Goal: Task Accomplishment & Management: Manage account settings

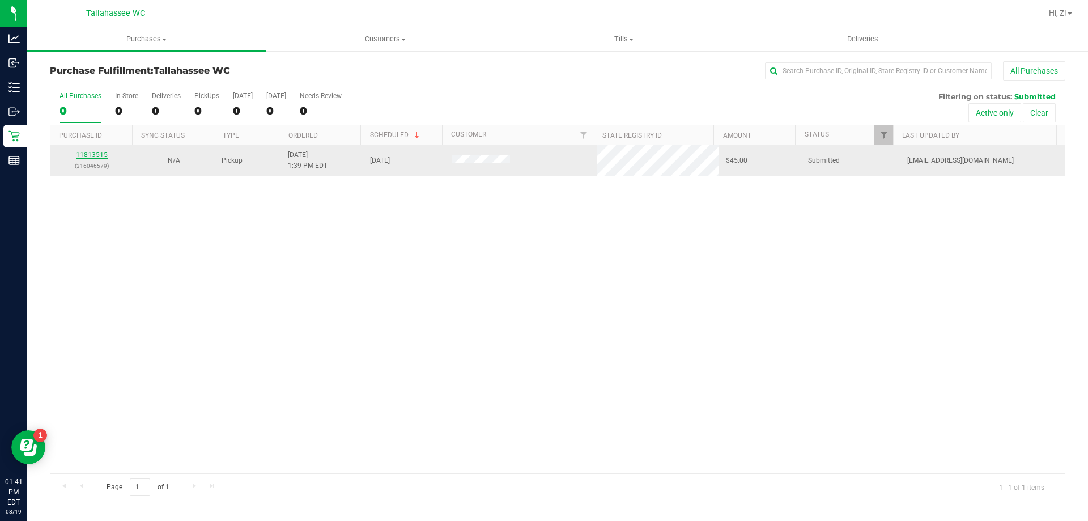
click at [91, 151] on link "11813515" at bounding box center [92, 155] width 32 height 8
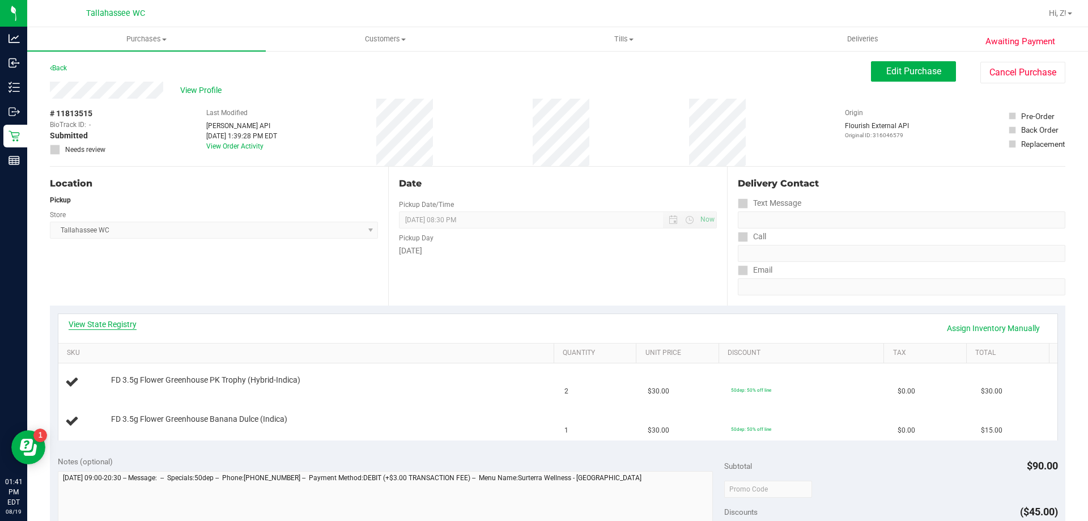
click at [112, 320] on link "View State Registry" at bounding box center [103, 323] width 68 height 11
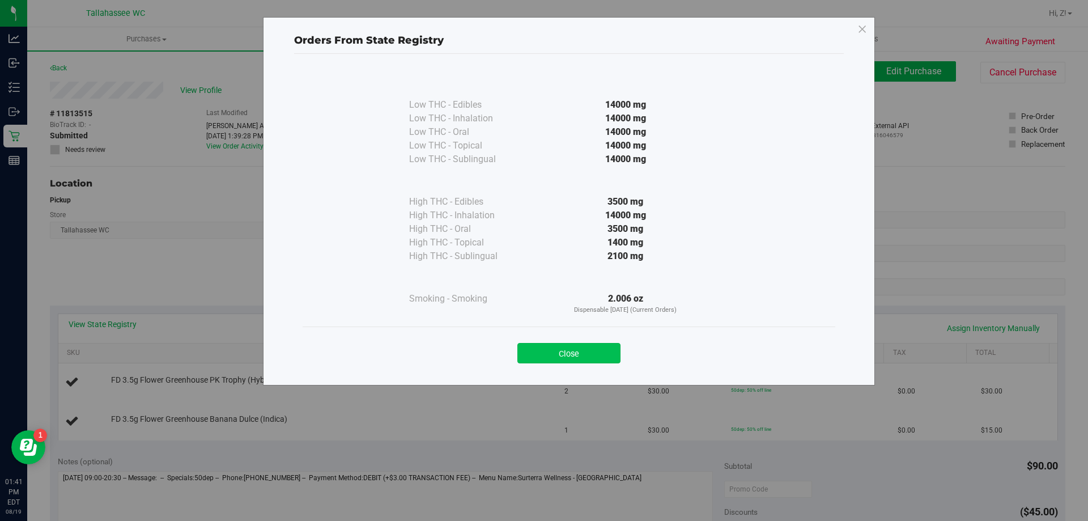
click at [596, 359] on button "Close" at bounding box center [568, 353] width 103 height 20
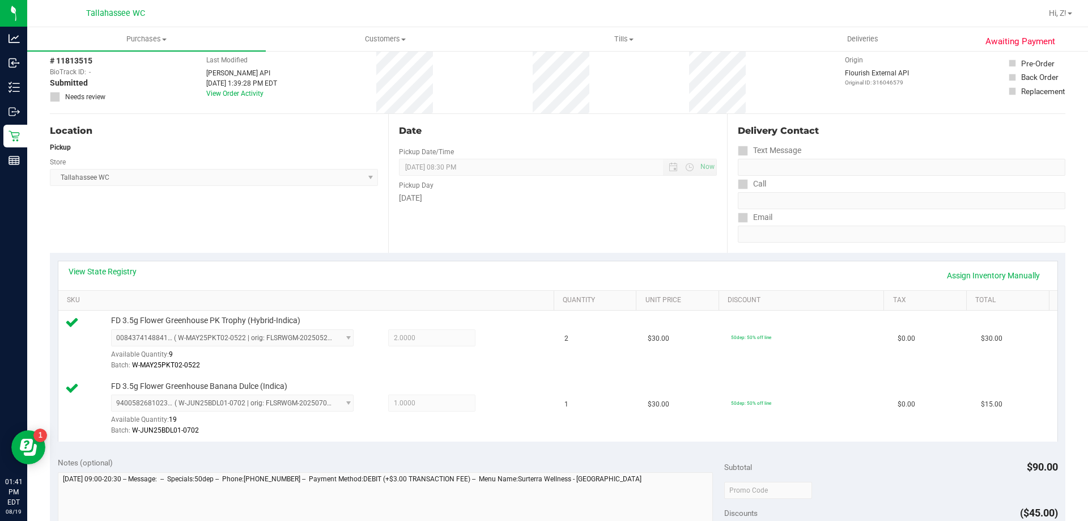
scroll to position [397, 0]
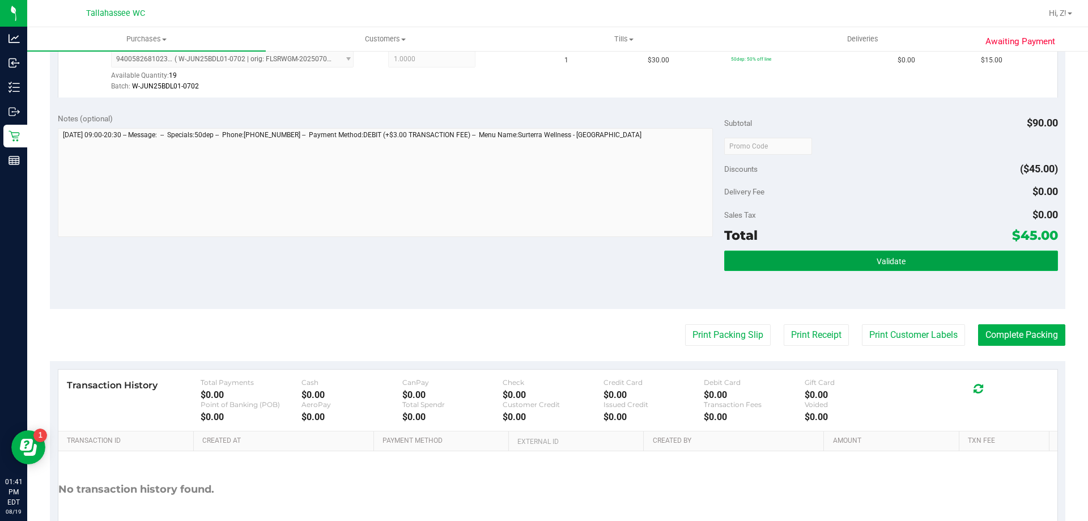
click at [899, 260] on button "Validate" at bounding box center [890, 260] width 333 height 20
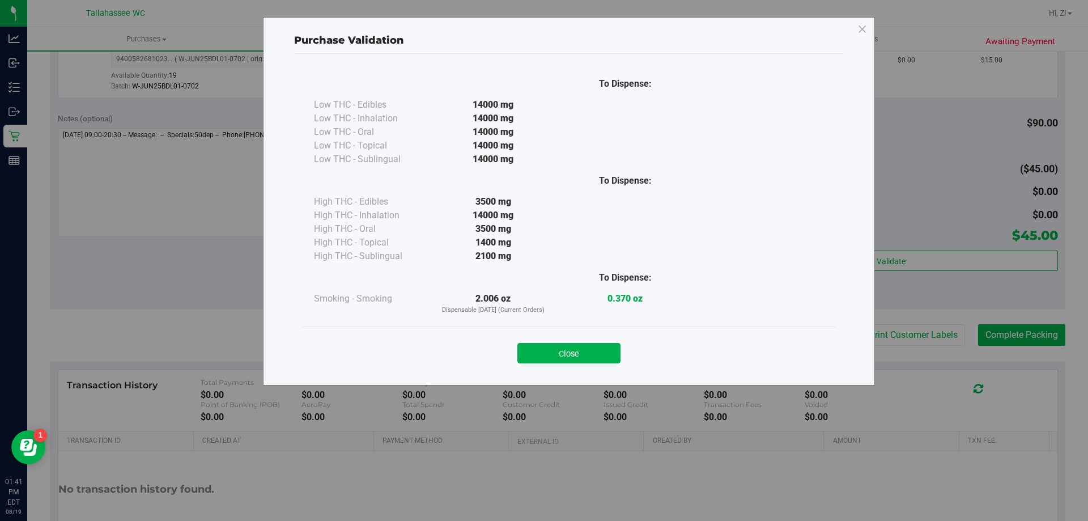
drag, startPoint x: 539, startPoint y: 356, endPoint x: 665, endPoint y: 333, distance: 128.5
click at [543, 359] on button "Close" at bounding box center [568, 353] width 103 height 20
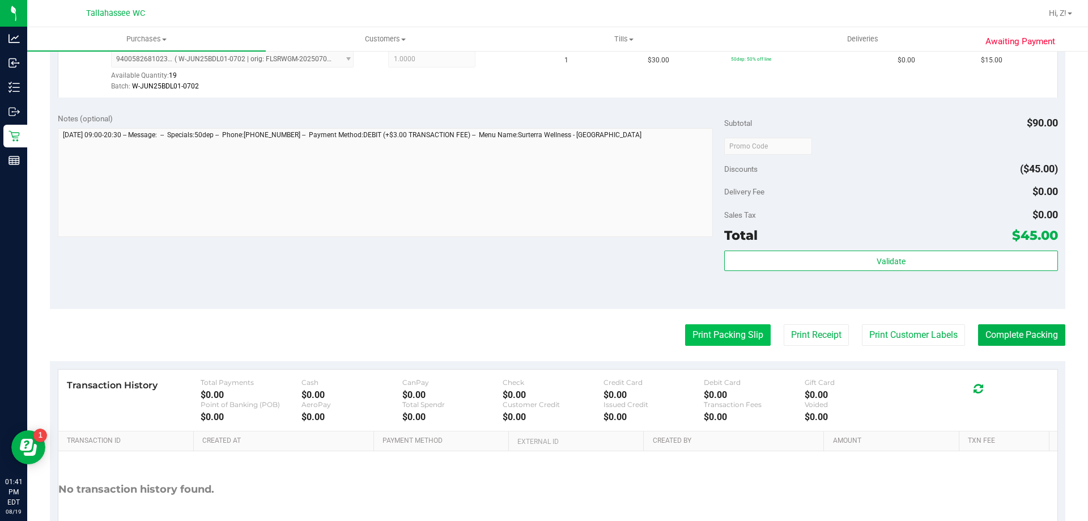
click at [721, 341] on button "Print Packing Slip" at bounding box center [728, 335] width 86 height 22
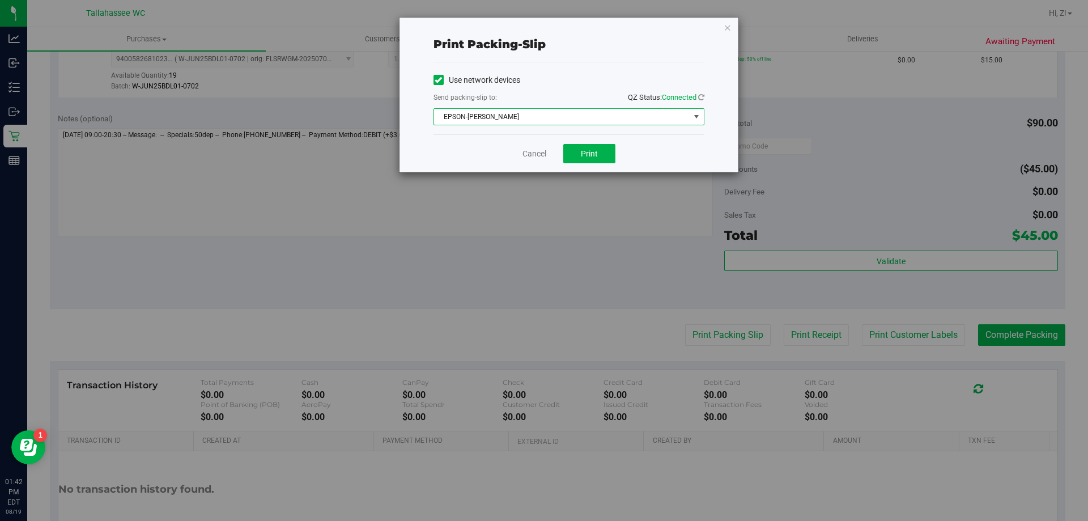
click at [600, 124] on span "EPSON-AKON" at bounding box center [569, 116] width 271 height 17
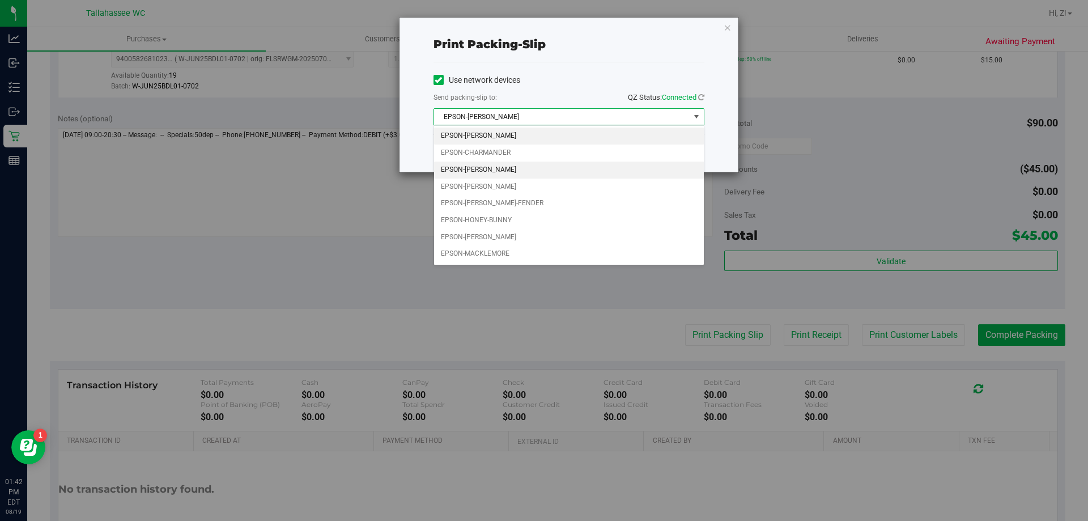
click at [462, 172] on li "EPSON-CHER" at bounding box center [569, 170] width 270 height 17
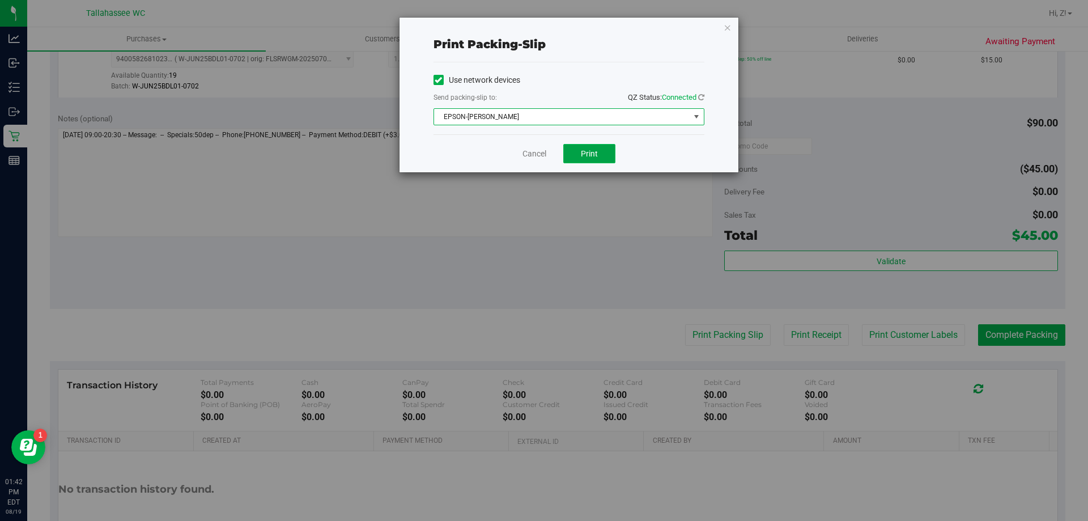
click at [567, 154] on button "Print" at bounding box center [589, 153] width 52 height 19
click at [728, 26] on icon "button" at bounding box center [728, 27] width 8 height 14
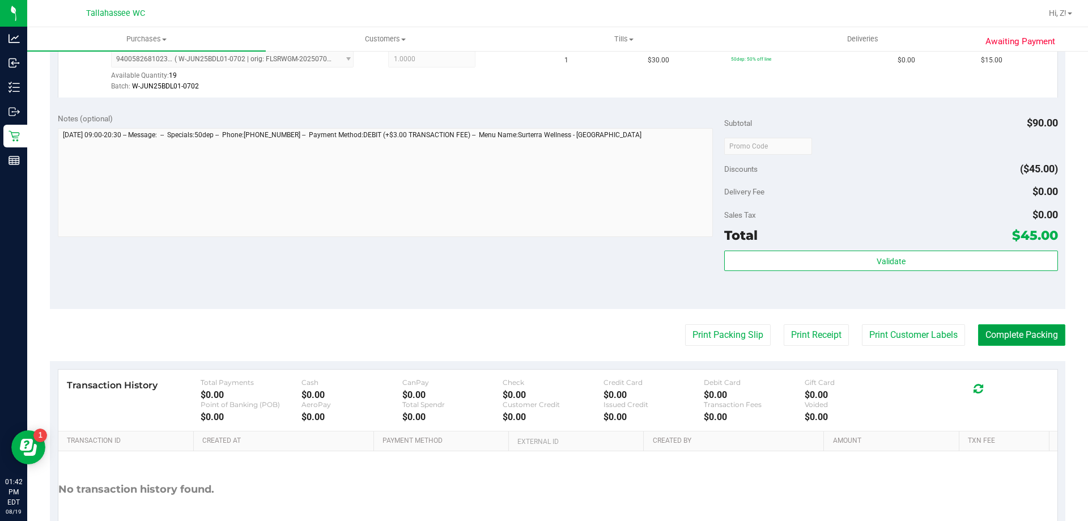
click at [1006, 335] on button "Complete Packing" at bounding box center [1021, 335] width 87 height 22
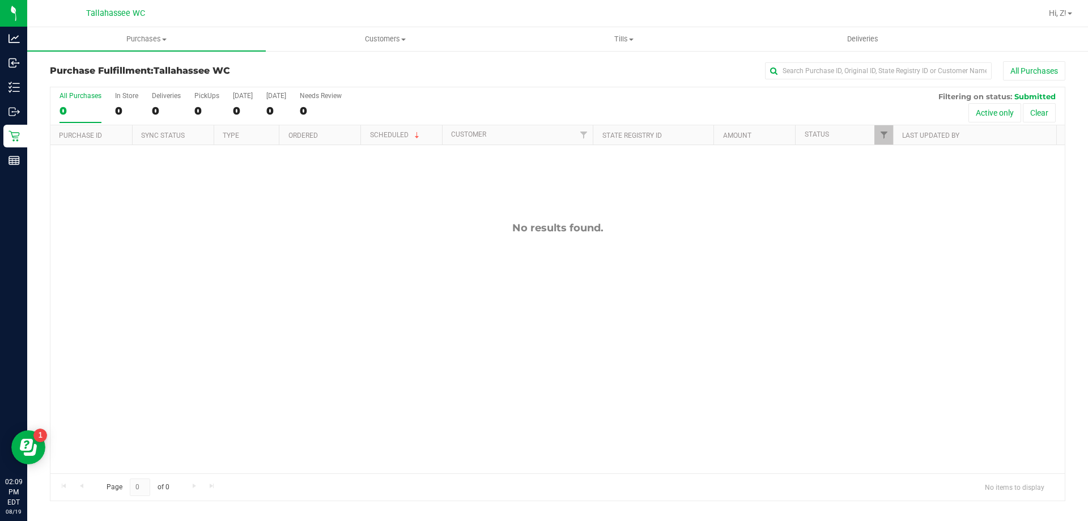
click at [726, 373] on div "No results found." at bounding box center [557, 347] width 1014 height 405
click at [303, 295] on div "No results found." at bounding box center [557, 347] width 1014 height 405
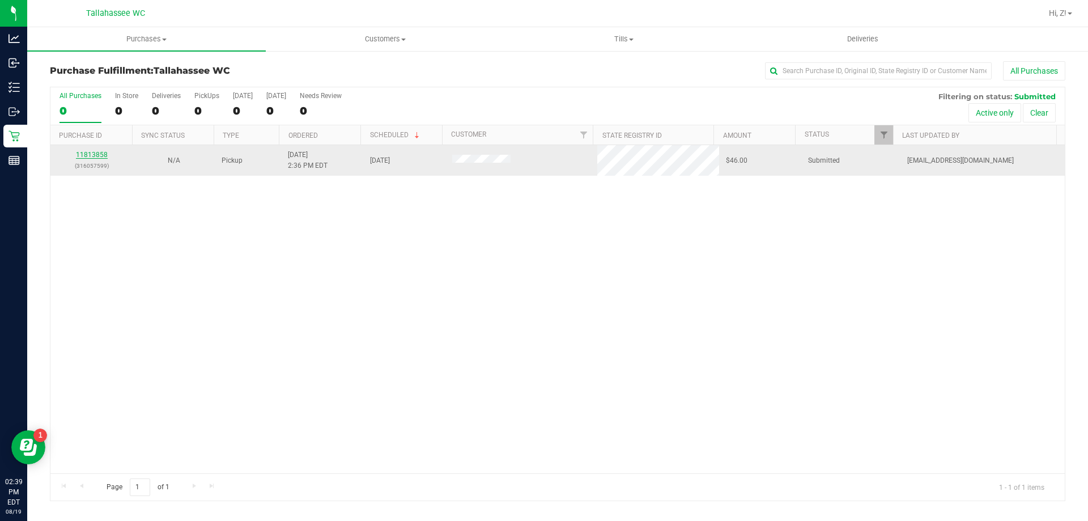
click at [96, 153] on link "11813858" at bounding box center [92, 155] width 32 height 8
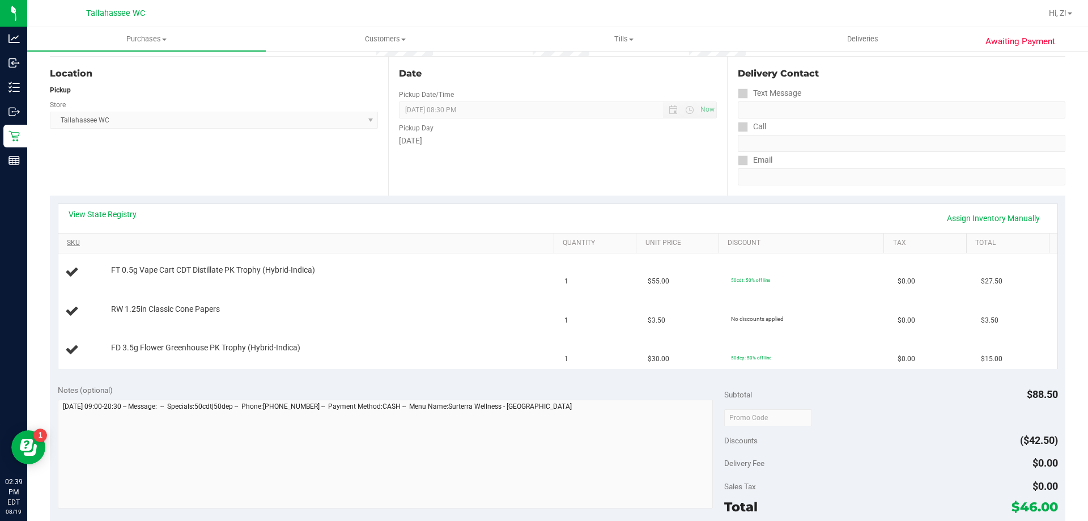
scroll to position [113, 0]
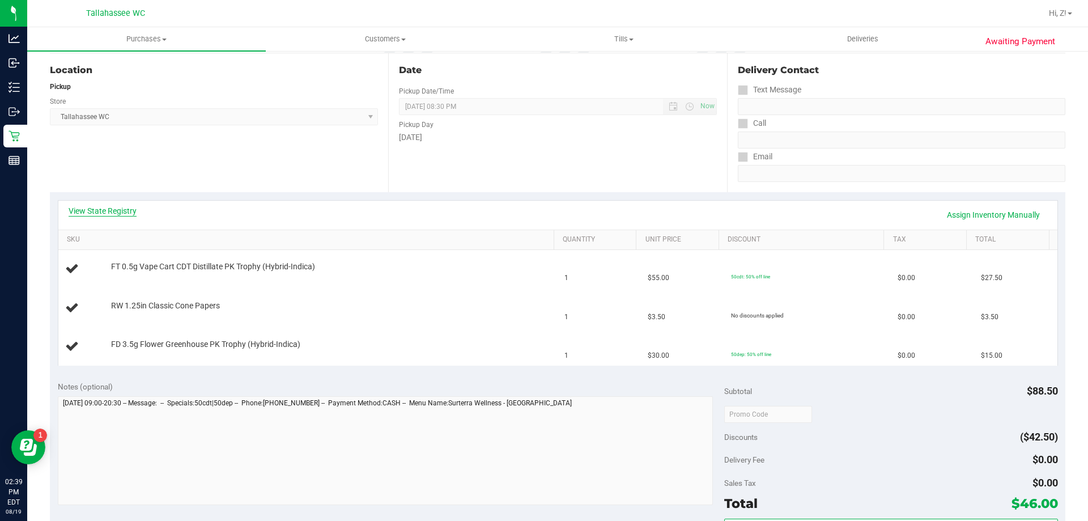
click at [114, 207] on link "View State Registry" at bounding box center [103, 210] width 68 height 11
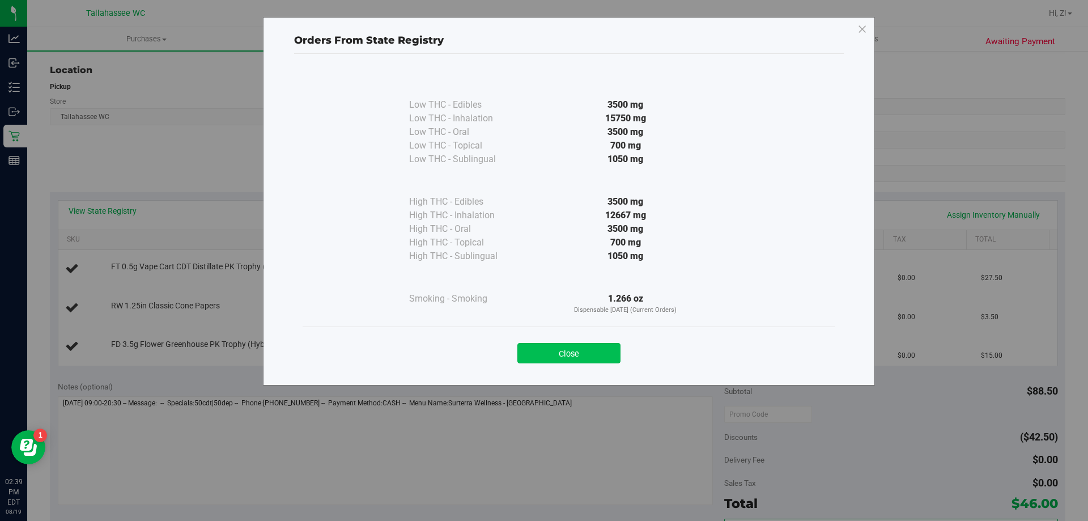
click at [592, 347] on button "Close" at bounding box center [568, 353] width 103 height 20
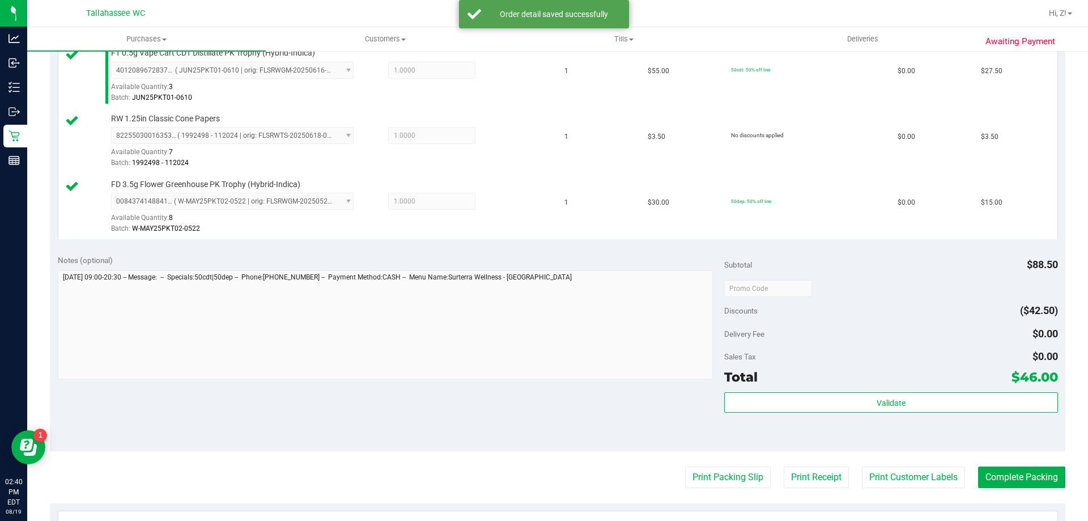
scroll to position [340, 0]
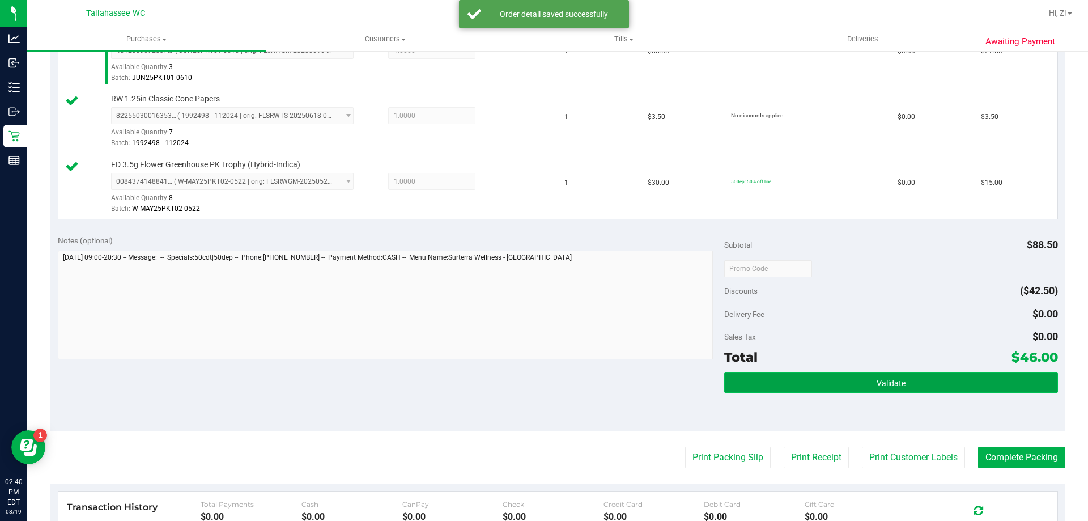
click at [890, 381] on span "Validate" at bounding box center [891, 383] width 29 height 9
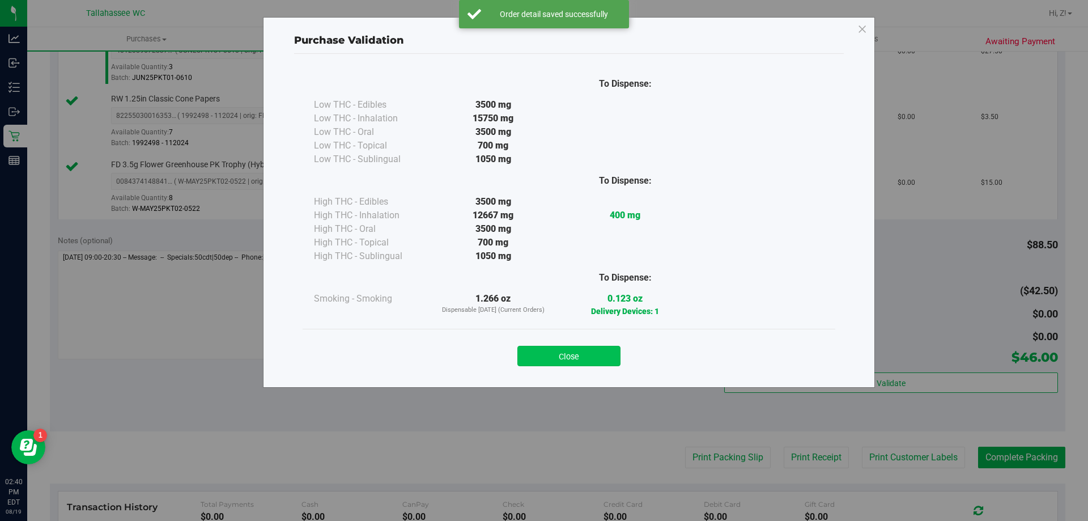
click at [618, 351] on button "Close" at bounding box center [568, 356] width 103 height 20
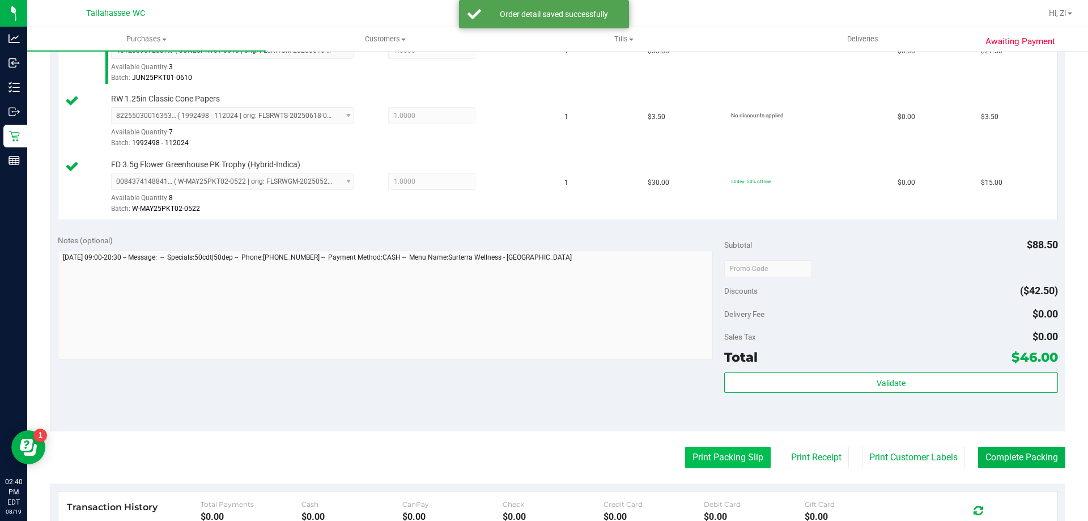
click at [718, 447] on purchase-details "Back Edit Purchase Cancel Purchase View Profile # 11813858 BioTrack ID: - Submi…" at bounding box center [558, 208] width 1016 height 974
click at [723, 462] on button "Print Packing Slip" at bounding box center [728, 458] width 86 height 22
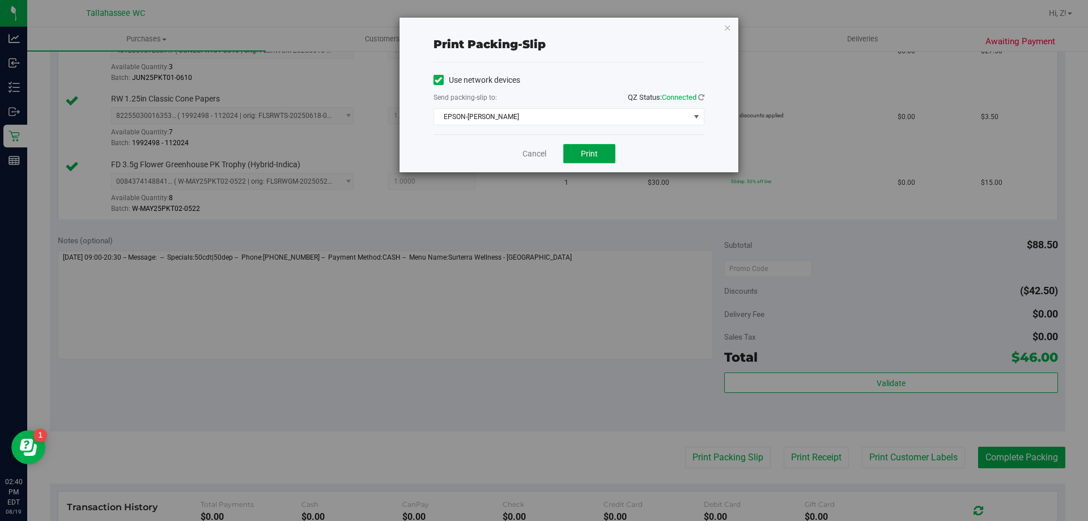
click at [589, 155] on span "Print" at bounding box center [589, 153] width 17 height 9
click at [542, 303] on div "Print packing-slip Use network devices Send packing-slip to: QZ Status: Connect…" at bounding box center [548, 260] width 1097 height 521
click at [729, 28] on icon "button" at bounding box center [728, 27] width 8 height 14
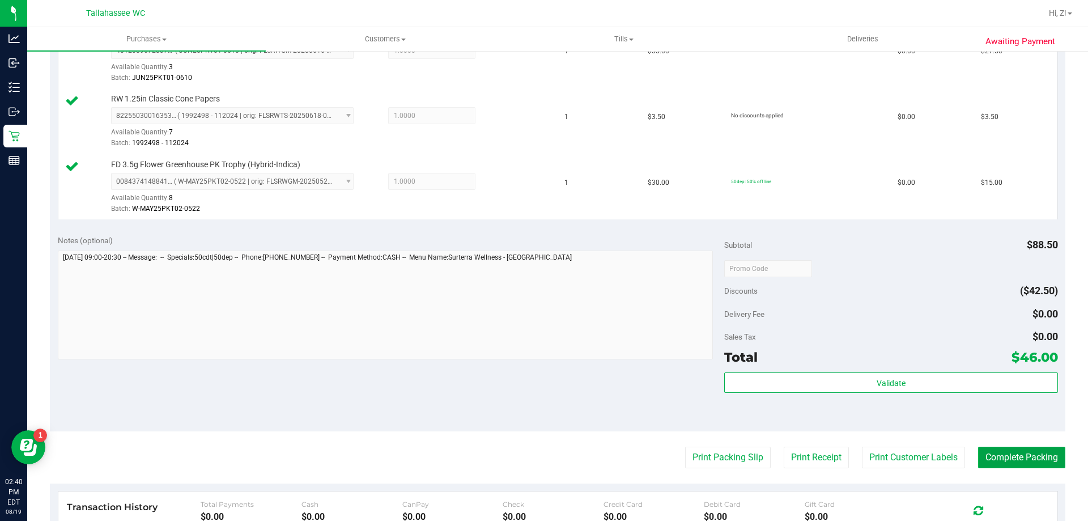
click at [1025, 454] on button "Complete Packing" at bounding box center [1021, 458] width 87 height 22
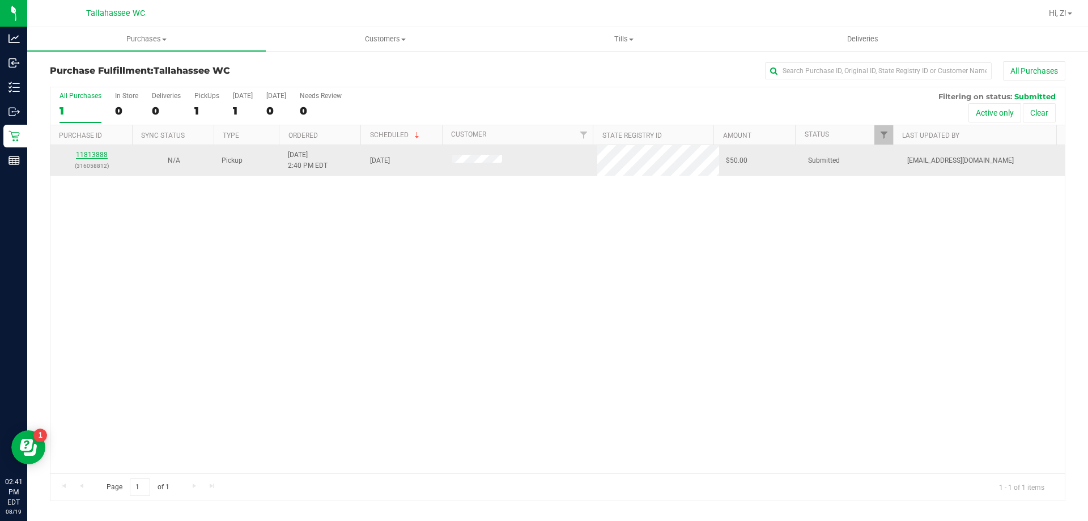
click at [89, 152] on link "11813888" at bounding box center [92, 155] width 32 height 8
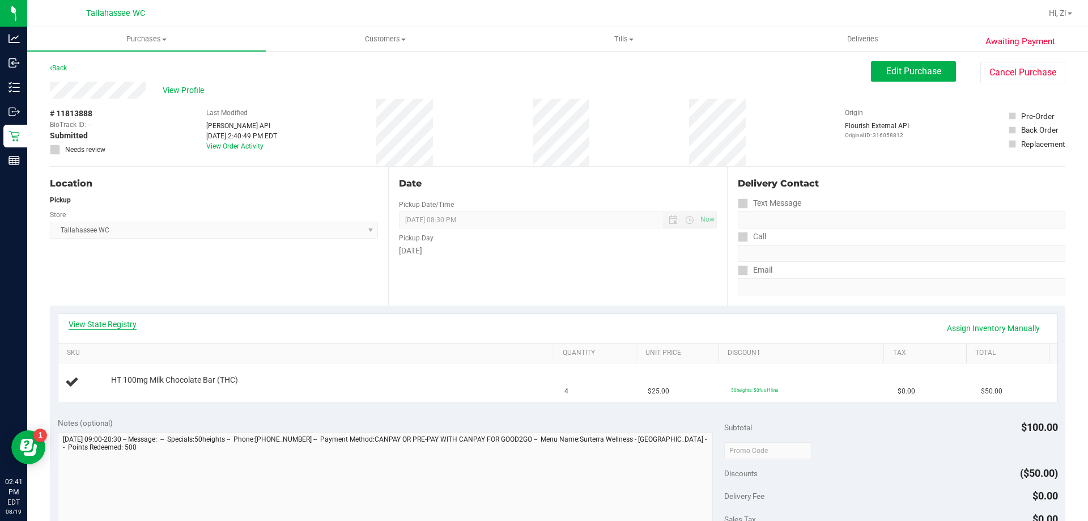
click at [109, 324] on link "View State Registry" at bounding box center [103, 323] width 68 height 11
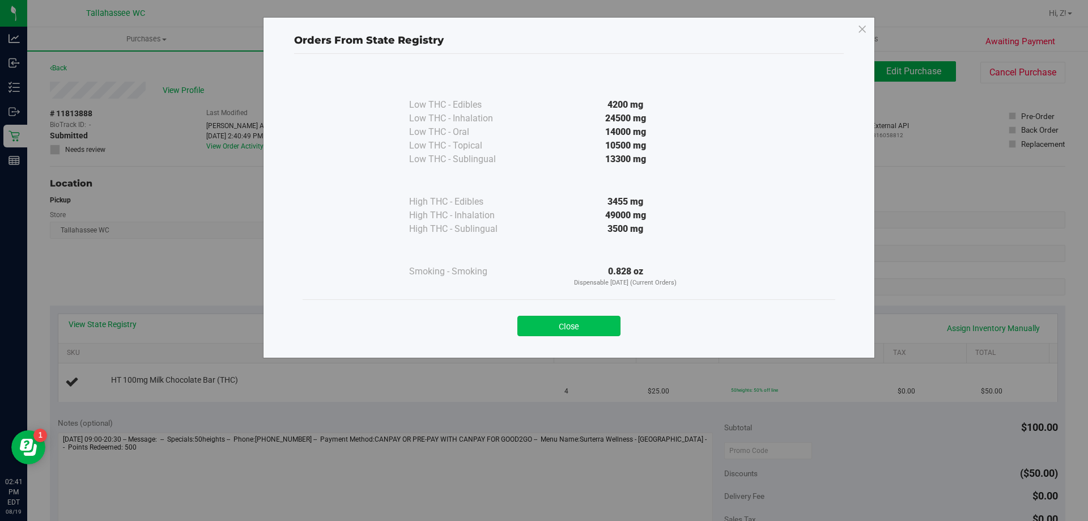
click at [566, 322] on button "Close" at bounding box center [568, 326] width 103 height 20
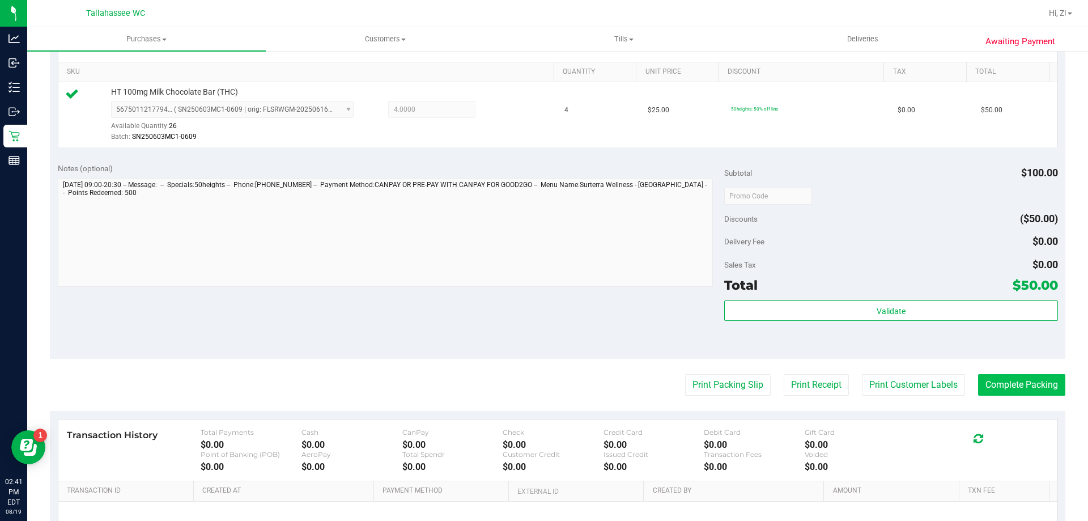
scroll to position [283, 0]
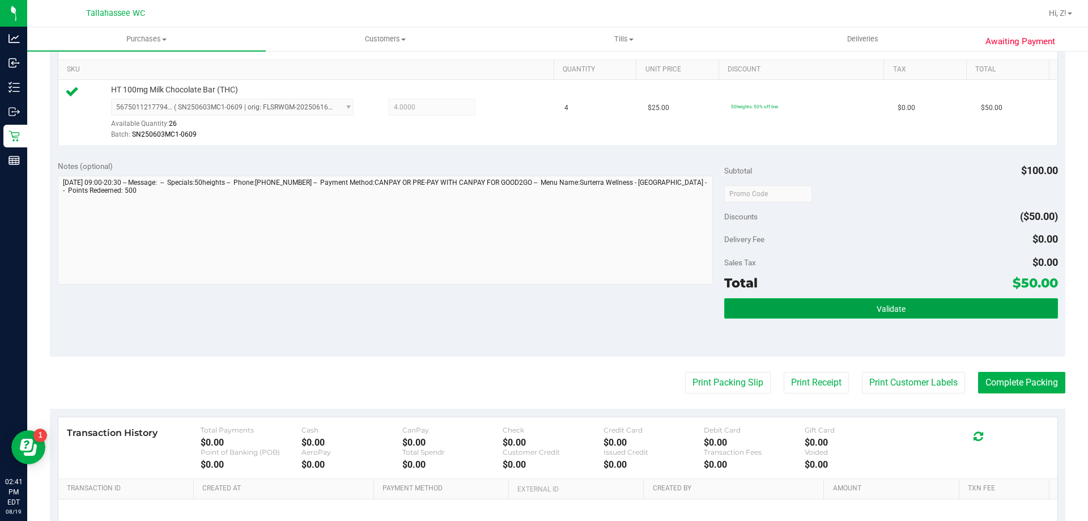
click at [931, 317] on button "Validate" at bounding box center [890, 308] width 333 height 20
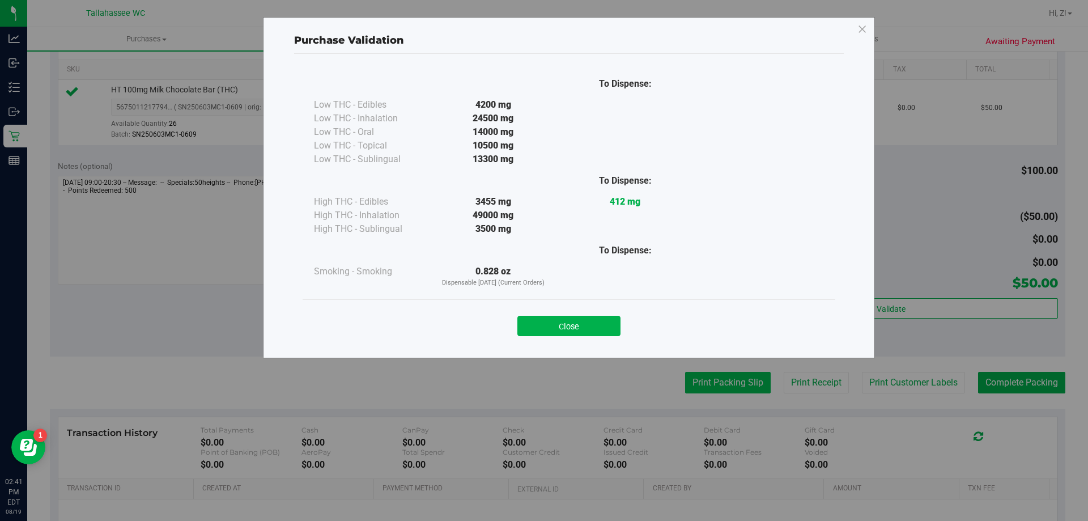
click at [592, 327] on button "Close" at bounding box center [568, 326] width 103 height 20
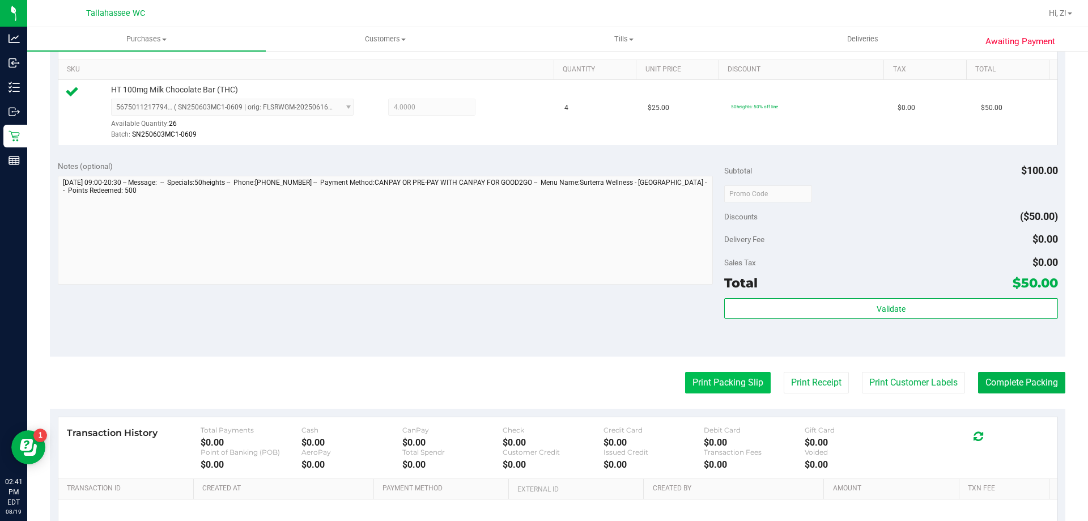
click at [733, 381] on button "Print Packing Slip" at bounding box center [728, 383] width 86 height 22
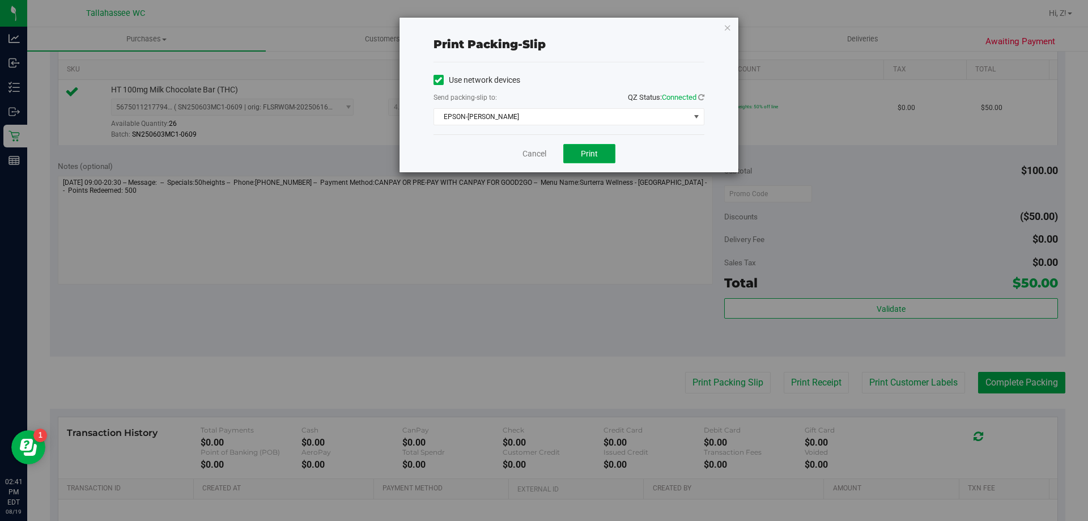
click at [594, 159] on button "Print" at bounding box center [589, 153] width 52 height 19
drag, startPoint x: 728, startPoint y: 28, endPoint x: 694, endPoint y: 130, distance: 107.5
click at [730, 31] on icon "button" at bounding box center [728, 27] width 8 height 14
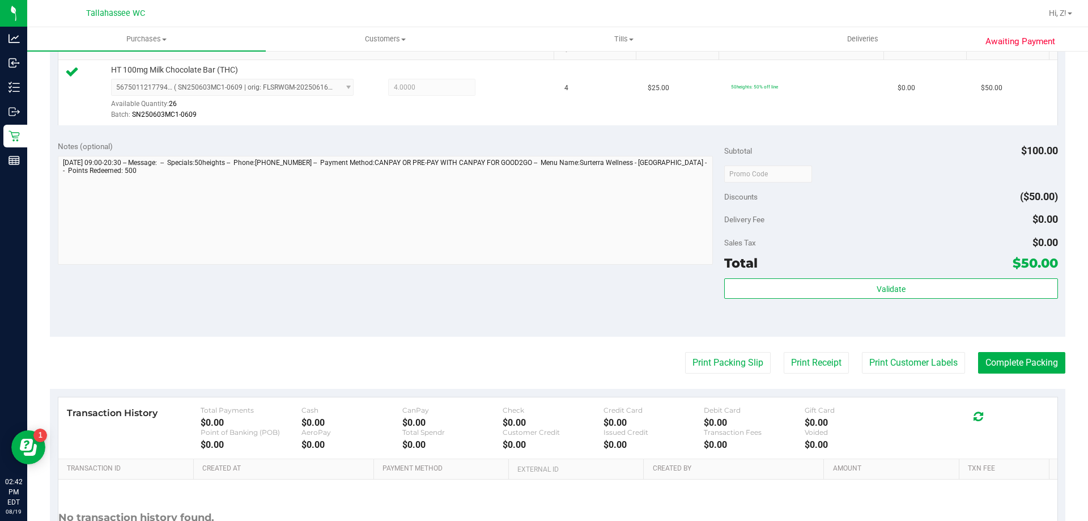
scroll to position [406, 0]
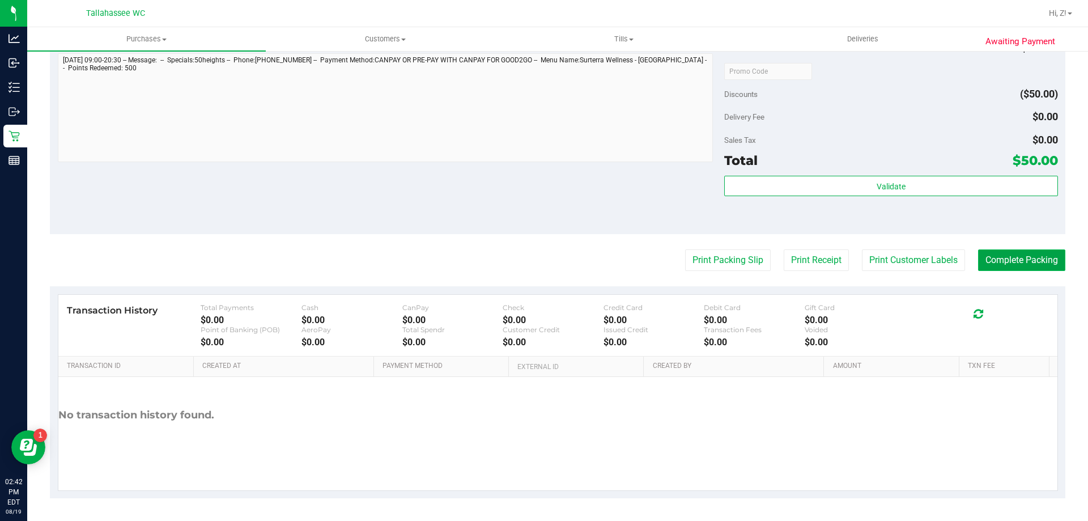
click at [1010, 260] on button "Complete Packing" at bounding box center [1021, 260] width 87 height 22
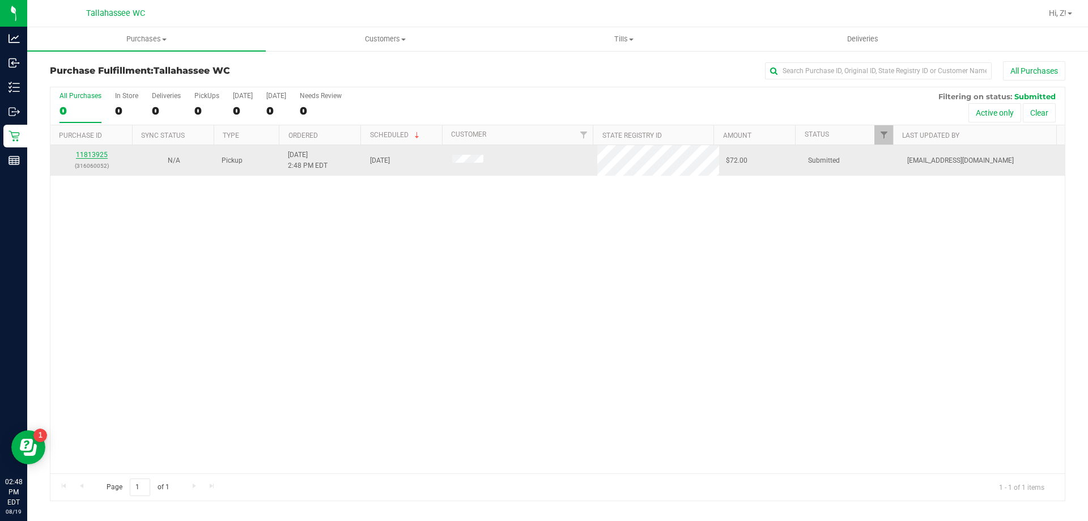
click at [96, 155] on link "11813925" at bounding box center [92, 155] width 32 height 8
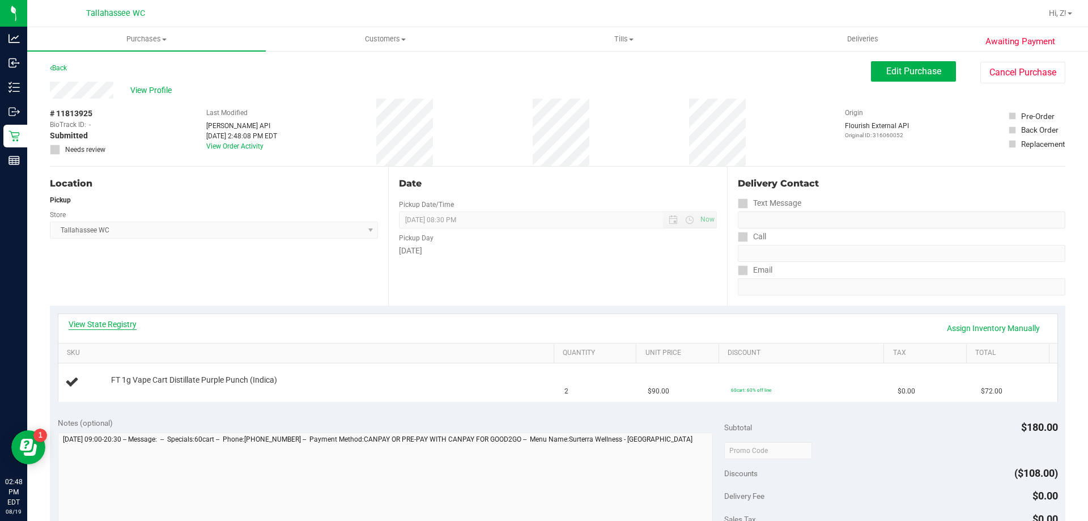
click at [111, 326] on link "View State Registry" at bounding box center [103, 323] width 68 height 11
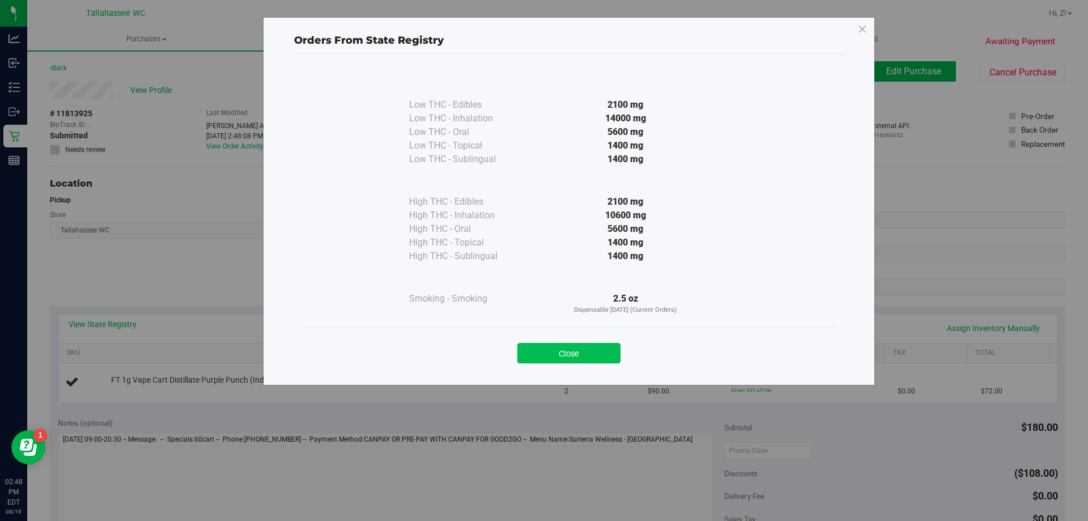
click at [605, 358] on button "Close" at bounding box center [568, 353] width 103 height 20
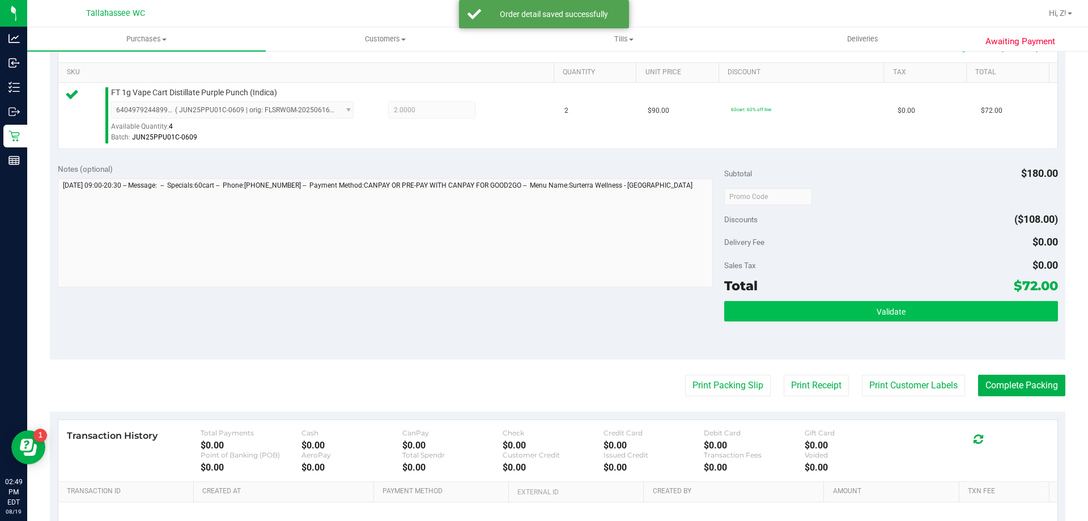
scroll to position [283, 0]
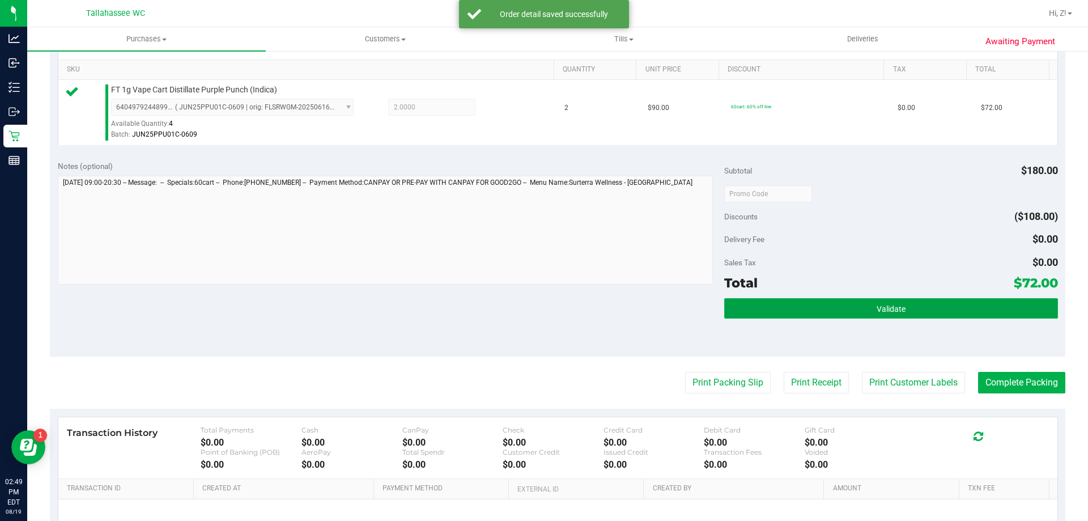
click at [880, 305] on span "Validate" at bounding box center [891, 308] width 29 height 9
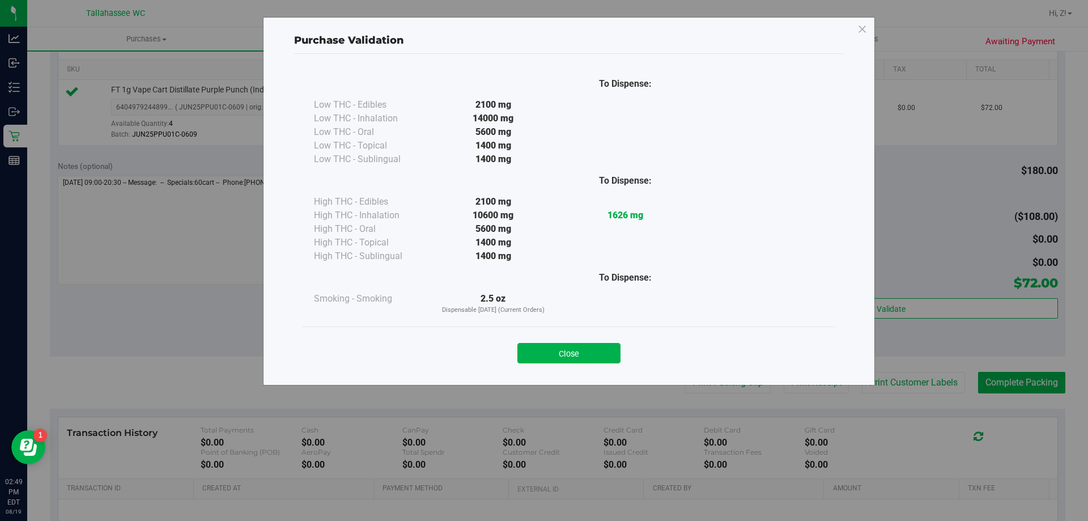
drag, startPoint x: 601, startPoint y: 355, endPoint x: 640, endPoint y: 355, distance: 38.5
click at [602, 355] on button "Close" at bounding box center [568, 353] width 103 height 20
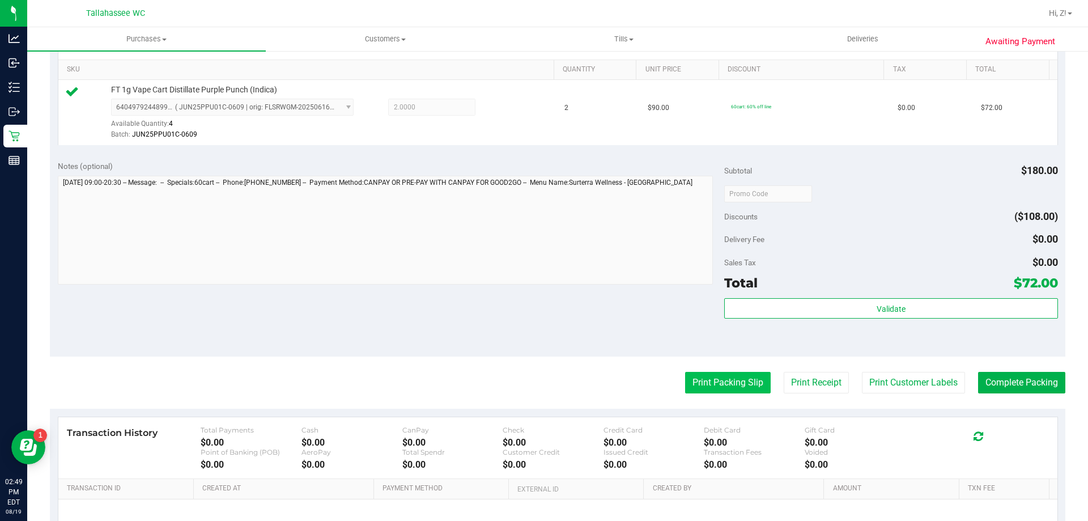
click at [694, 385] on button "Print Packing Slip" at bounding box center [728, 383] width 86 height 22
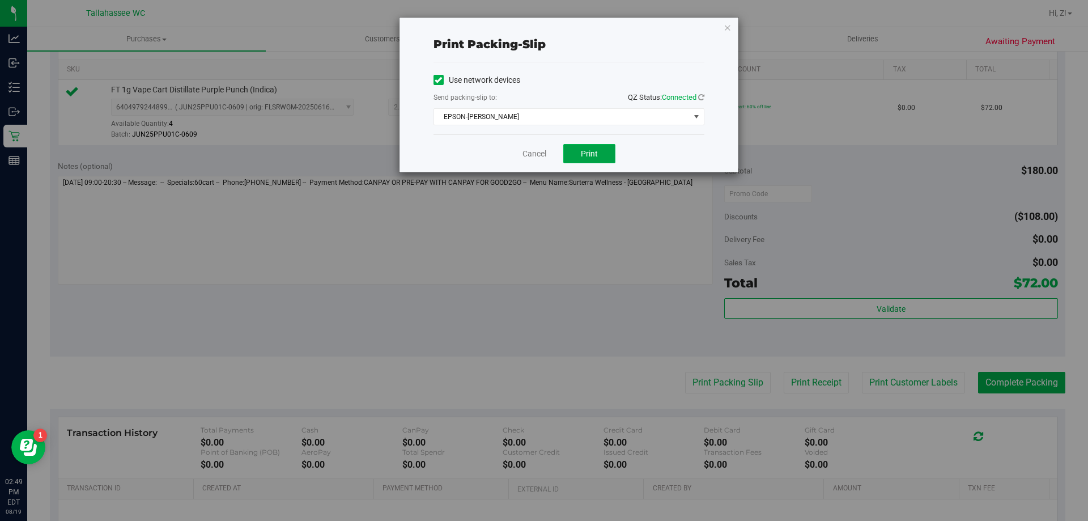
click at [605, 157] on button "Print" at bounding box center [589, 153] width 52 height 19
click at [724, 28] on icon "button" at bounding box center [728, 27] width 8 height 14
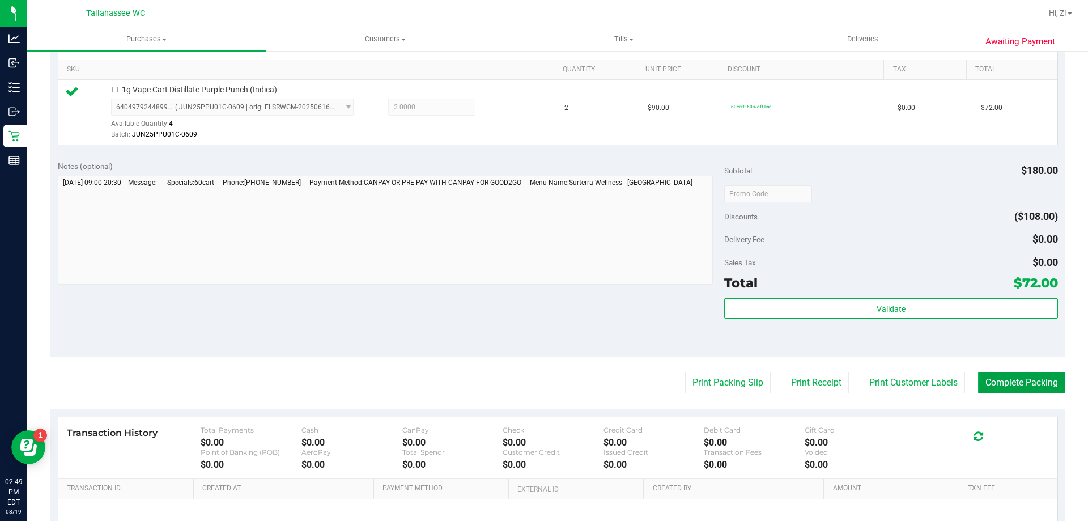
click at [1035, 385] on button "Complete Packing" at bounding box center [1021, 383] width 87 height 22
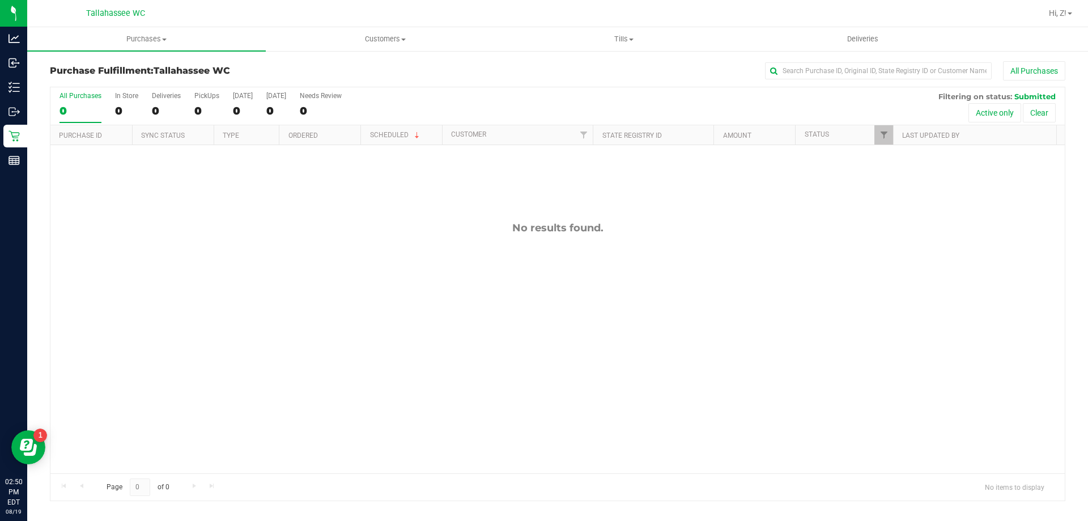
click at [246, 252] on div "No results found." at bounding box center [557, 347] width 1014 height 405
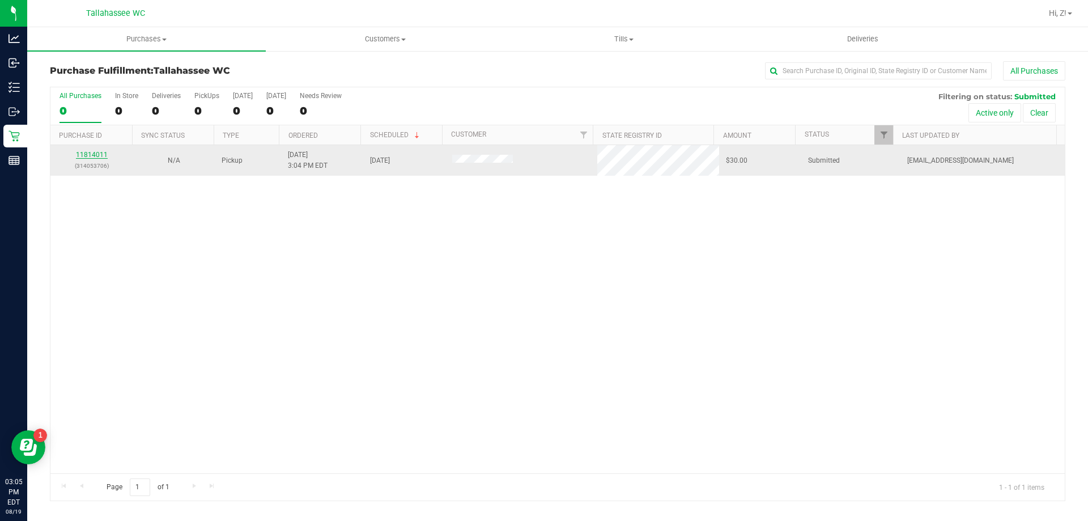
click at [90, 152] on link "11814011" at bounding box center [92, 155] width 32 height 8
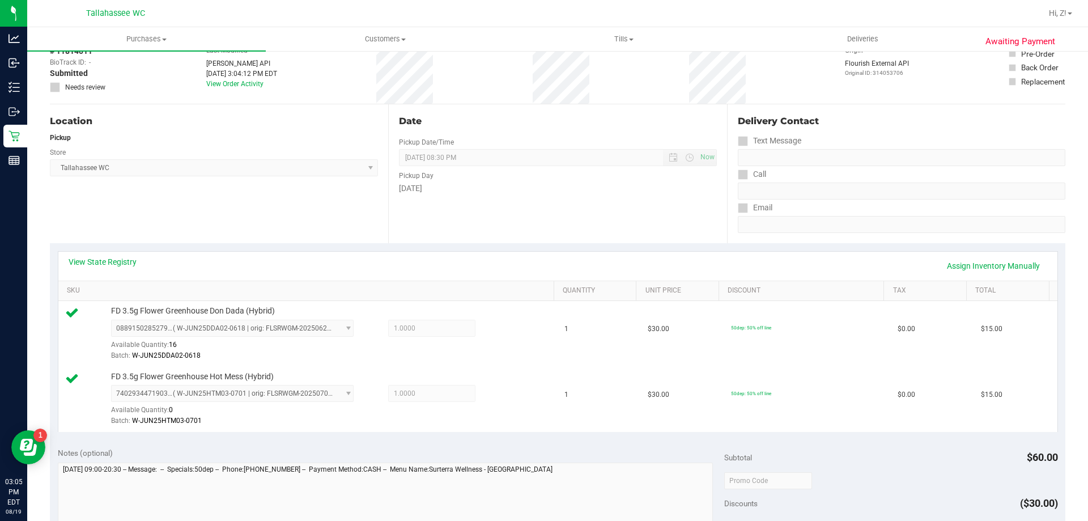
scroll to position [170, 0]
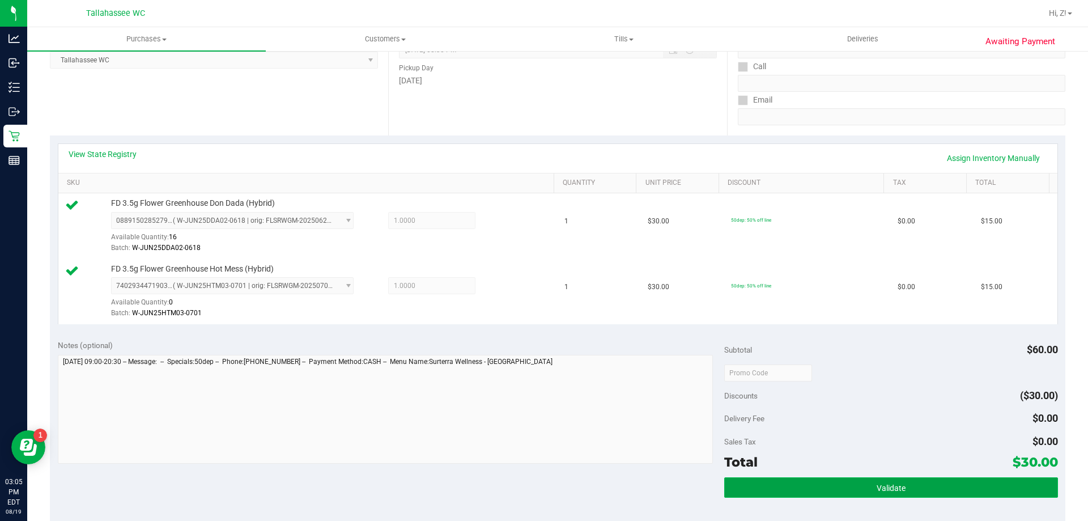
click at [816, 492] on button "Validate" at bounding box center [890, 487] width 333 height 20
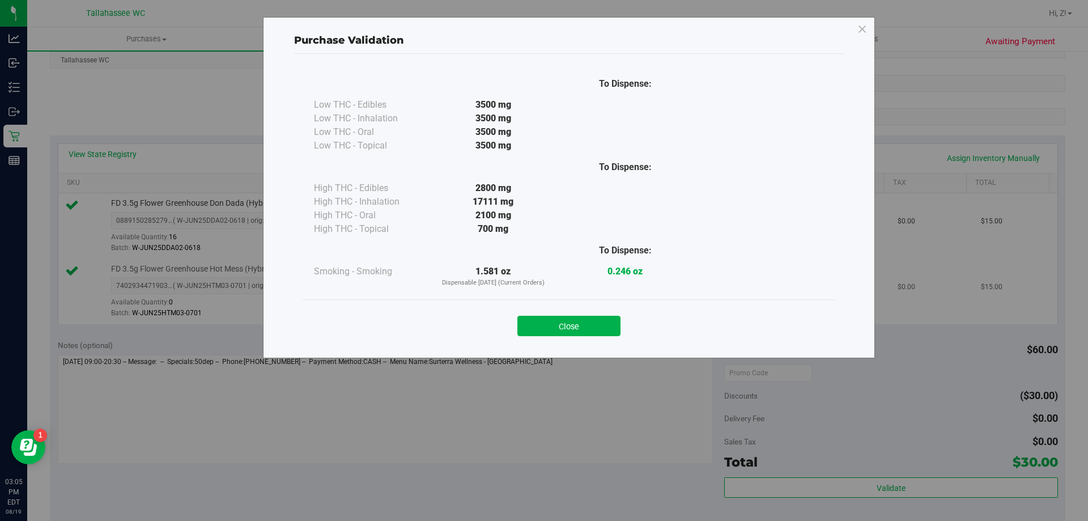
drag, startPoint x: 611, startPoint y: 322, endPoint x: 617, endPoint y: 320, distance: 6.6
click at [611, 321] on button "Close" at bounding box center [568, 326] width 103 height 20
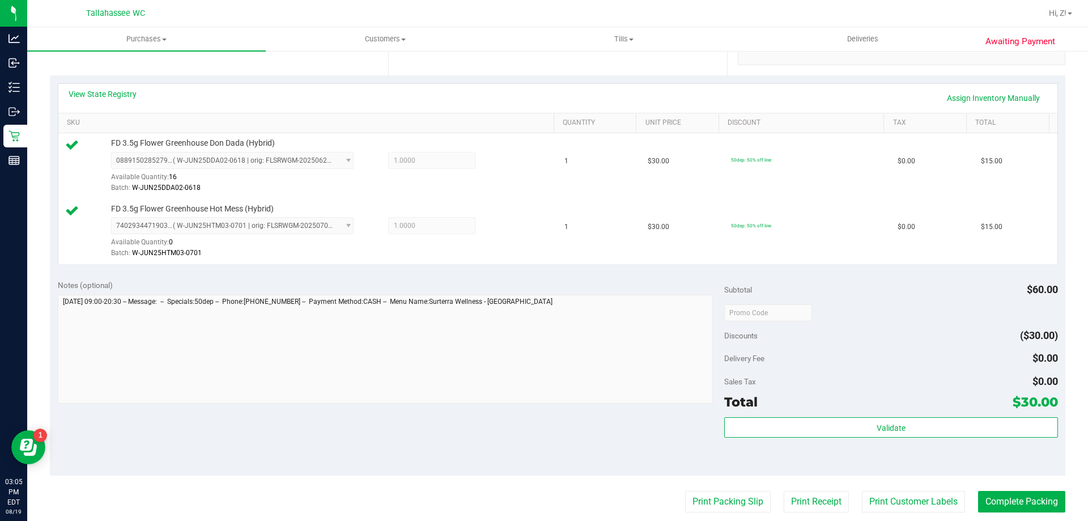
scroll to position [340, 0]
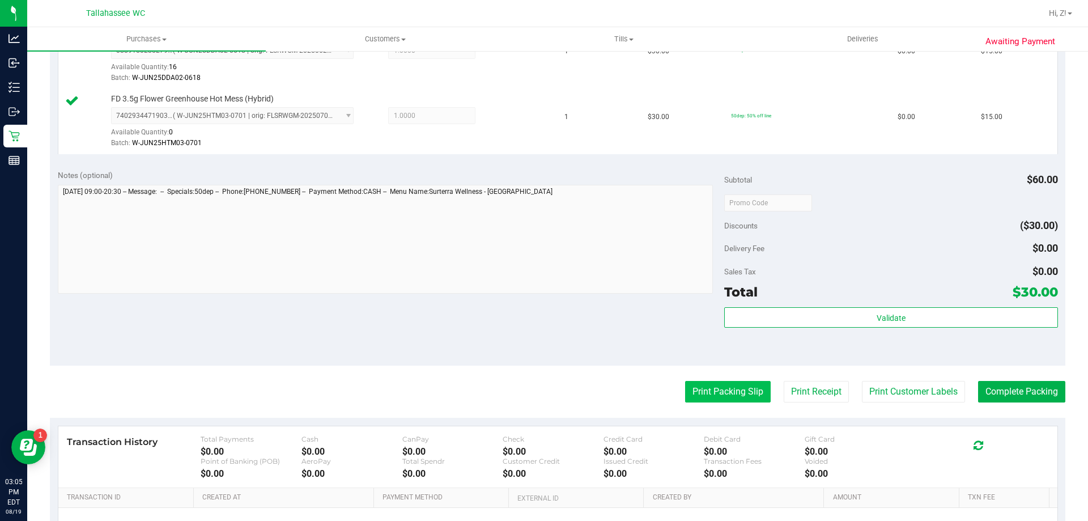
click at [723, 391] on button "Print Packing Slip" at bounding box center [728, 392] width 86 height 22
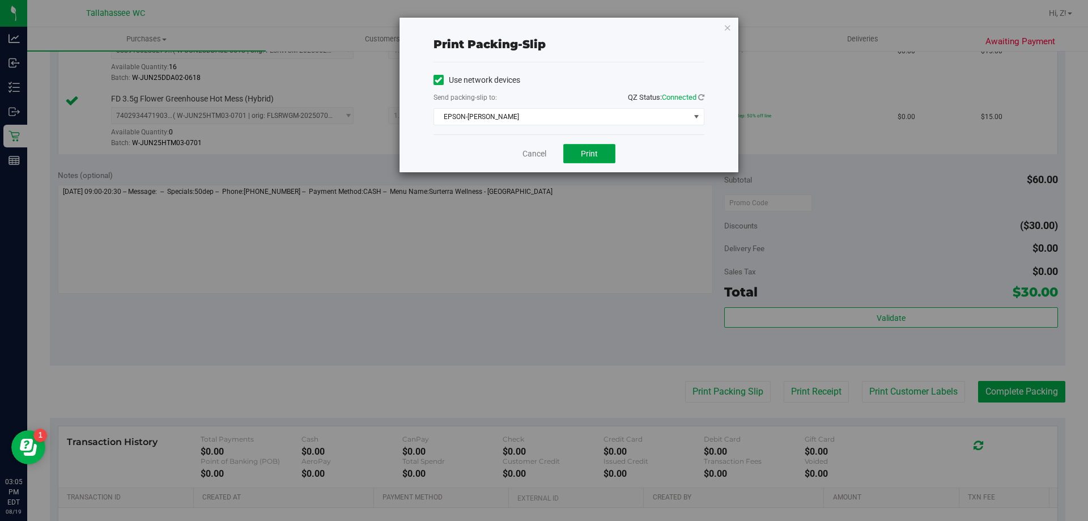
click at [595, 155] on span "Print" at bounding box center [589, 153] width 17 height 9
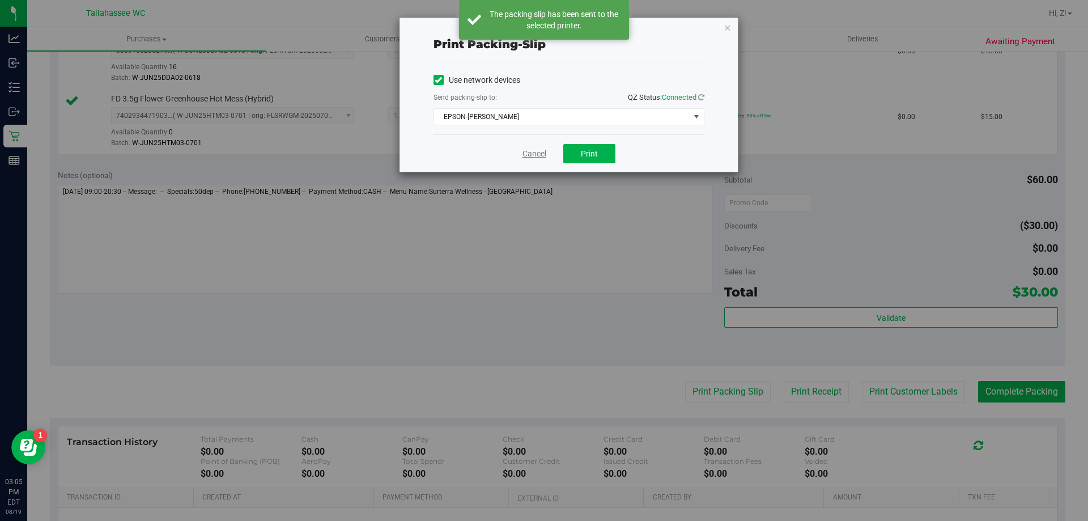
click at [528, 155] on link "Cancel" at bounding box center [535, 154] width 24 height 12
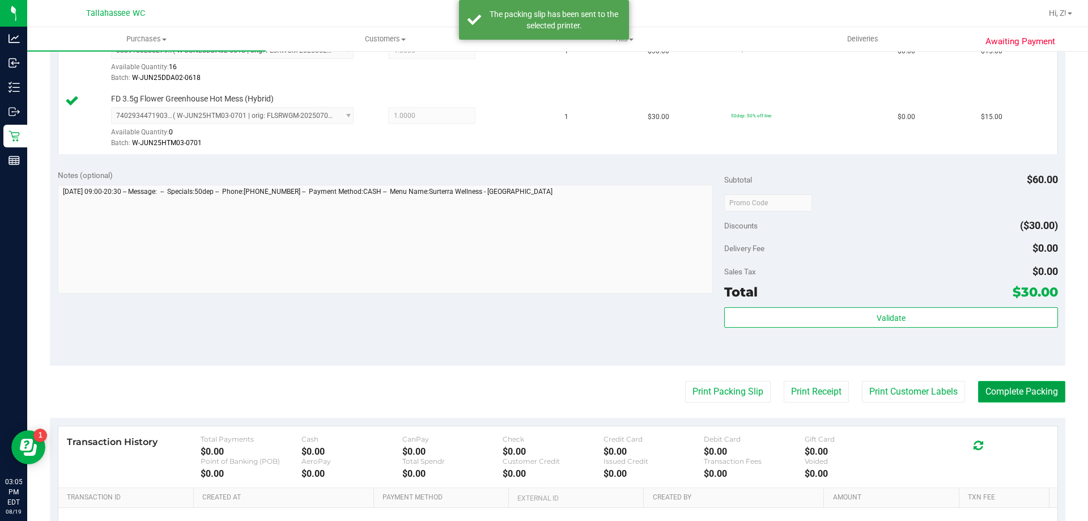
click at [1016, 387] on button "Complete Packing" at bounding box center [1021, 392] width 87 height 22
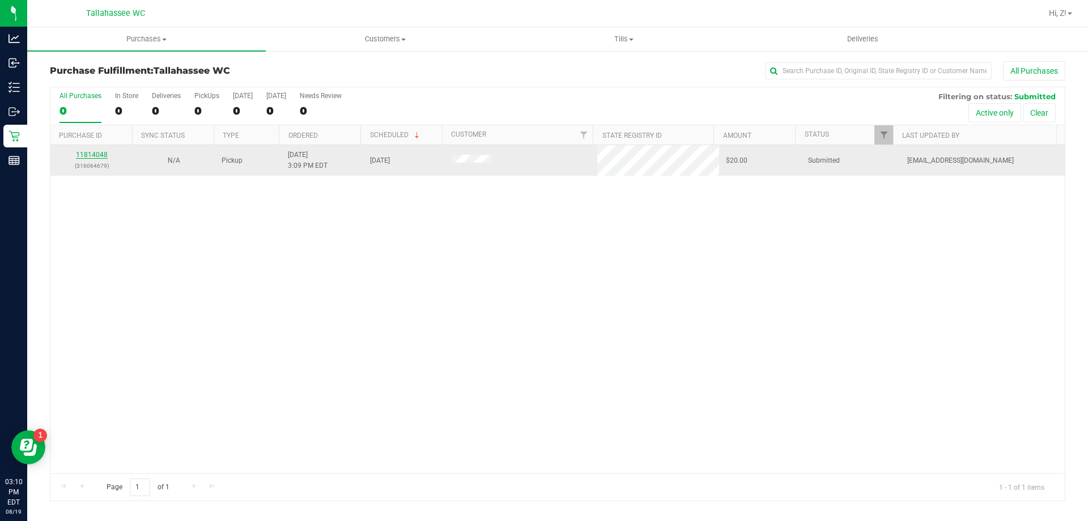
click at [90, 157] on link "11814048" at bounding box center [92, 155] width 32 height 8
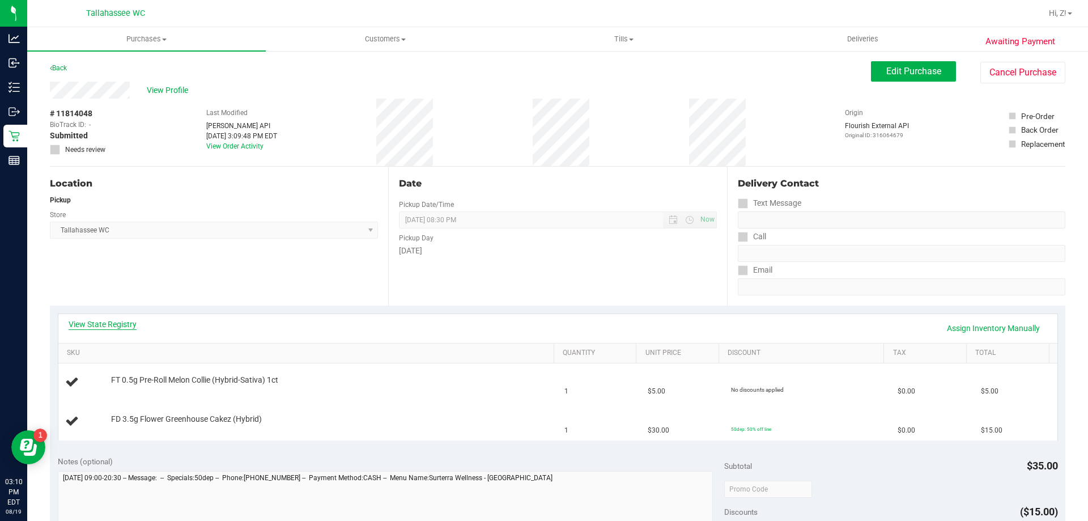
drag, startPoint x: 120, startPoint y: 302, endPoint x: 124, endPoint y: 326, distance: 24.1
click at [120, 304] on div "Location Pickup Store Tallahassee WC Select Store Bonita Springs WC Boynton Bea…" at bounding box center [219, 236] width 338 height 139
click at [124, 326] on link "View State Registry" at bounding box center [103, 323] width 68 height 11
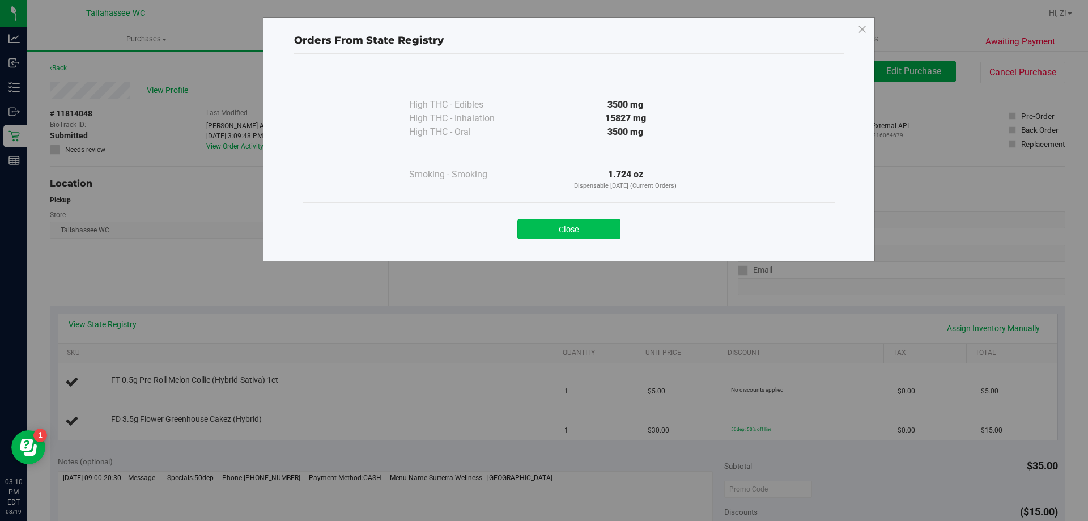
click at [547, 235] on button "Close" at bounding box center [568, 229] width 103 height 20
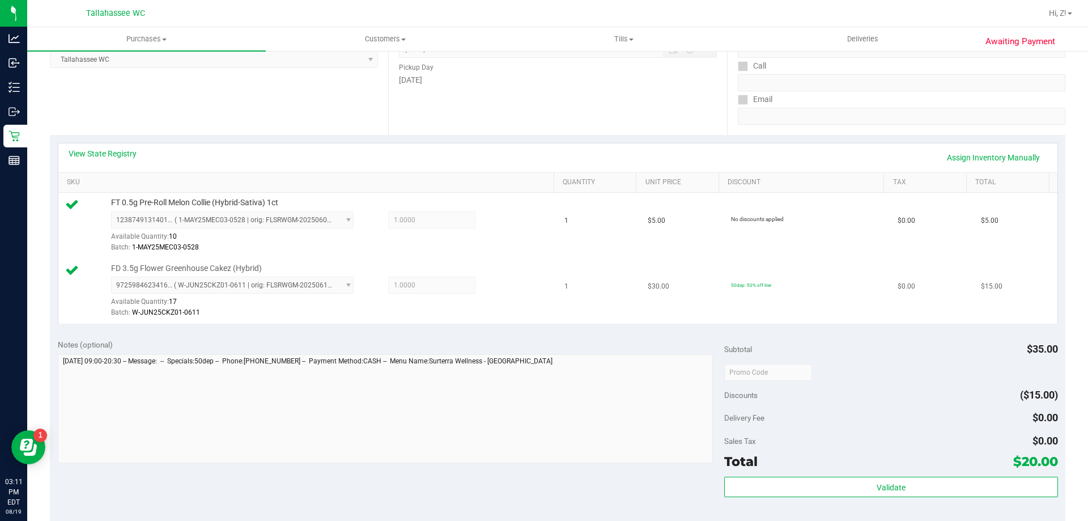
scroll to position [397, 0]
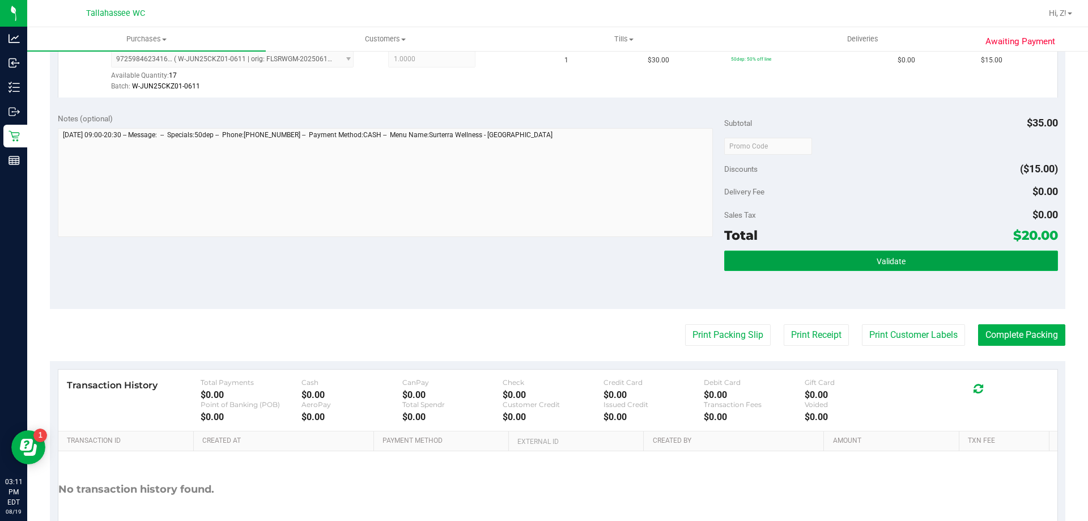
click at [902, 258] on button "Validate" at bounding box center [890, 260] width 333 height 20
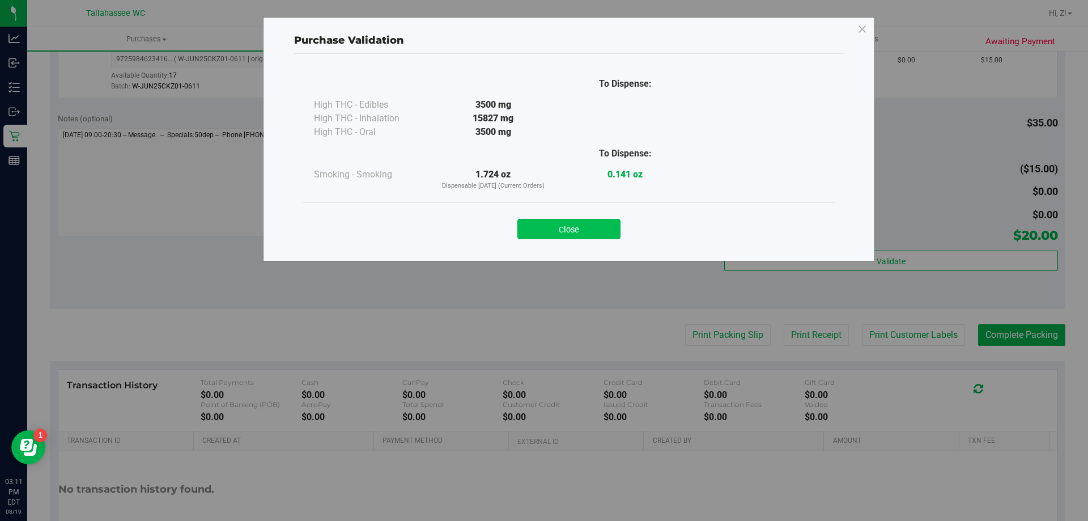
click at [562, 237] on button "Close" at bounding box center [568, 229] width 103 height 20
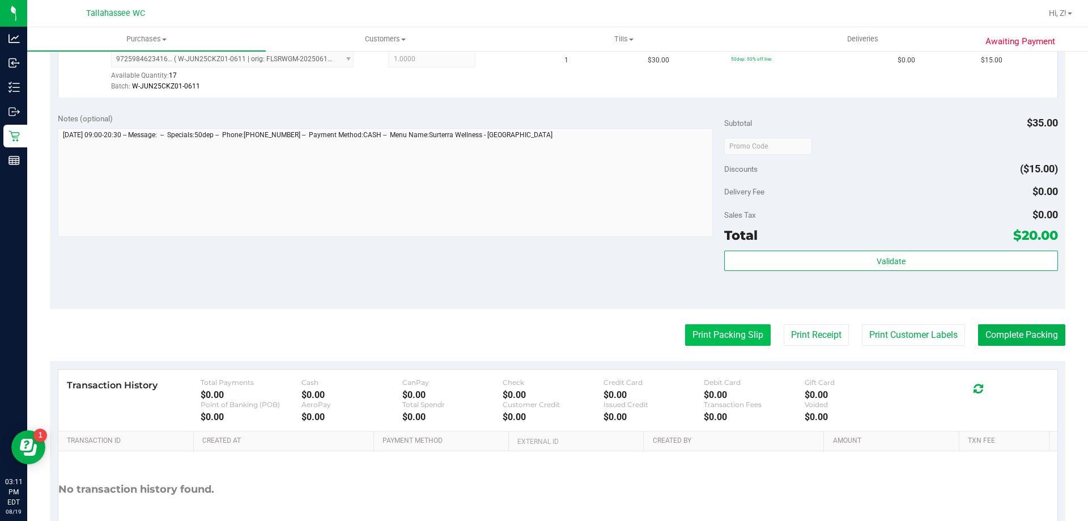
click at [724, 334] on button "Print Packing Slip" at bounding box center [728, 335] width 86 height 22
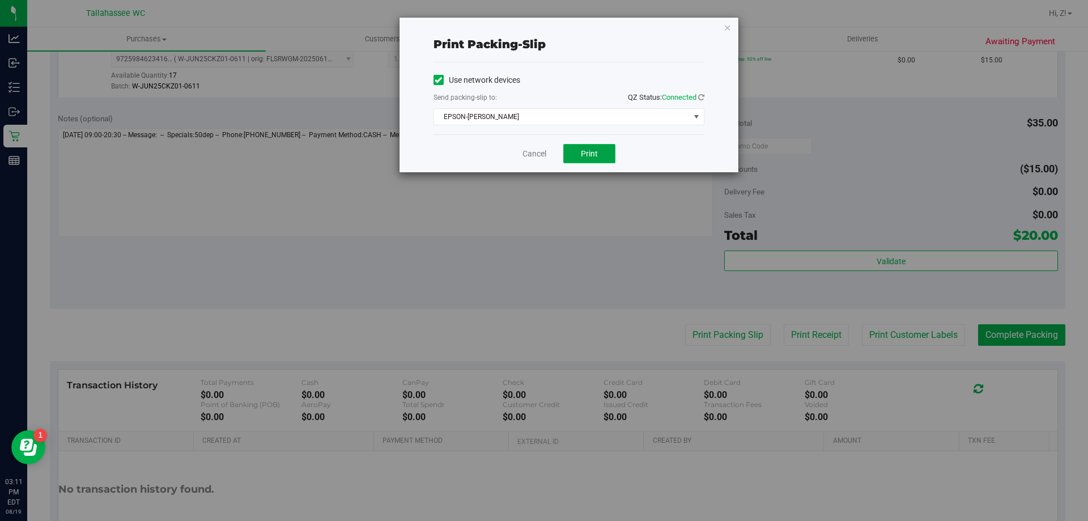
click at [592, 155] on span "Print" at bounding box center [589, 153] width 17 height 9
click at [728, 31] on icon "button" at bounding box center [728, 27] width 8 height 14
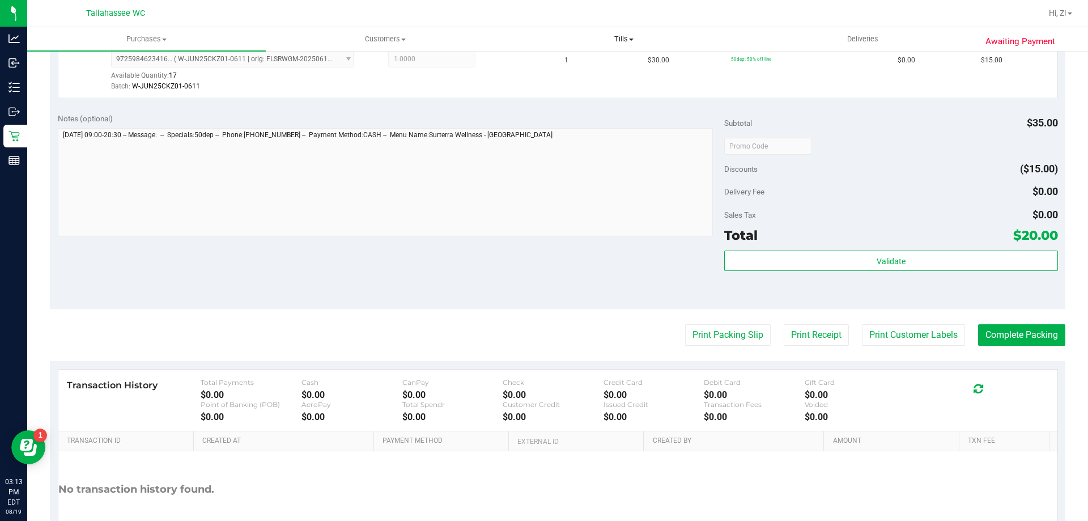
click at [685, 324] on button "Print Packing Slip" at bounding box center [728, 335] width 86 height 22
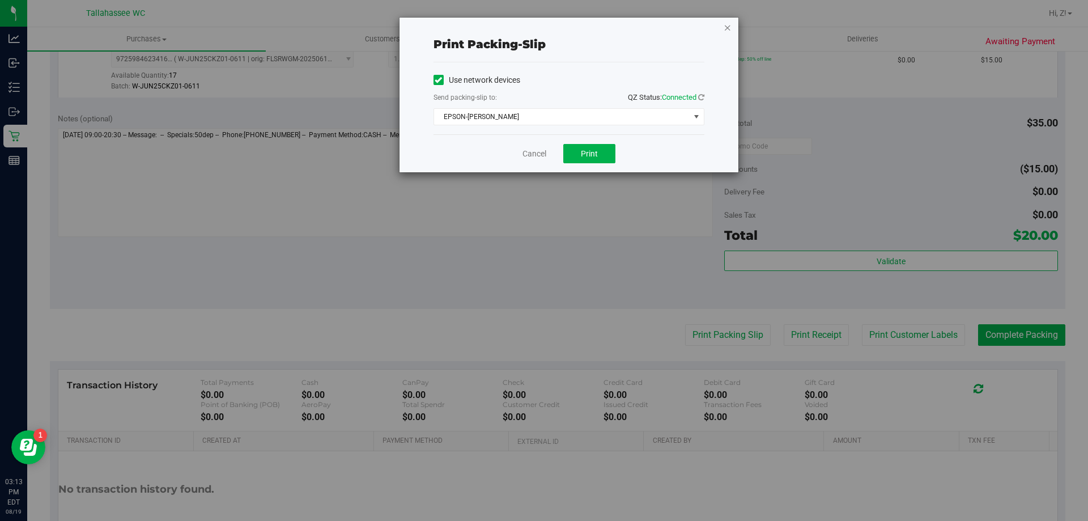
click at [731, 27] on icon "button" at bounding box center [728, 27] width 8 height 14
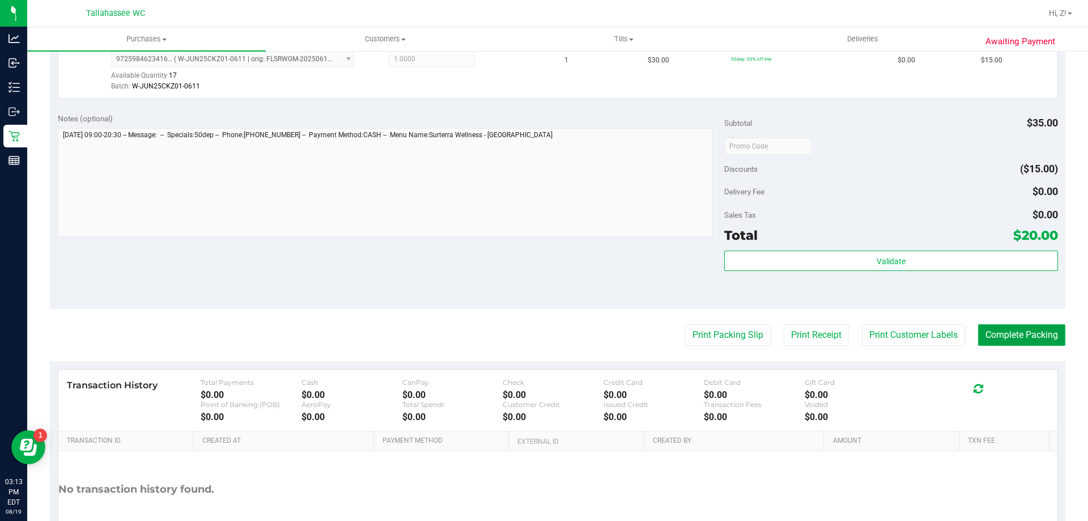
click at [1025, 326] on button "Complete Packing" at bounding box center [1021, 335] width 87 height 22
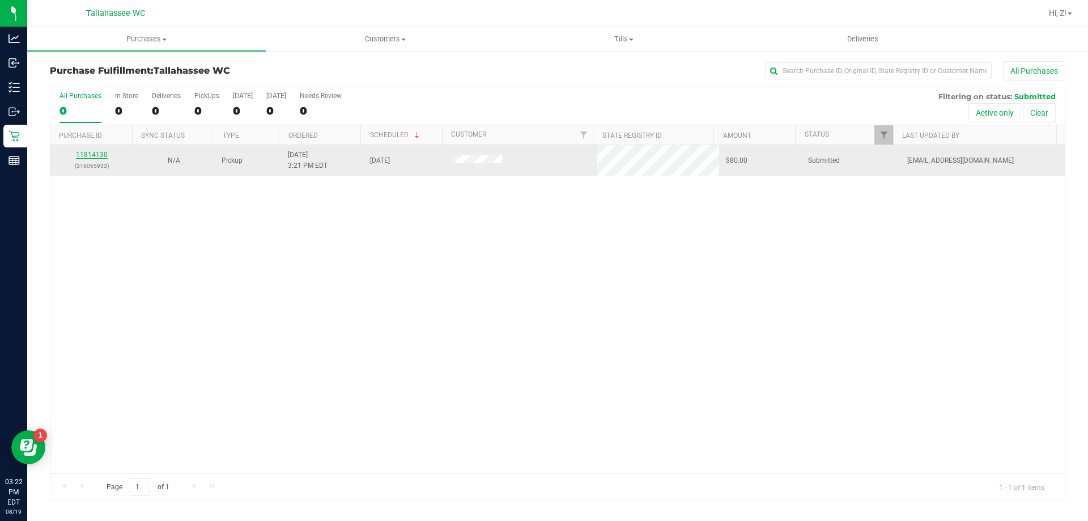
click at [91, 156] on link "11814130" at bounding box center [92, 155] width 32 height 8
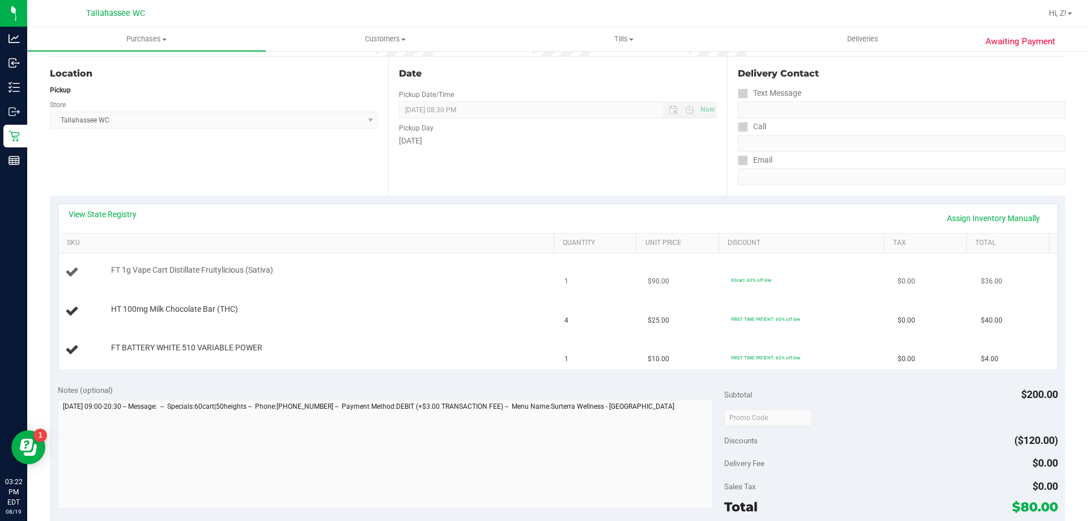
scroll to position [113, 0]
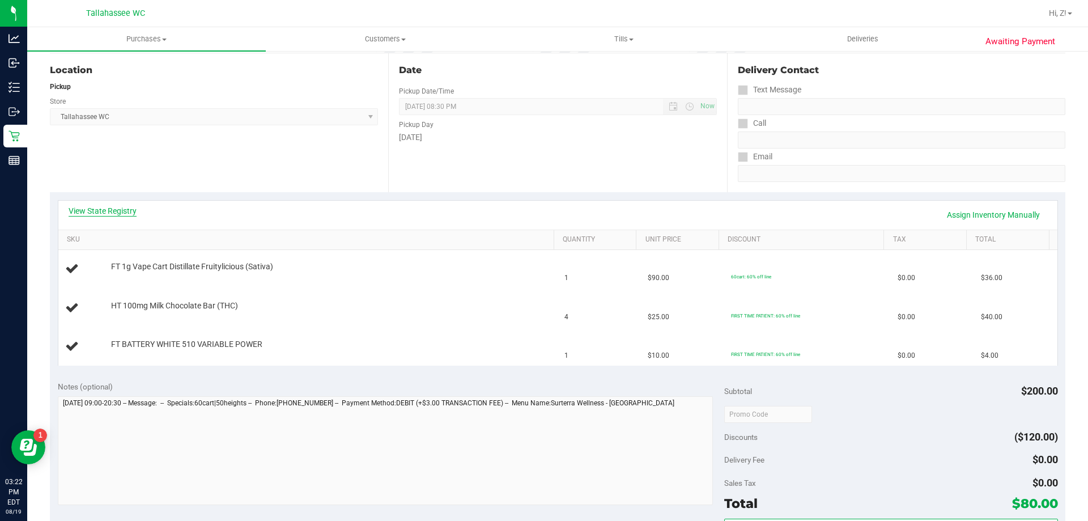
click at [113, 207] on link "View State Registry" at bounding box center [103, 210] width 68 height 11
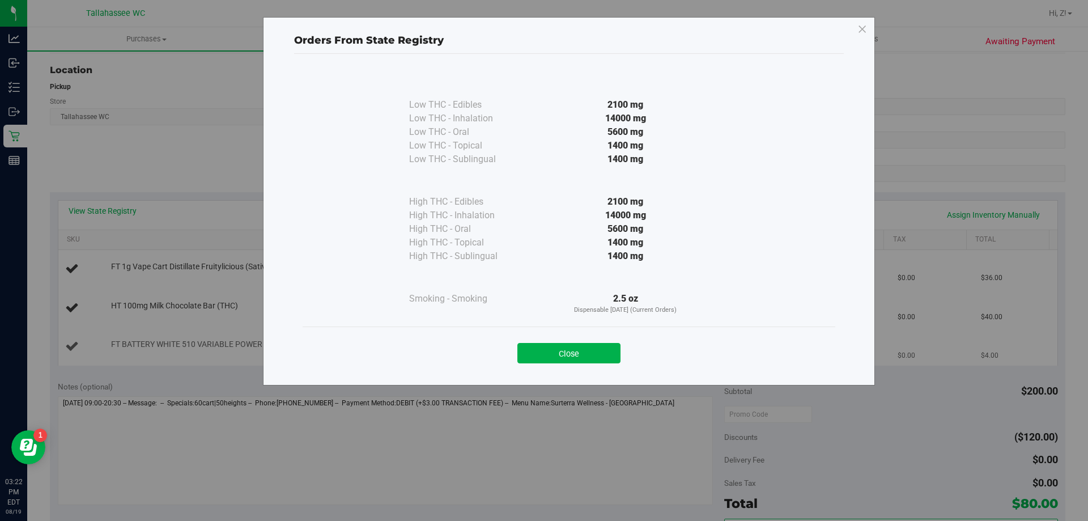
click at [561, 349] on button "Close" at bounding box center [568, 353] width 103 height 20
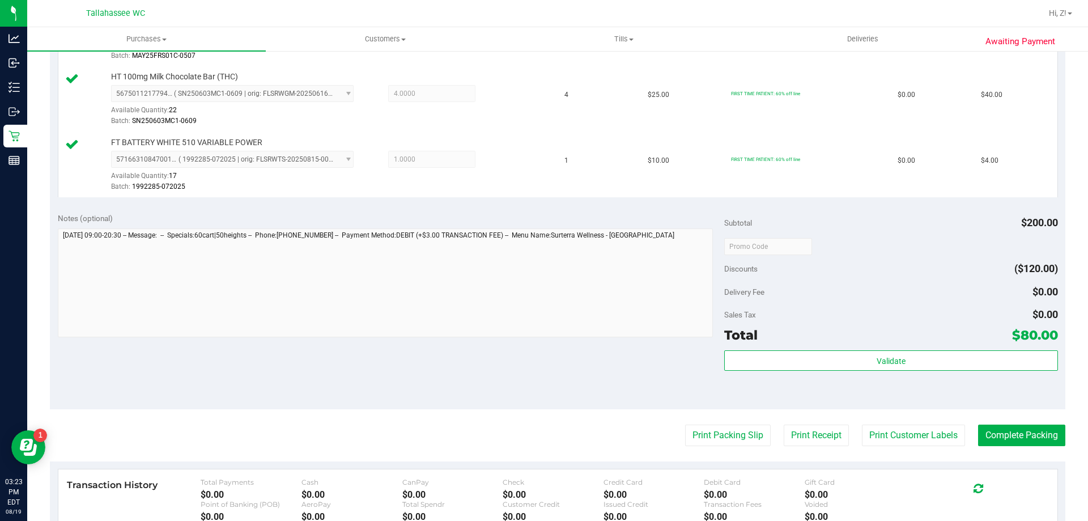
scroll to position [537, 0]
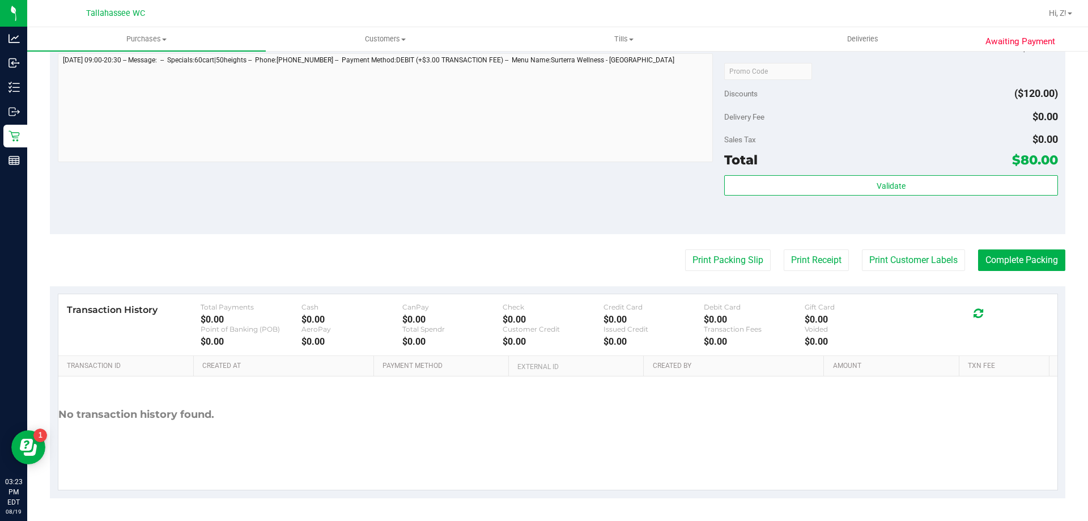
click at [832, 197] on div "Validate" at bounding box center [890, 200] width 333 height 51
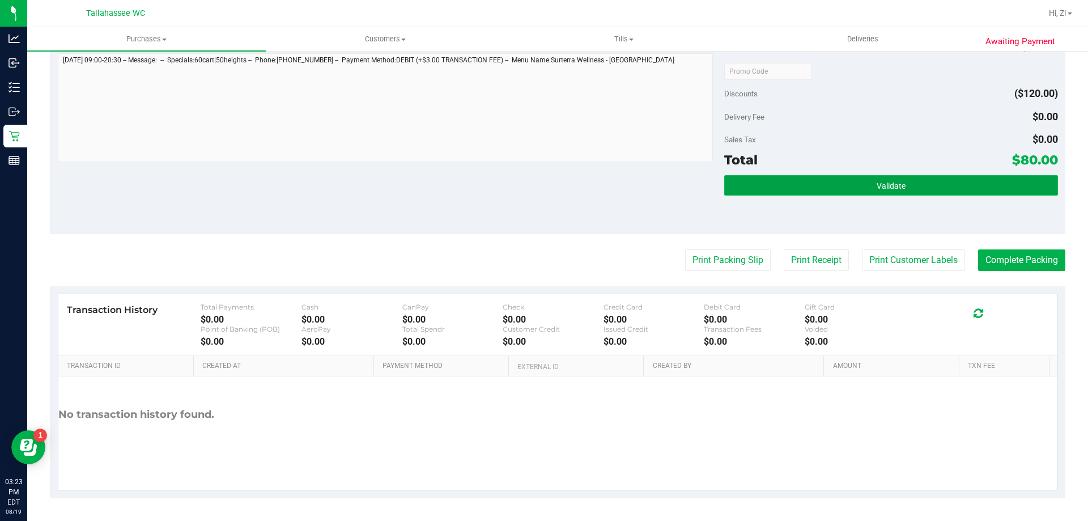
click at [836, 184] on button "Validate" at bounding box center [890, 185] width 333 height 20
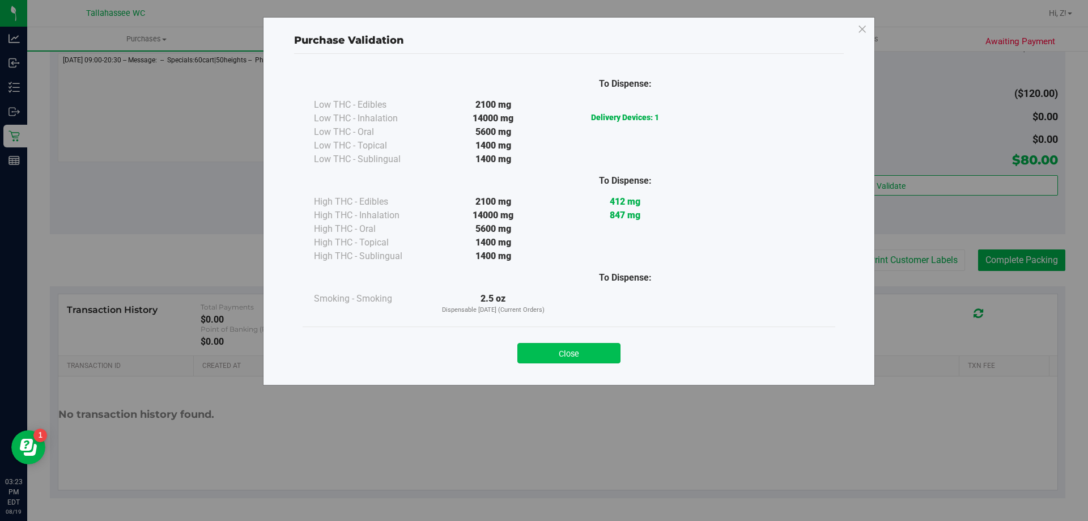
click at [563, 352] on button "Close" at bounding box center [568, 353] width 103 height 20
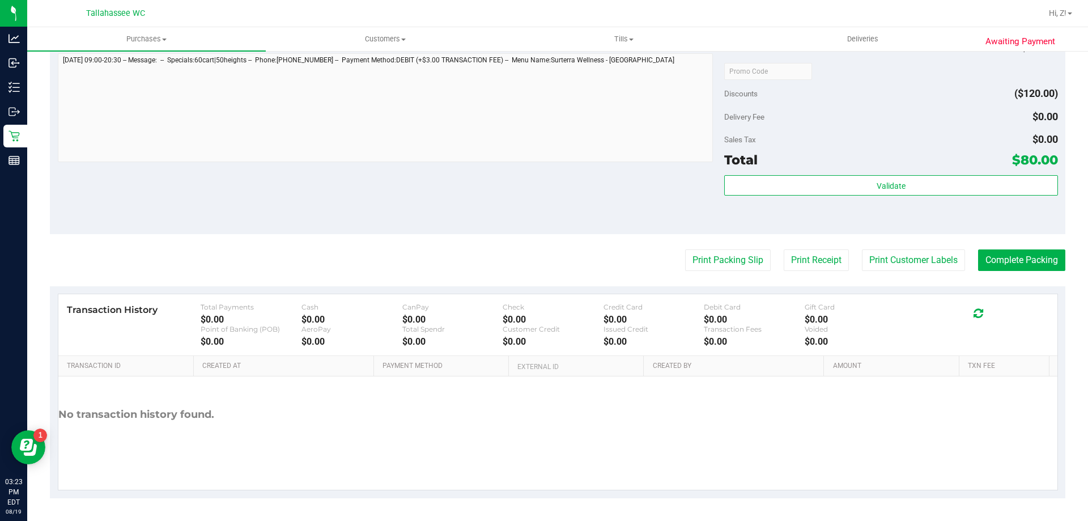
click at [703, 271] on purchase-details "Back Edit Purchase Cancel Purchase View Profile # 11814130 BioTrack ID: - Submi…" at bounding box center [558, 11] width 1016 height 974
click at [712, 250] on button "Print Packing Slip" at bounding box center [728, 260] width 86 height 22
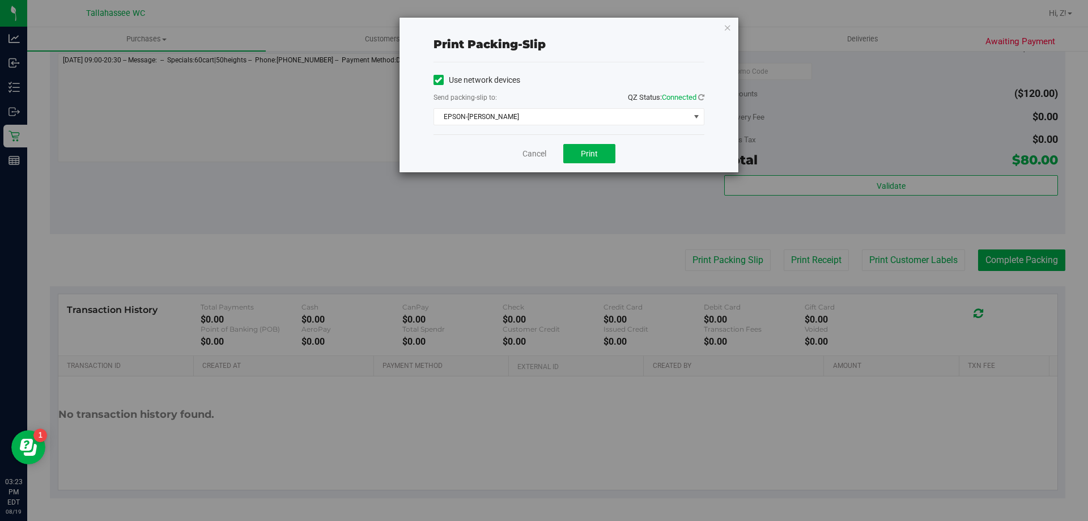
click at [596, 143] on div "Cancel Print" at bounding box center [569, 153] width 271 height 38
click at [598, 150] on button "Print" at bounding box center [589, 153] width 52 height 19
click at [721, 23] on div "Print packing-slip Use network devices Send packing-slip to: QZ Status: Connect…" at bounding box center [569, 95] width 339 height 155
click at [727, 29] on icon "button" at bounding box center [728, 27] width 8 height 14
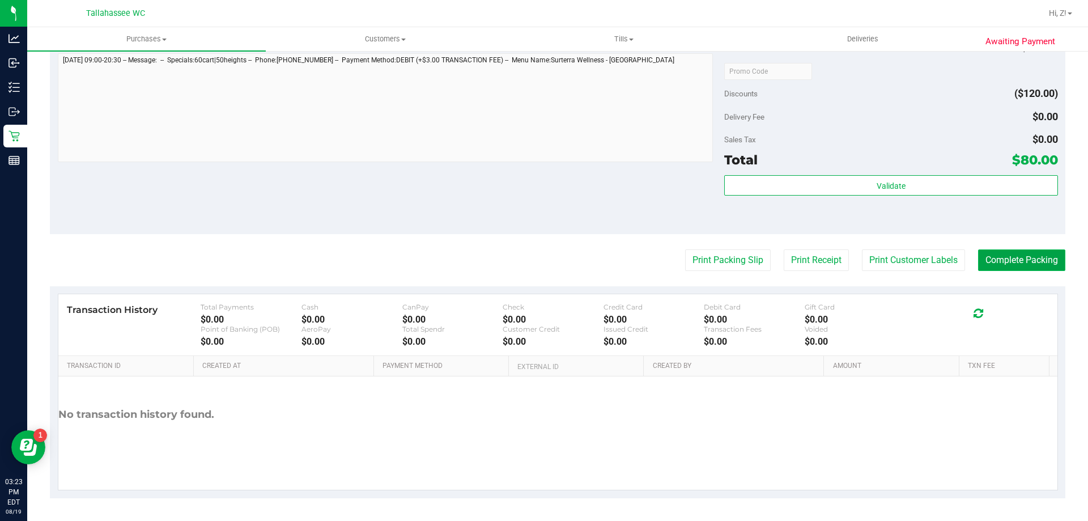
click at [1029, 257] on button "Complete Packing" at bounding box center [1021, 260] width 87 height 22
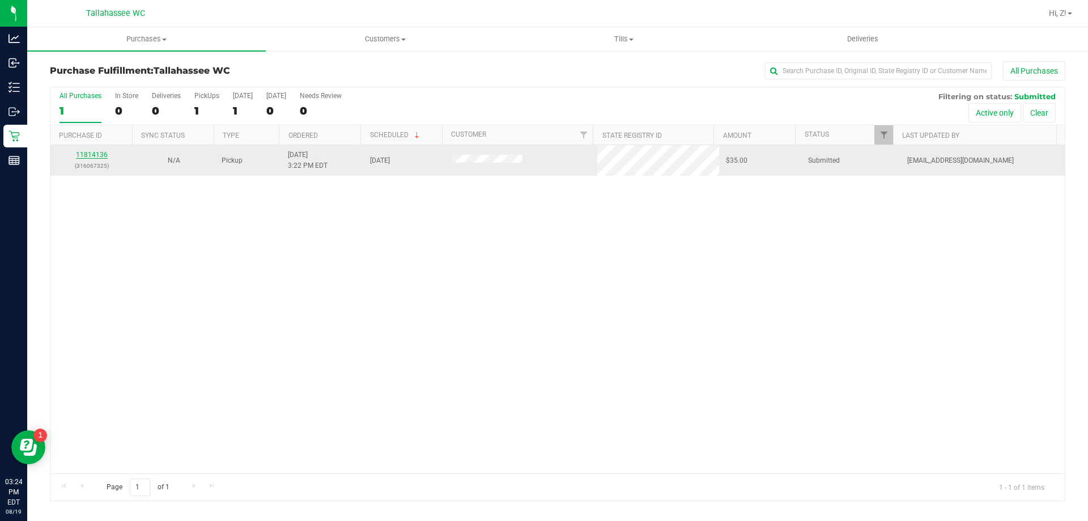
click at [92, 156] on link "11814136" at bounding box center [92, 155] width 32 height 8
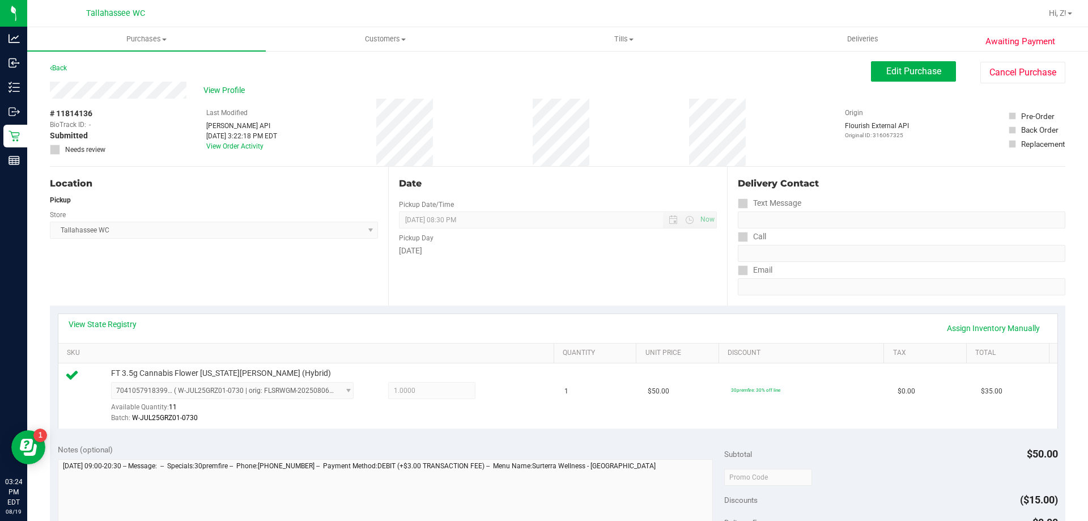
scroll to position [397, 0]
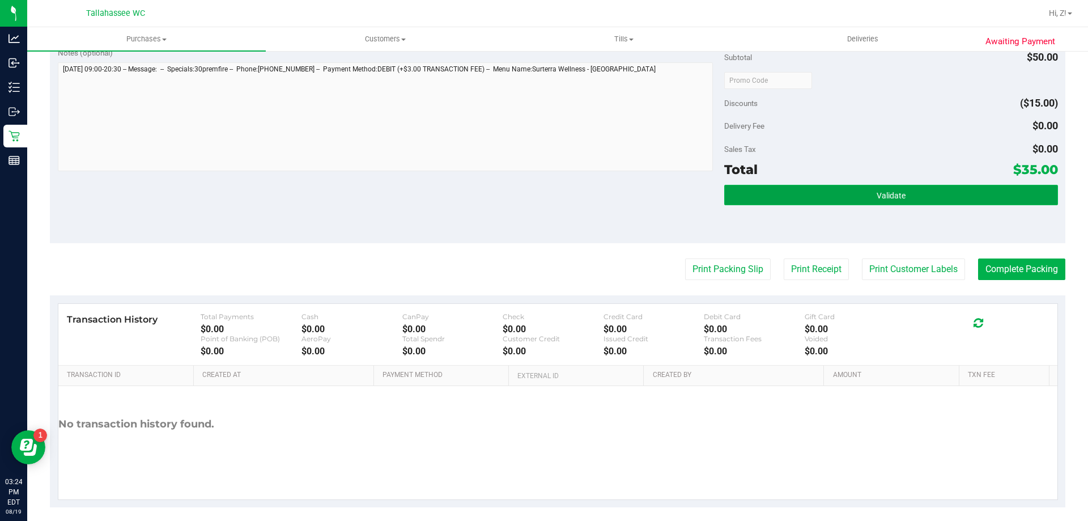
click at [886, 193] on span "Validate" at bounding box center [891, 195] width 29 height 9
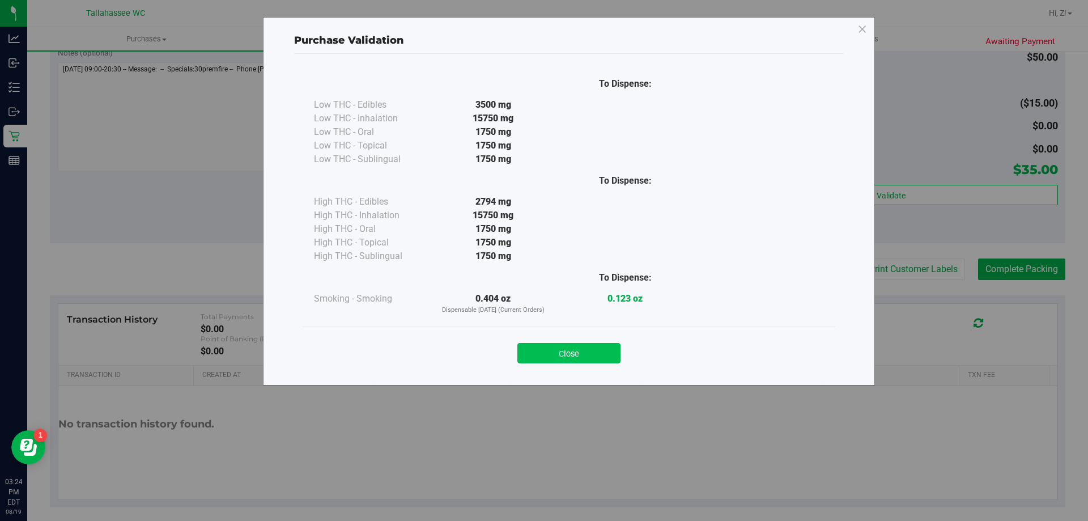
click at [593, 352] on button "Close" at bounding box center [568, 353] width 103 height 20
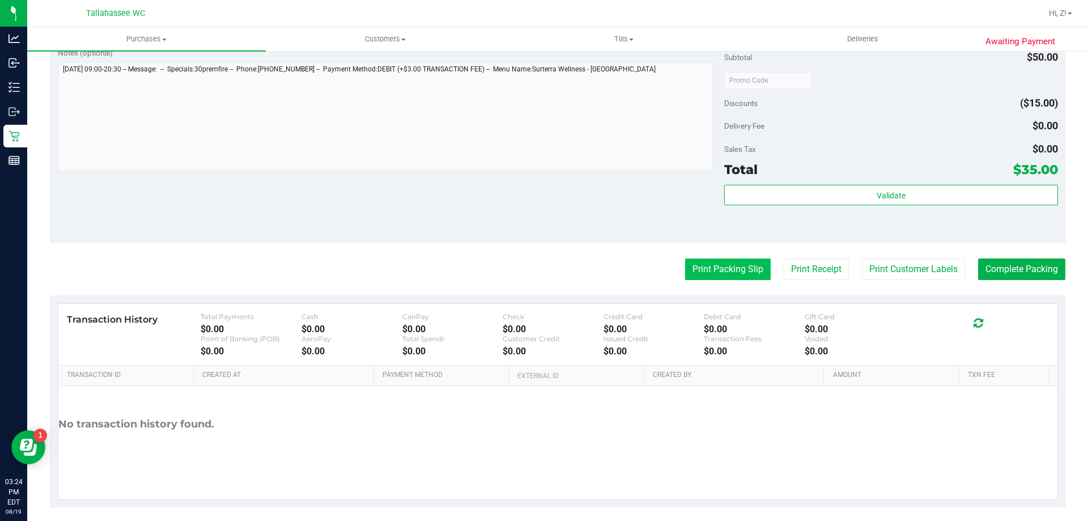
click at [718, 259] on button "Print Packing Slip" at bounding box center [728, 269] width 86 height 22
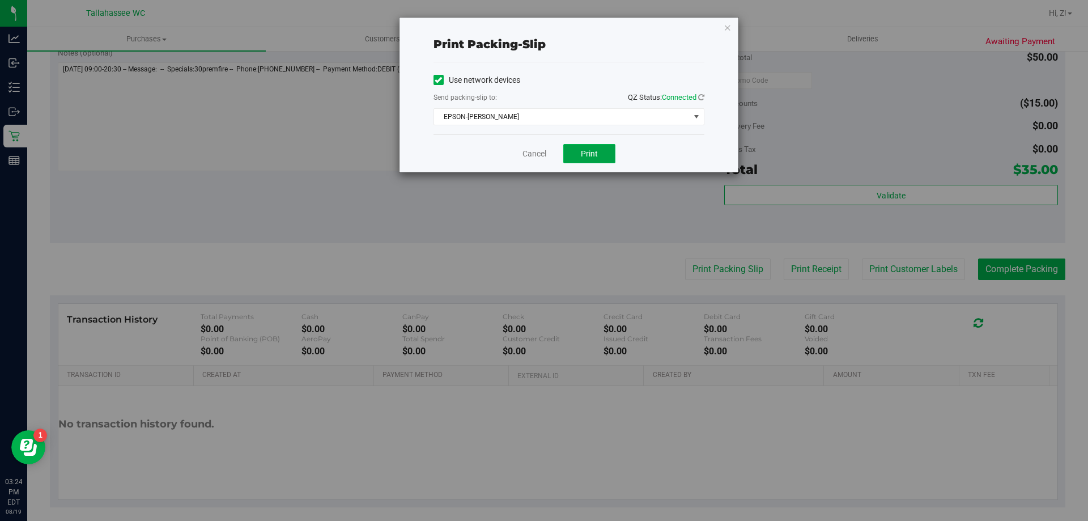
click at [575, 146] on button "Print" at bounding box center [589, 153] width 52 height 19
drag, startPoint x: 728, startPoint y: 28, endPoint x: 747, endPoint y: 48, distance: 27.7
click at [728, 27] on icon "button" at bounding box center [728, 27] width 8 height 14
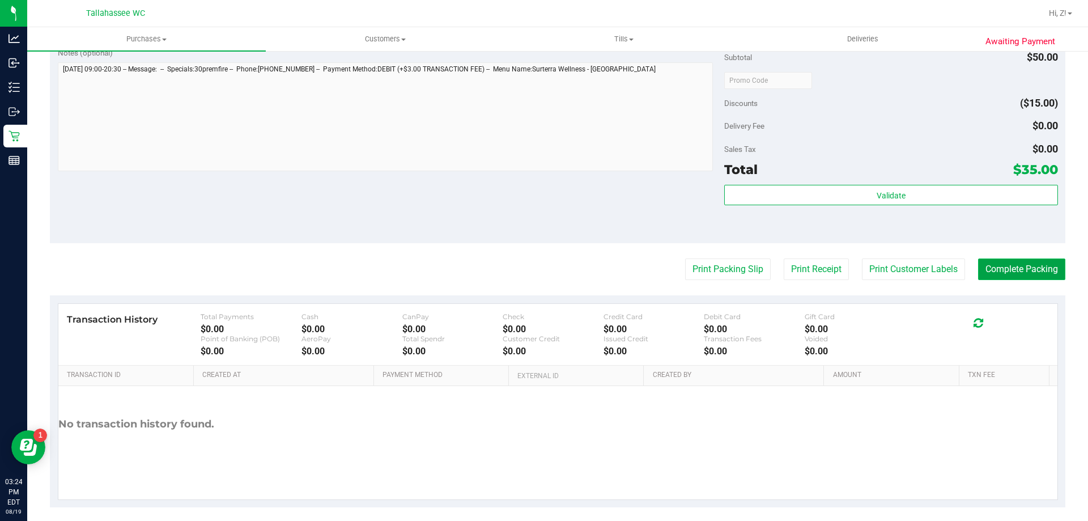
click at [987, 274] on button "Complete Packing" at bounding box center [1021, 269] width 87 height 22
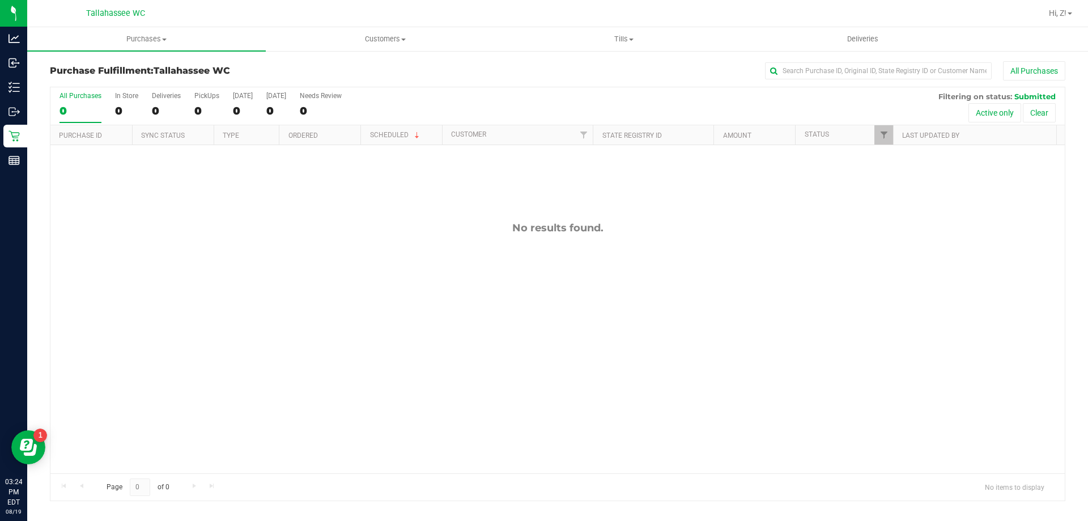
click at [717, 389] on div "No results found." at bounding box center [557, 347] width 1014 height 405
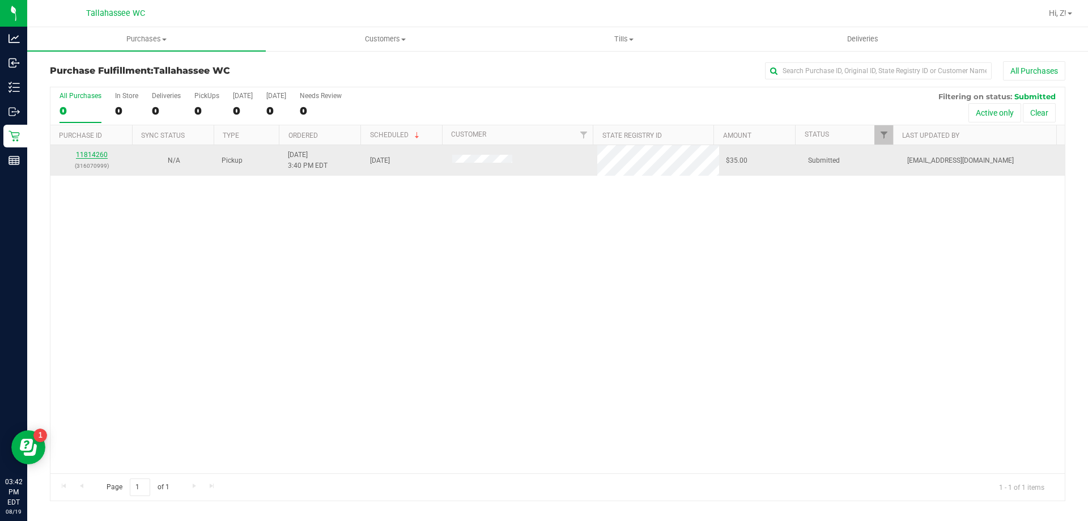
click at [96, 152] on link "11814260" at bounding box center [92, 155] width 32 height 8
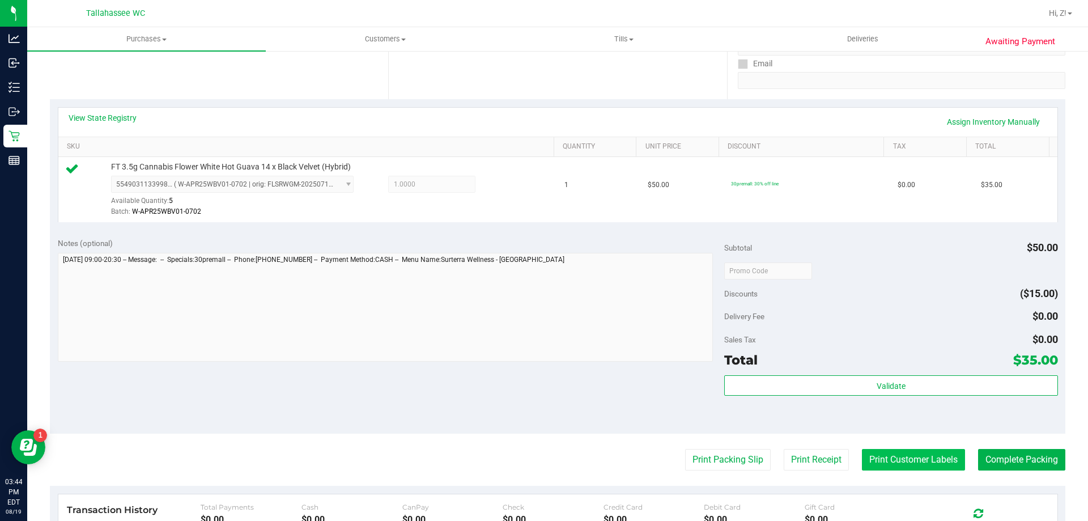
scroll to position [340, 0]
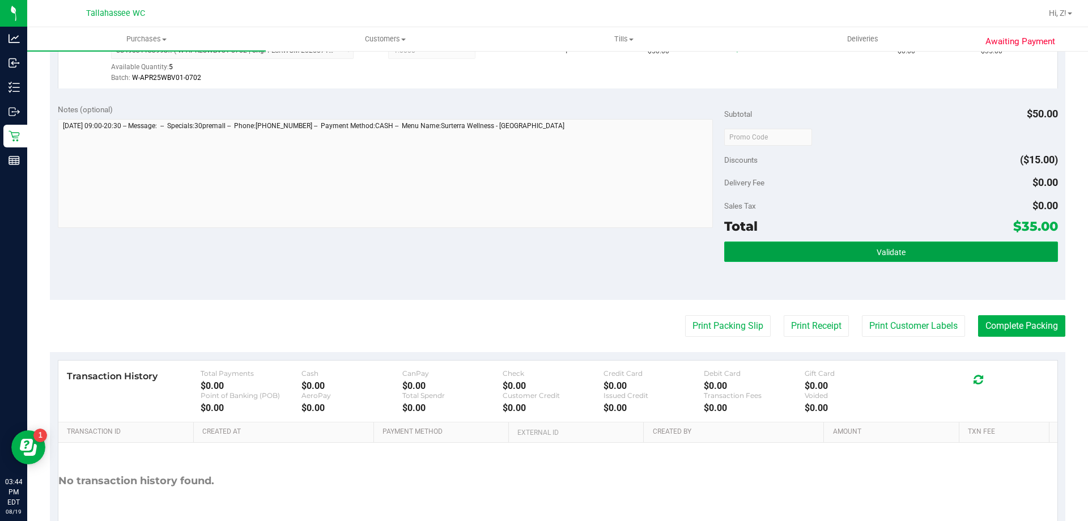
click at [929, 249] on button "Validate" at bounding box center [890, 251] width 333 height 20
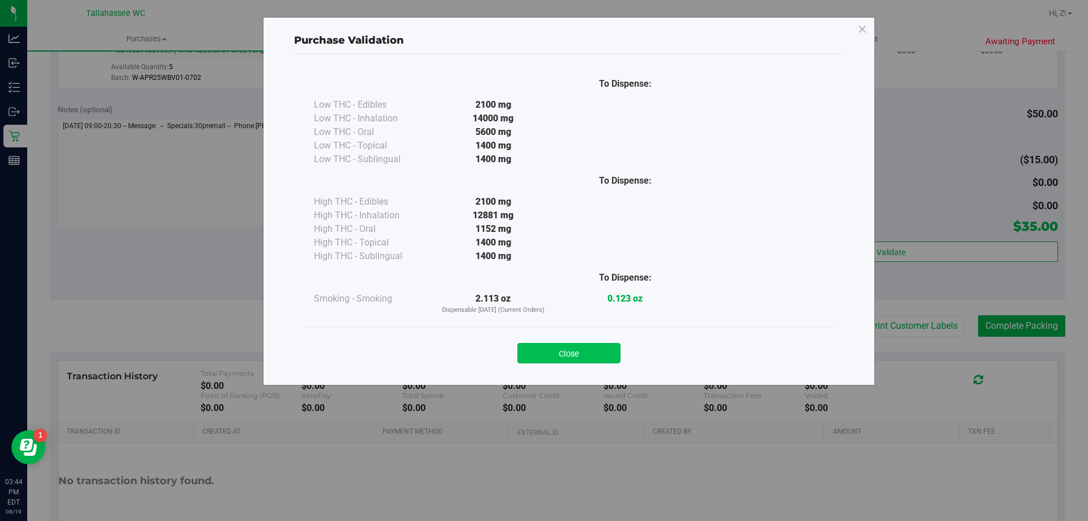
click at [600, 349] on button "Close" at bounding box center [568, 353] width 103 height 20
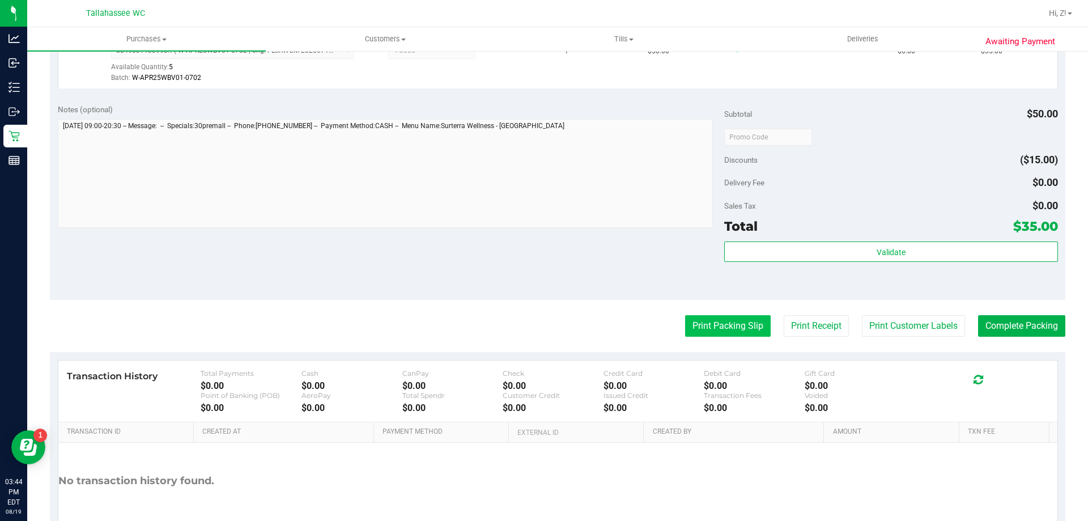
click at [701, 319] on button "Print Packing Slip" at bounding box center [728, 326] width 86 height 22
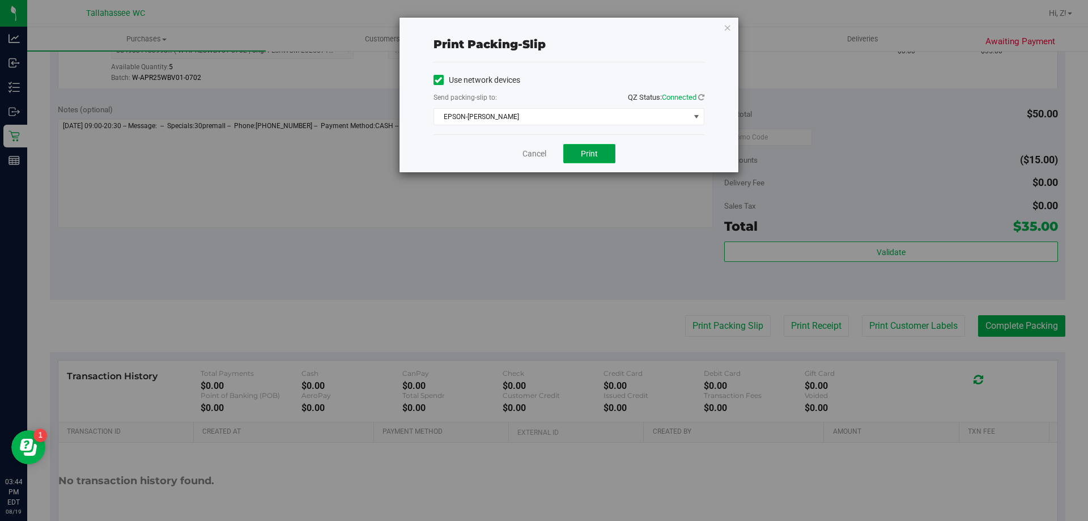
click at [587, 155] on span "Print" at bounding box center [589, 153] width 17 height 9
drag, startPoint x: 587, startPoint y: 159, endPoint x: 562, endPoint y: 172, distance: 27.9
drag, startPoint x: 562, startPoint y: 172, endPoint x: 725, endPoint y: 23, distance: 220.6
click at [725, 23] on icon "button" at bounding box center [728, 27] width 8 height 14
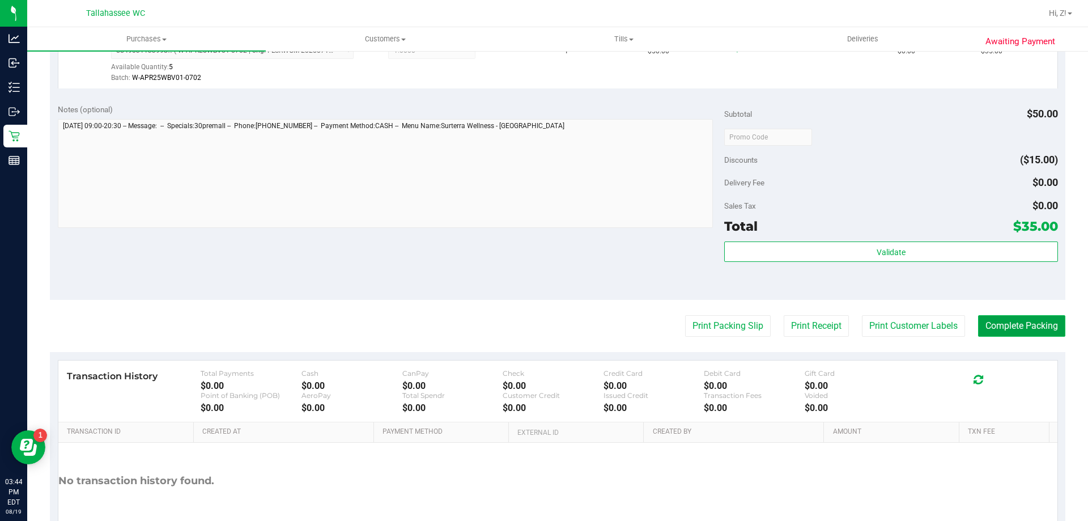
click at [1023, 325] on button "Complete Packing" at bounding box center [1021, 326] width 87 height 22
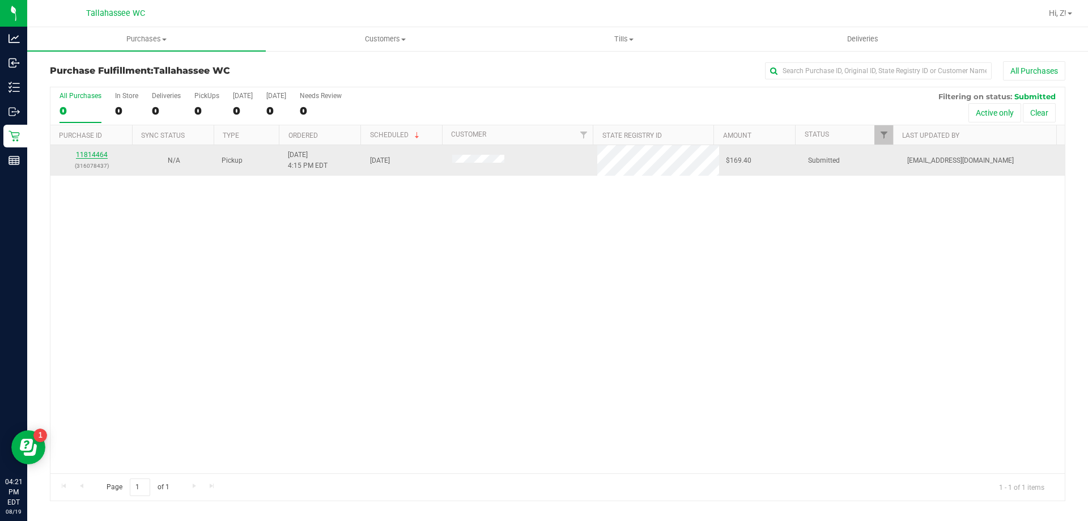
click at [98, 154] on link "11814464" at bounding box center [92, 155] width 32 height 8
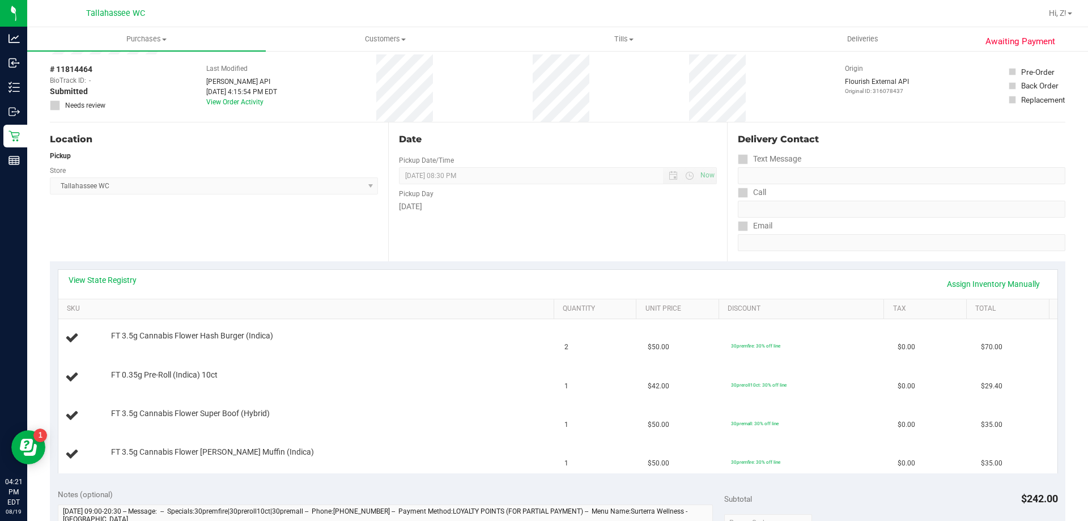
scroll to position [113, 0]
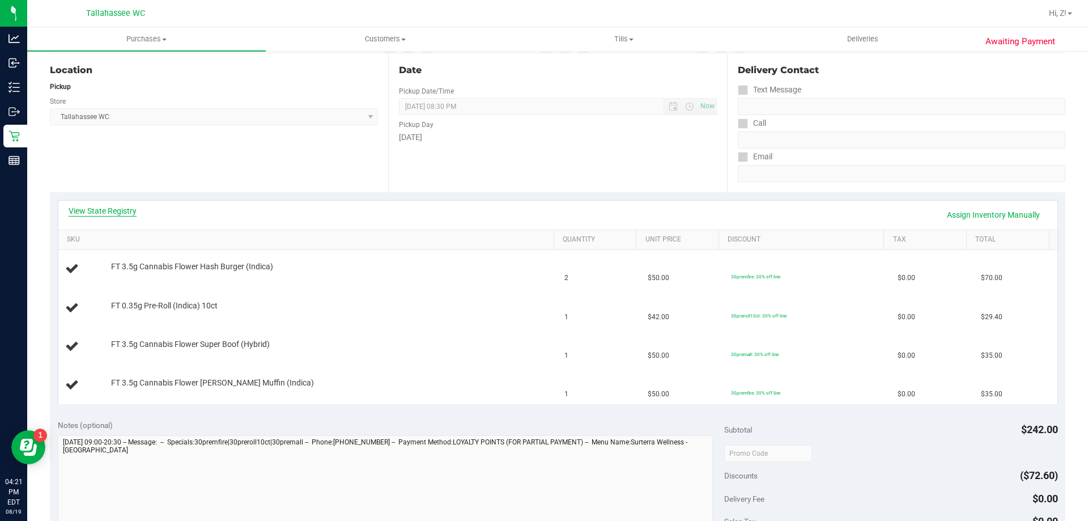
click at [122, 209] on link "View State Registry" at bounding box center [103, 210] width 68 height 11
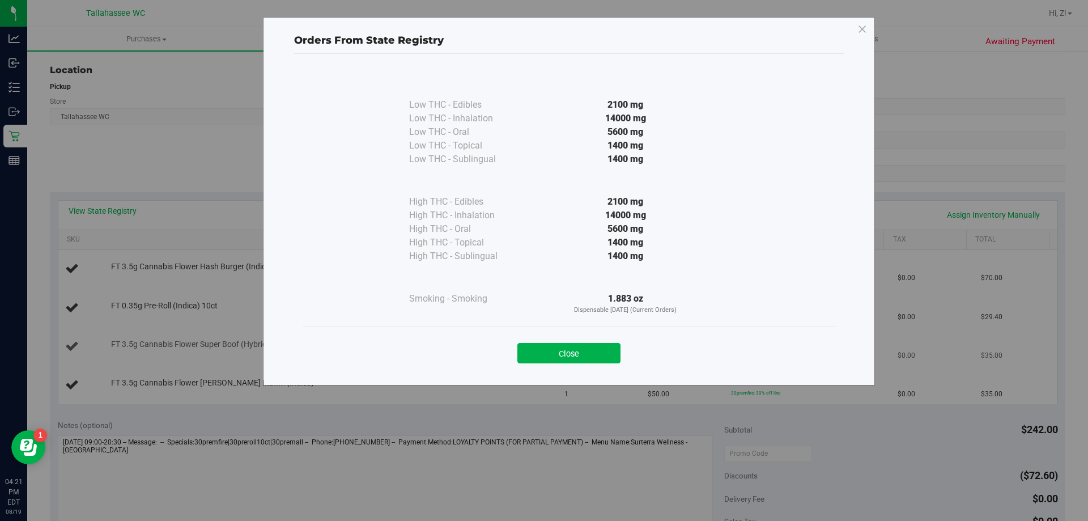
click at [602, 349] on button "Close" at bounding box center [568, 353] width 103 height 20
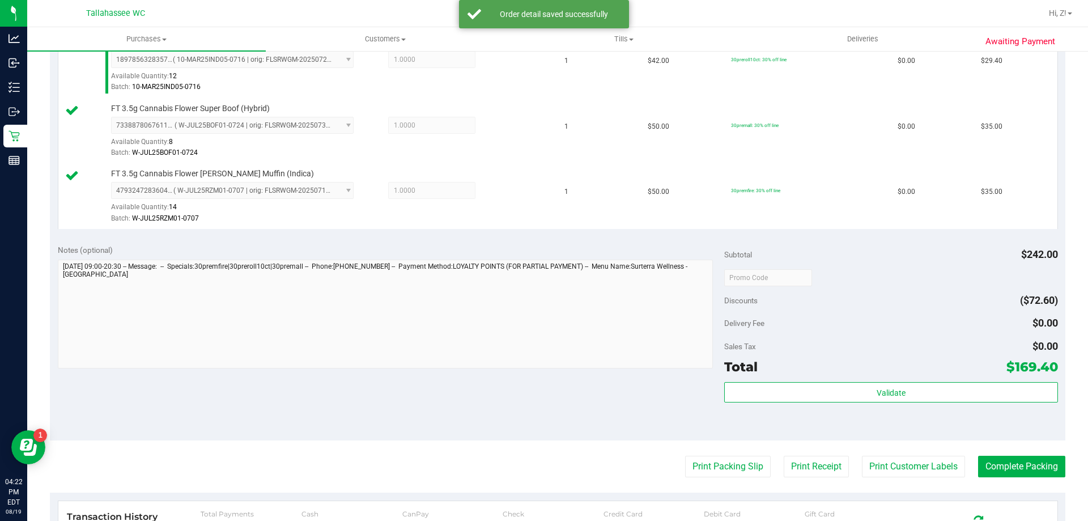
scroll to position [397, 0]
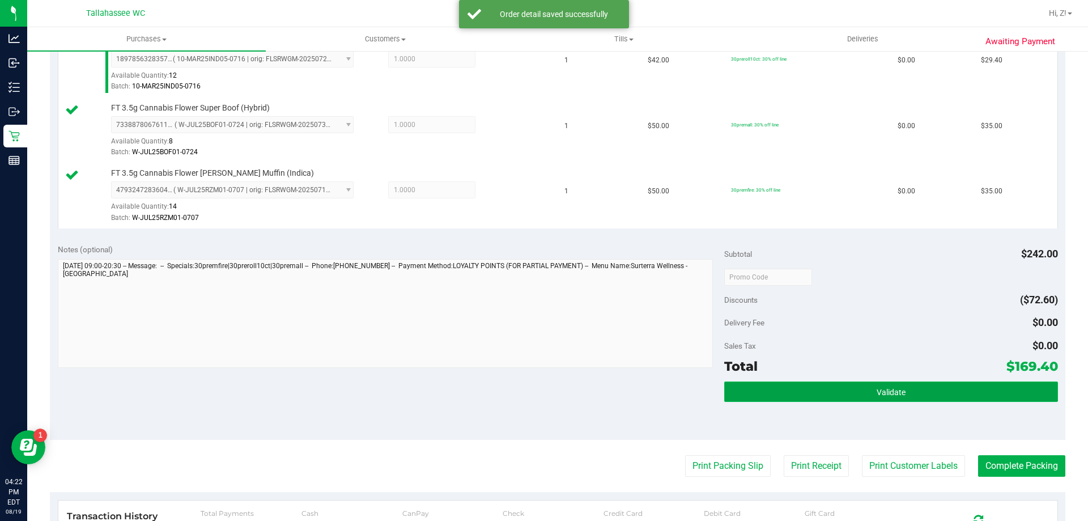
click at [916, 399] on button "Validate" at bounding box center [890, 391] width 333 height 20
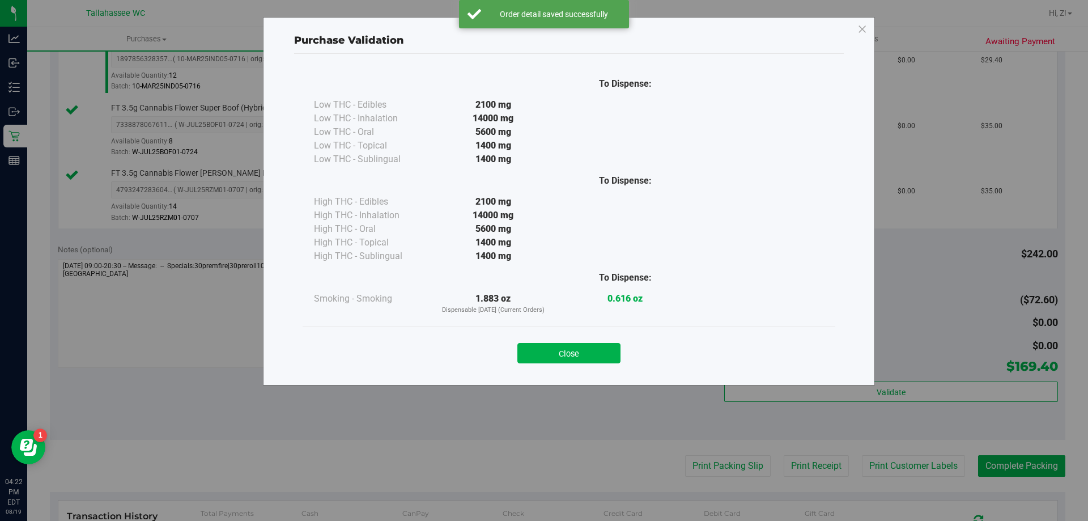
drag, startPoint x: 598, startPoint y: 356, endPoint x: 627, endPoint y: 354, distance: 29.0
click at [598, 355] on button "Close" at bounding box center [568, 353] width 103 height 20
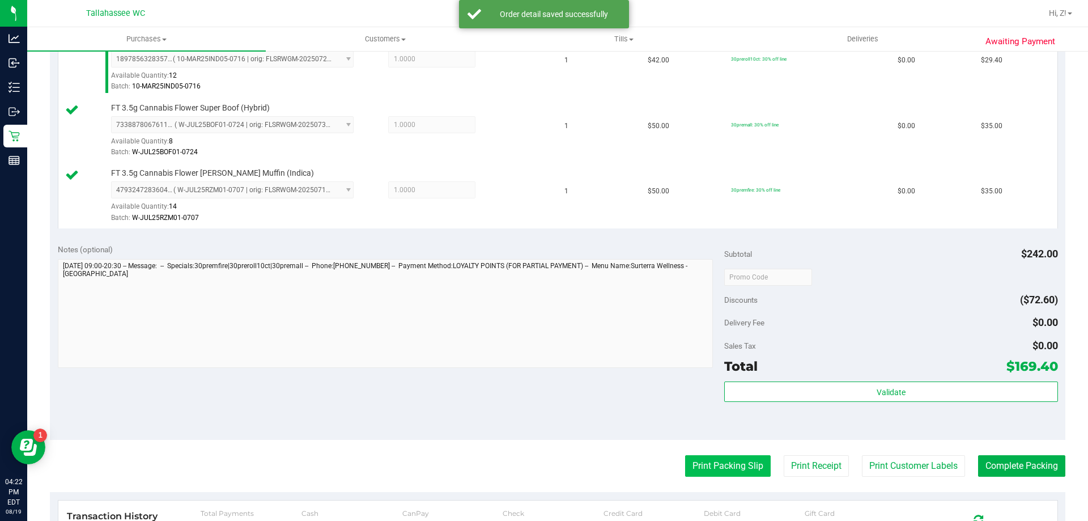
click at [721, 464] on button "Print Packing Slip" at bounding box center [728, 466] width 86 height 22
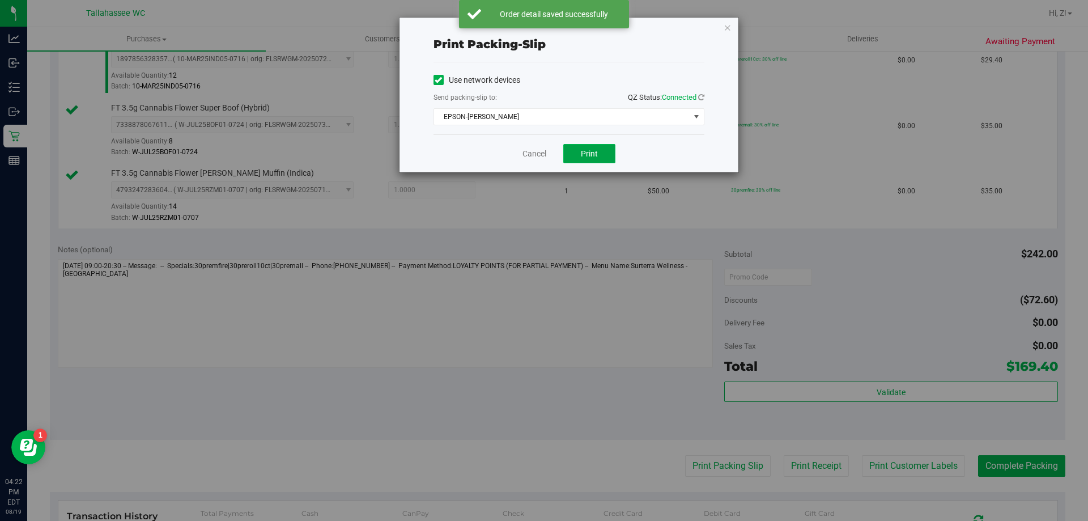
click at [589, 147] on button "Print" at bounding box center [589, 153] width 52 height 19
click at [727, 25] on icon "button" at bounding box center [728, 27] width 8 height 14
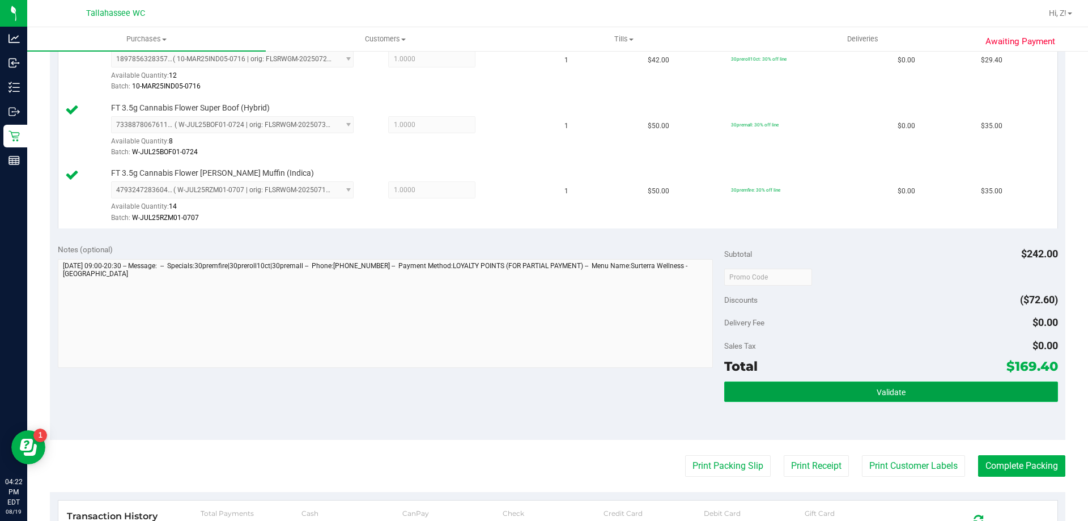
click at [966, 398] on button "Validate" at bounding box center [890, 391] width 333 height 20
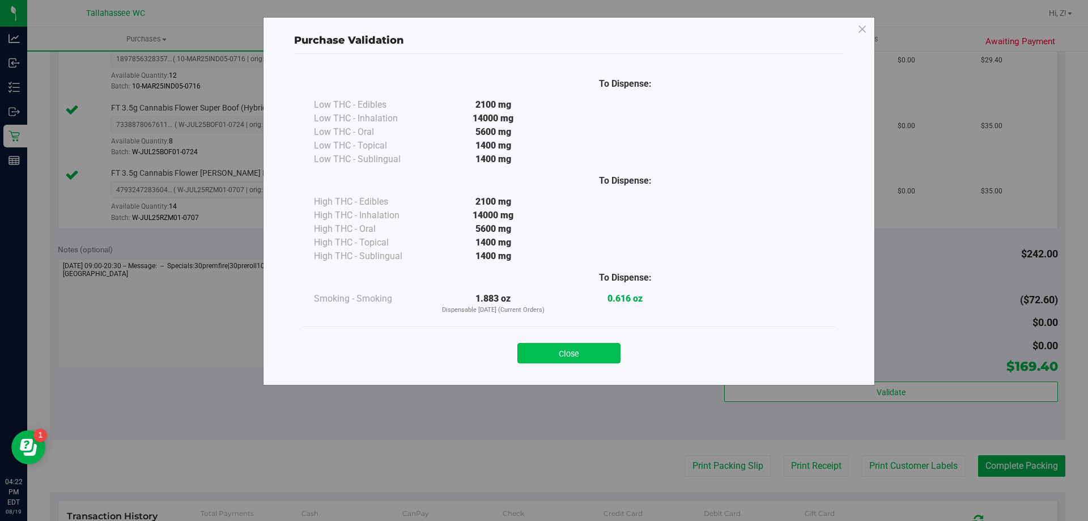
click at [592, 355] on button "Close" at bounding box center [568, 353] width 103 height 20
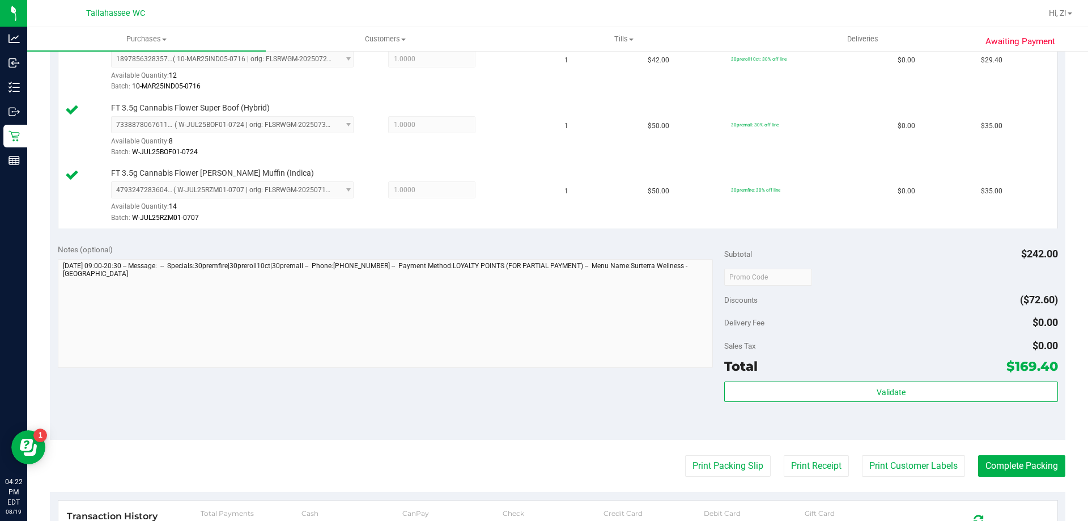
click at [990, 443] on purchase-details "Back Edit Purchase Cancel Purchase View Profile # 11814464 BioTrack ID: - Submi…" at bounding box center [558, 184] width 1016 height 1039
click at [1004, 456] on button "Complete Packing" at bounding box center [1021, 466] width 87 height 22
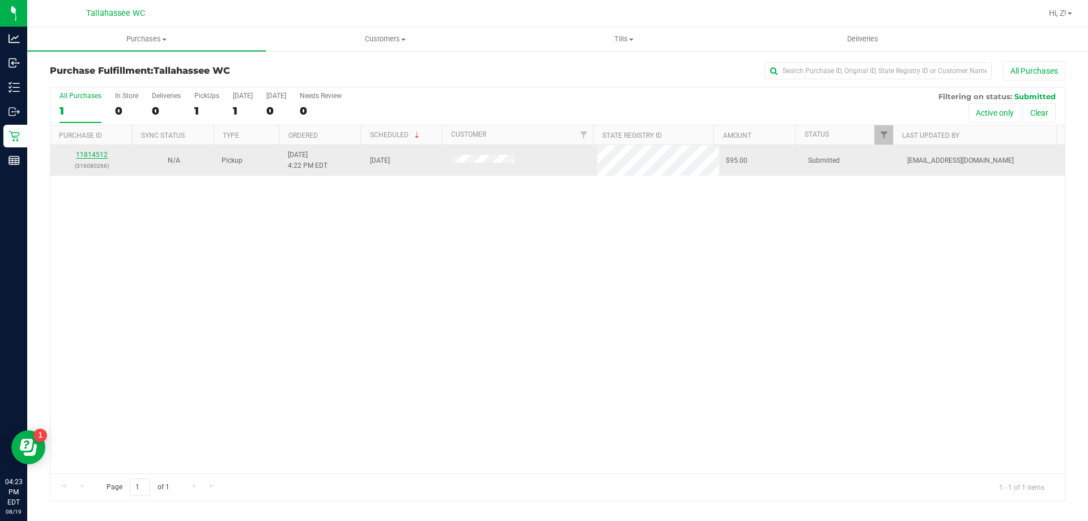
click at [97, 151] on link "11814512" at bounding box center [92, 155] width 32 height 8
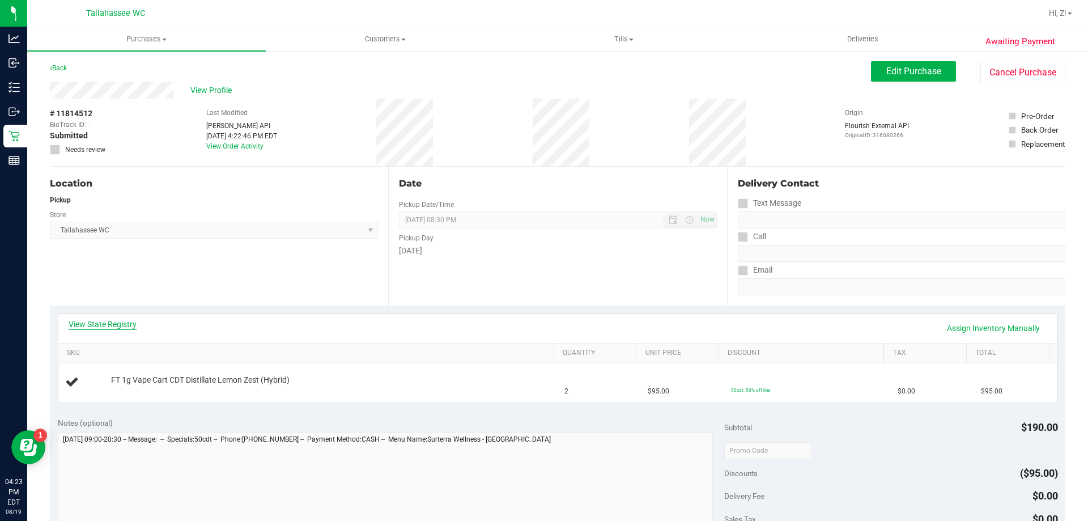
click at [111, 325] on link "View State Registry" at bounding box center [103, 323] width 68 height 11
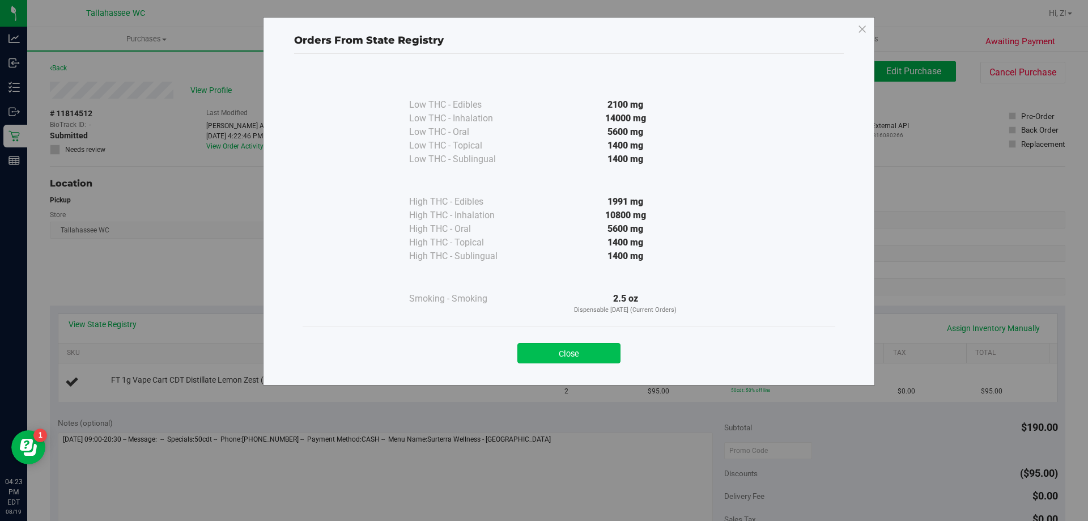
click at [582, 354] on button "Close" at bounding box center [568, 353] width 103 height 20
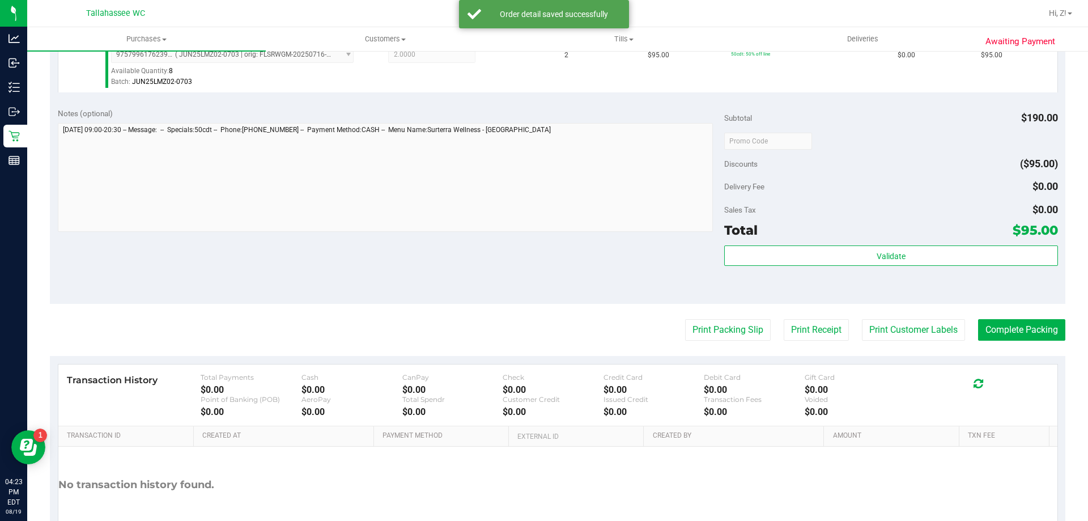
scroll to position [397, 0]
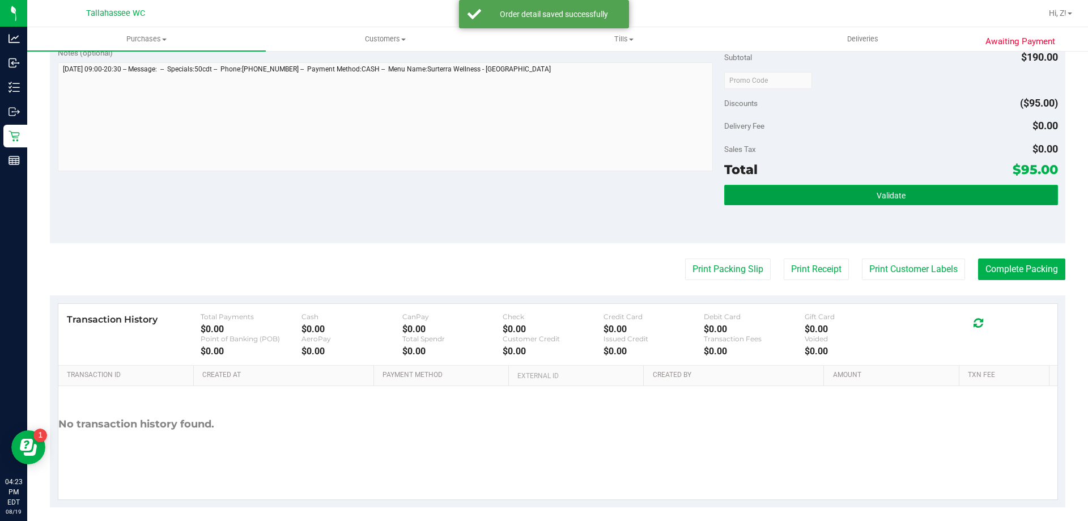
click at [907, 194] on button "Validate" at bounding box center [890, 195] width 333 height 20
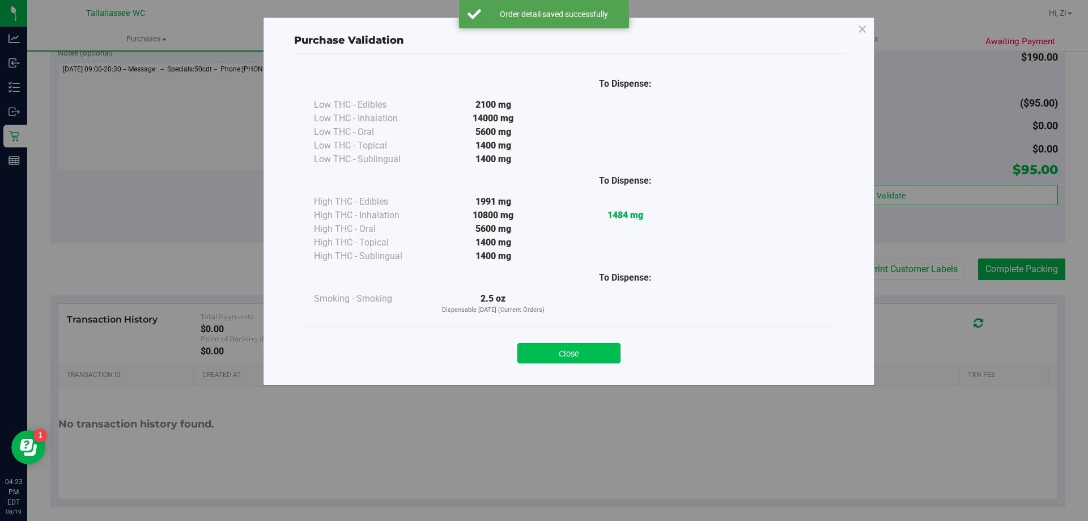
click at [613, 354] on button "Close" at bounding box center [568, 353] width 103 height 20
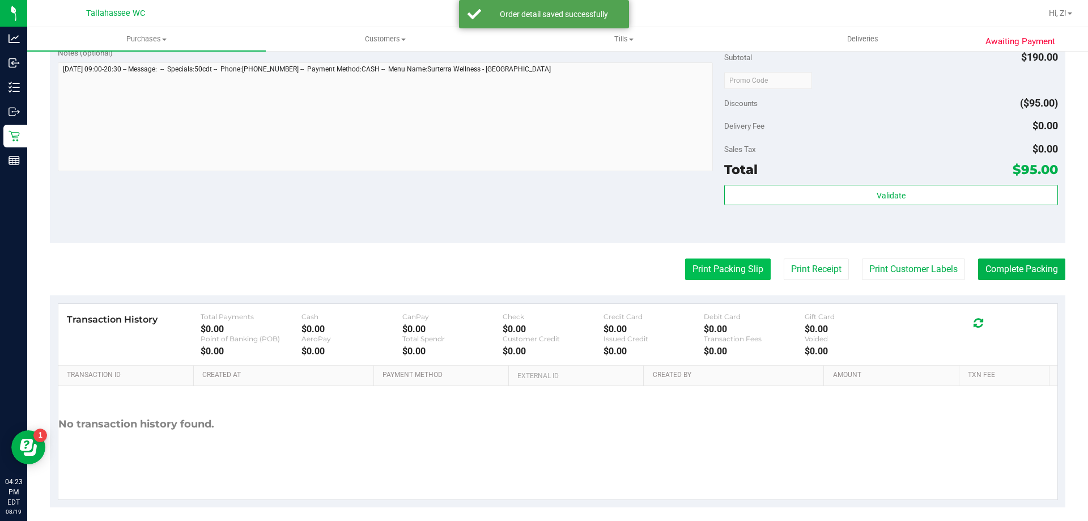
click at [723, 278] on button "Print Packing Slip" at bounding box center [728, 269] width 86 height 22
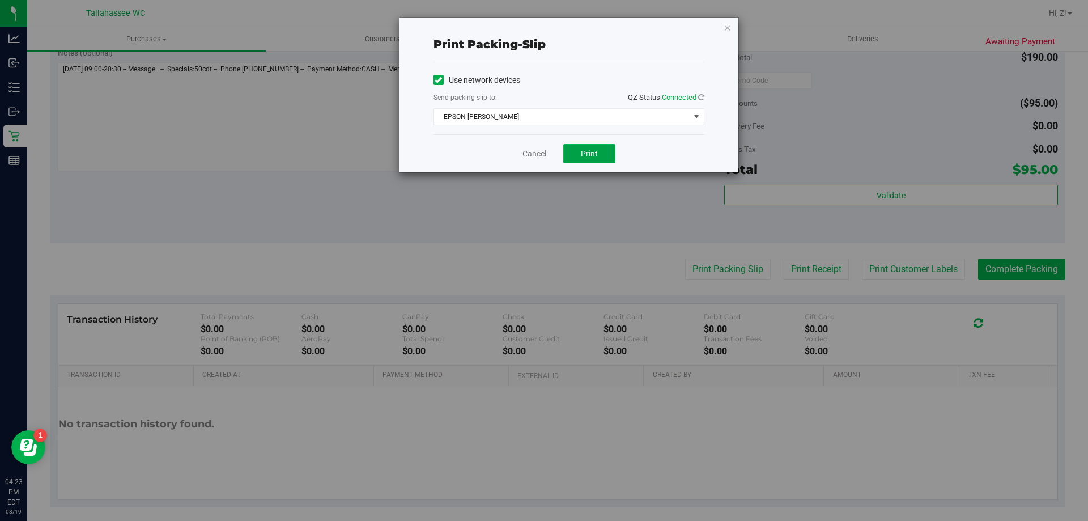
click at [601, 159] on button "Print" at bounding box center [589, 153] width 52 height 19
drag, startPoint x: 711, startPoint y: 28, endPoint x: 721, endPoint y: 29, distance: 10.8
click at [711, 28] on div "Print packing-slip Use network devices Send packing-slip to: QZ Status: Connect…" at bounding box center [569, 95] width 339 height 155
click at [729, 28] on icon "button" at bounding box center [728, 27] width 8 height 14
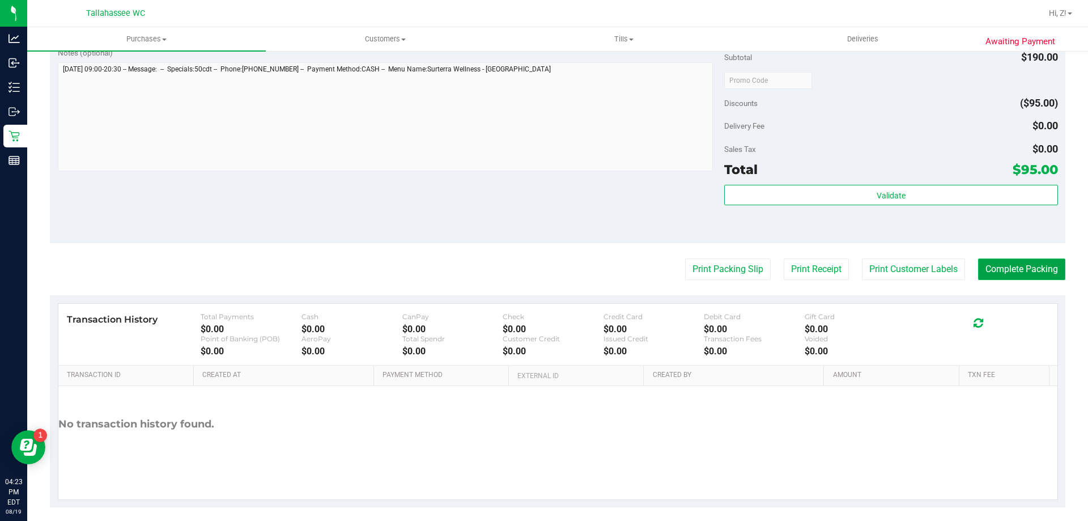
click at [1005, 273] on button "Complete Packing" at bounding box center [1021, 269] width 87 height 22
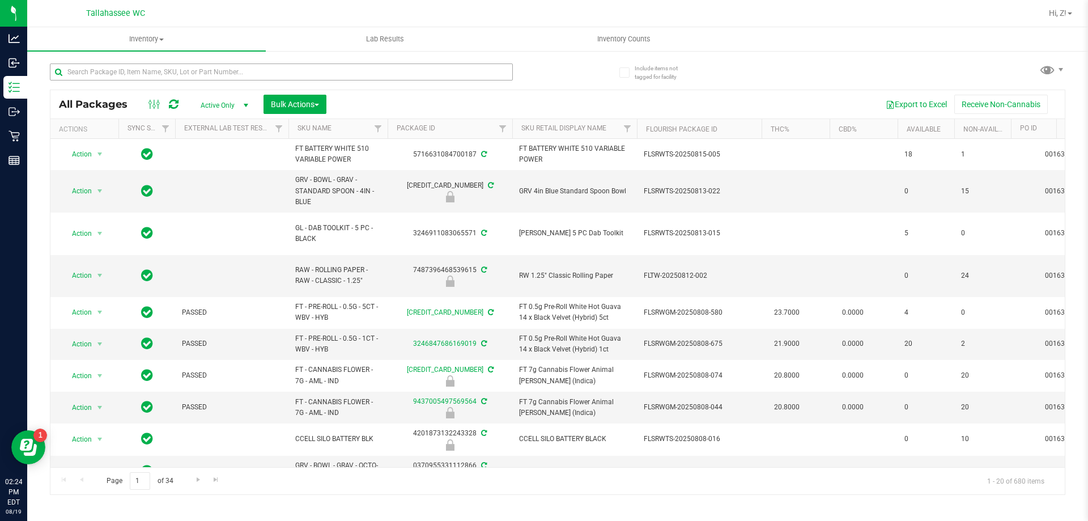
drag, startPoint x: 156, startPoint y: 61, endPoint x: 161, endPoint y: 71, distance: 10.6
click at [158, 64] on div at bounding box center [304, 71] width 508 height 36
click at [161, 71] on input "text" at bounding box center [281, 71] width 463 height 17
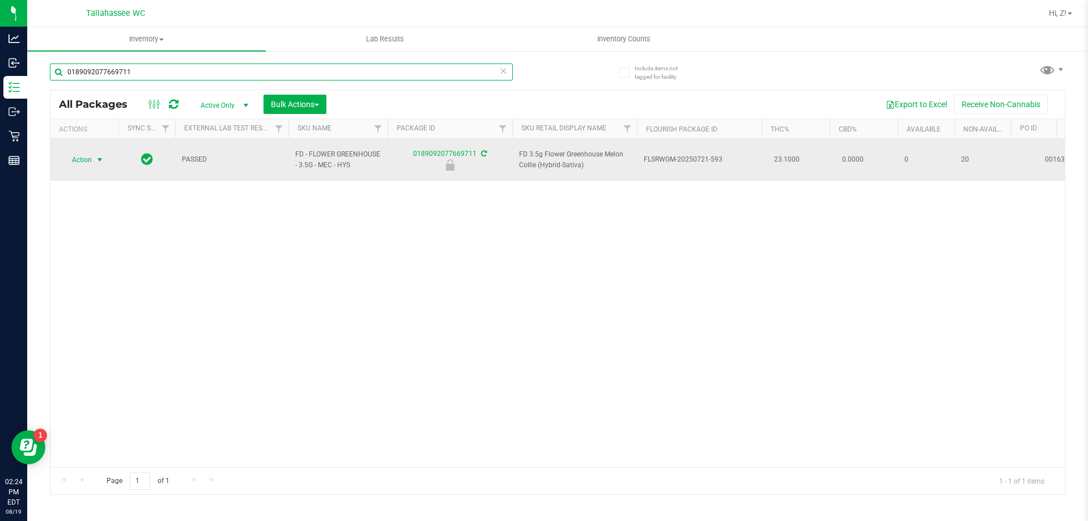
type input "0189092077669711"
click at [89, 155] on span "Action" at bounding box center [77, 160] width 31 height 16
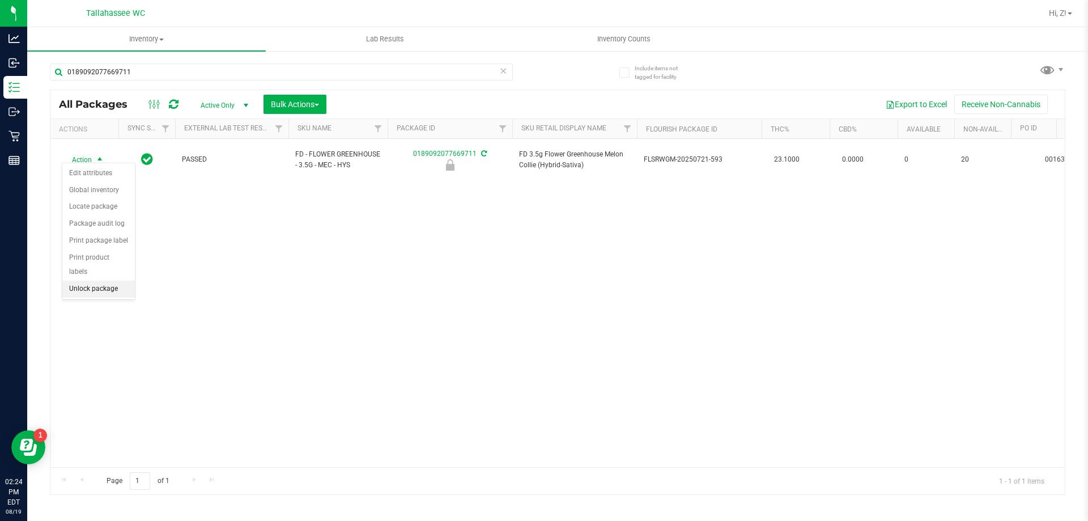
click at [116, 281] on li "Unlock package" at bounding box center [98, 289] width 73 height 17
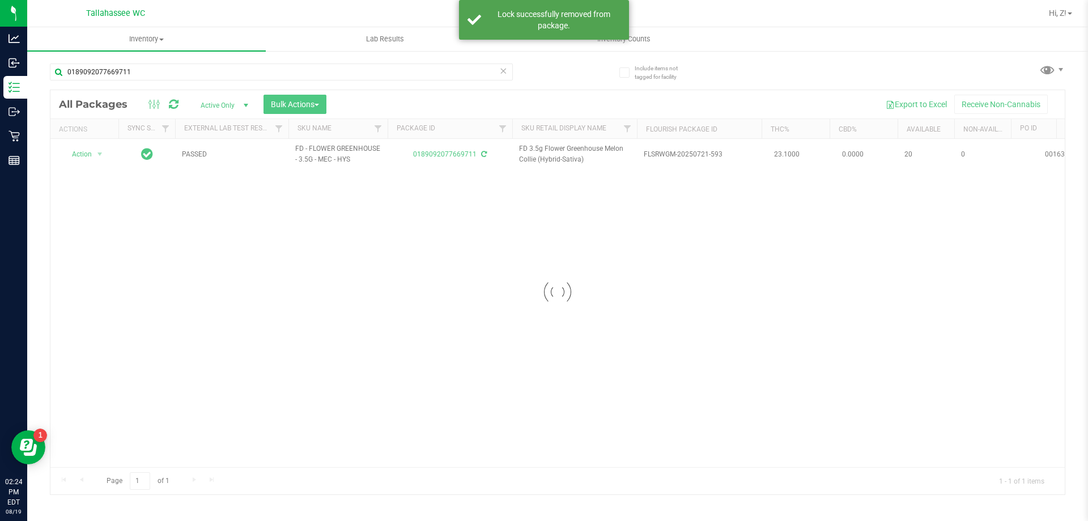
click at [89, 155] on div at bounding box center [557, 292] width 1014 height 404
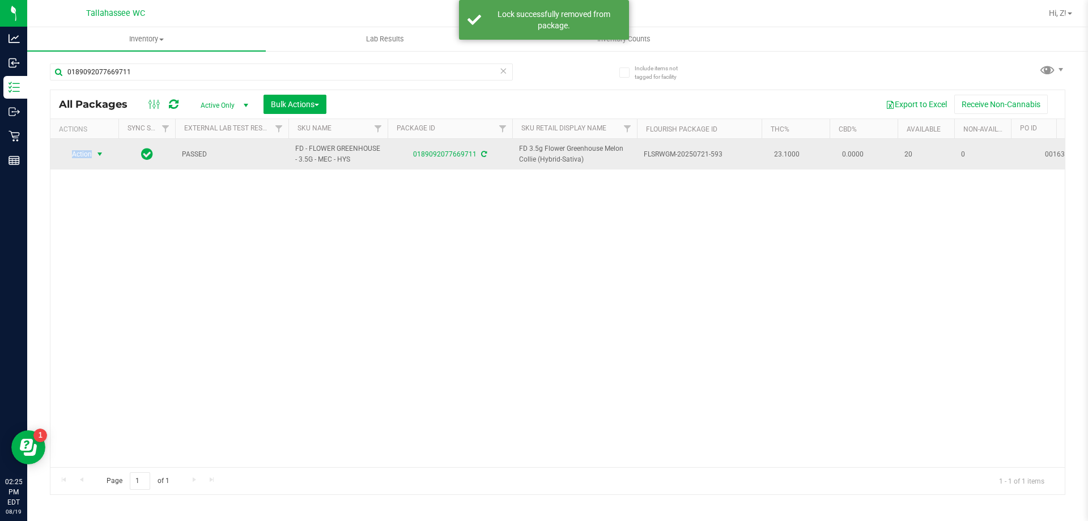
click at [88, 155] on span "Action" at bounding box center [77, 154] width 31 height 16
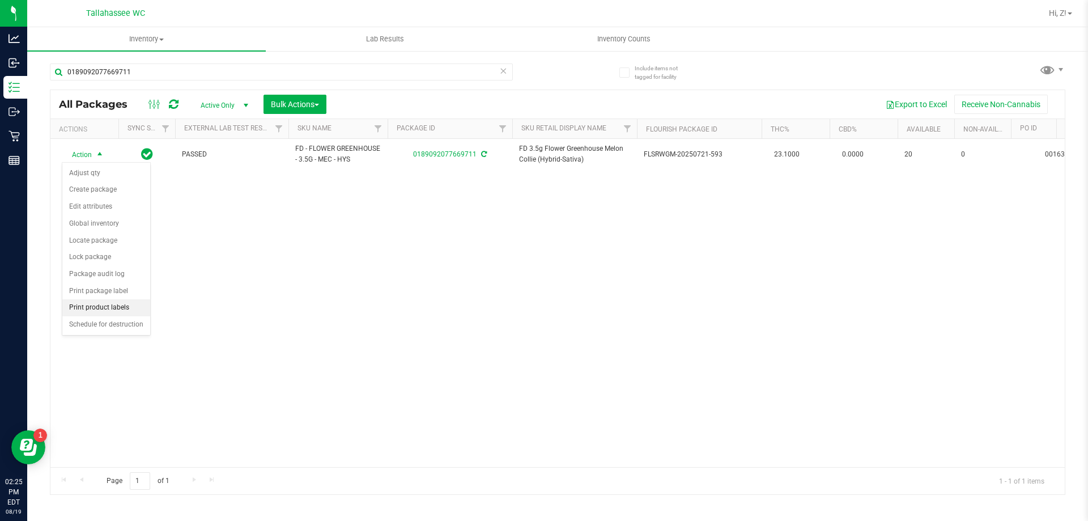
click at [106, 308] on li "Print product labels" at bounding box center [106, 307] width 88 height 17
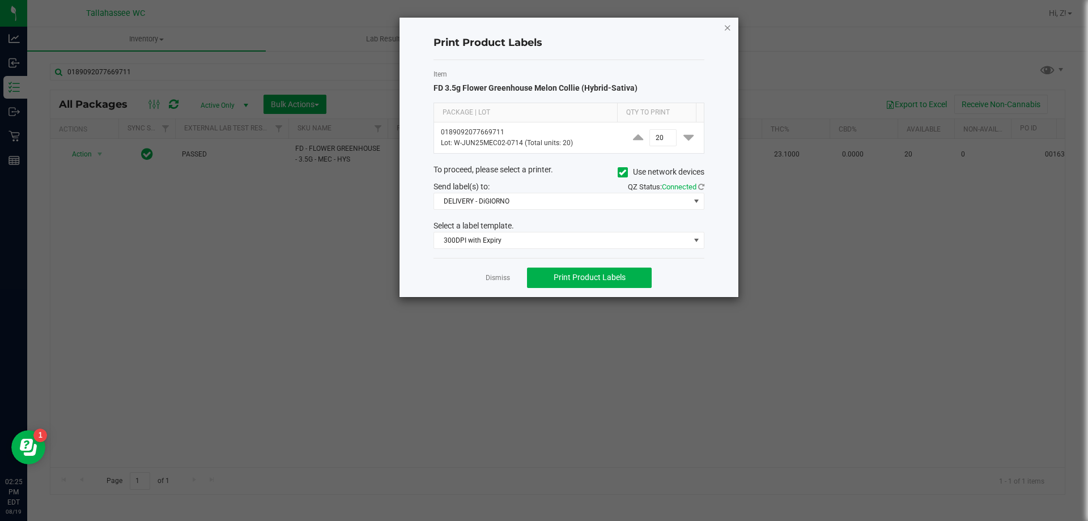
click at [727, 28] on icon "button" at bounding box center [728, 27] width 8 height 14
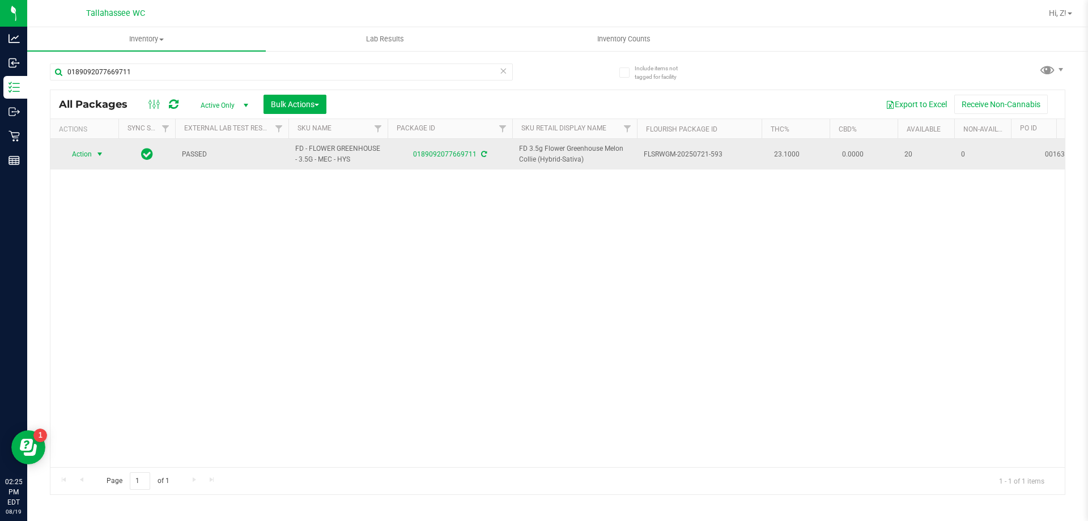
click at [102, 154] on span "select" at bounding box center [99, 154] width 9 height 9
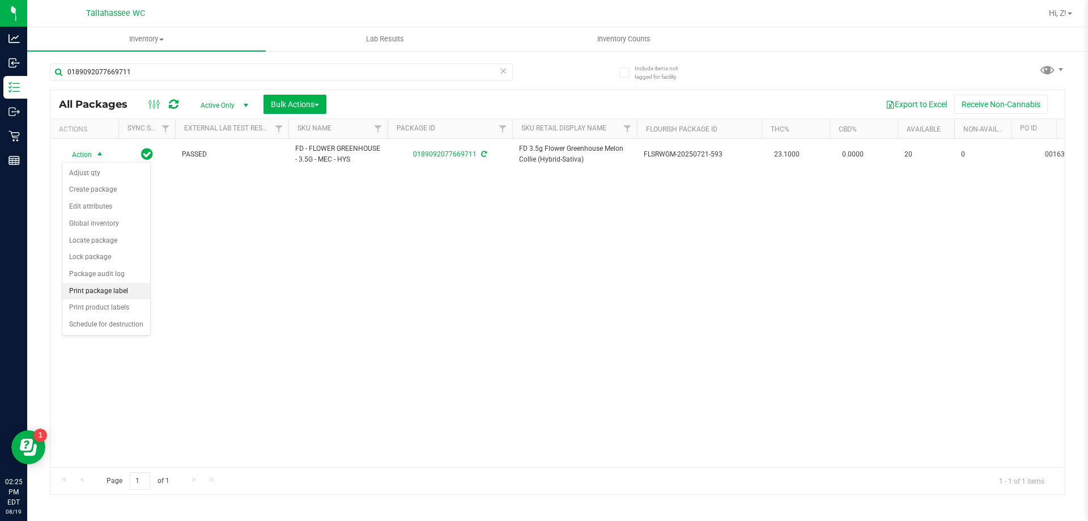
click at [113, 296] on li "Print package label" at bounding box center [106, 291] width 88 height 17
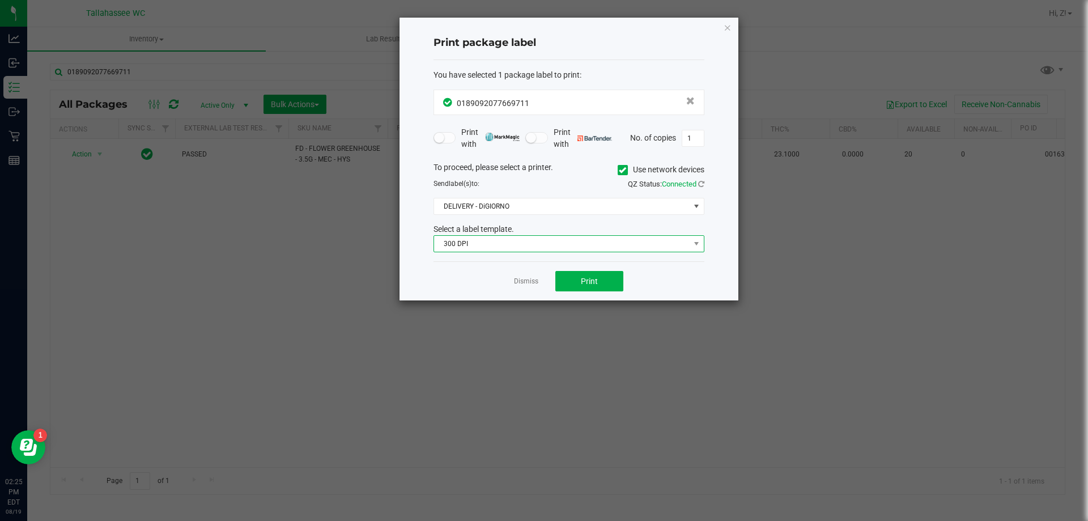
click at [514, 246] on span "300 DPI" at bounding box center [562, 244] width 256 height 16
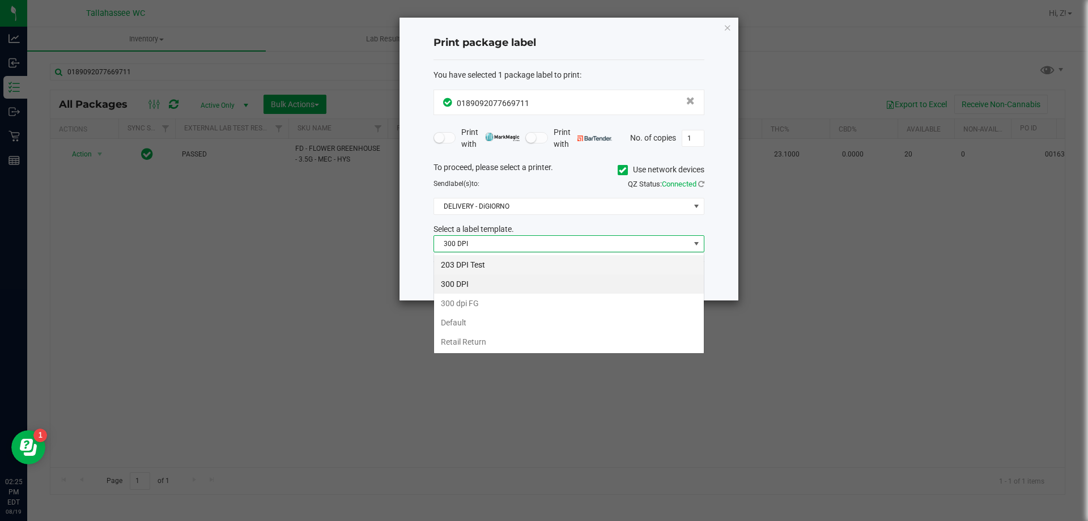
scroll to position [17, 271]
click at [499, 261] on li "203 DPI Test" at bounding box center [569, 264] width 270 height 19
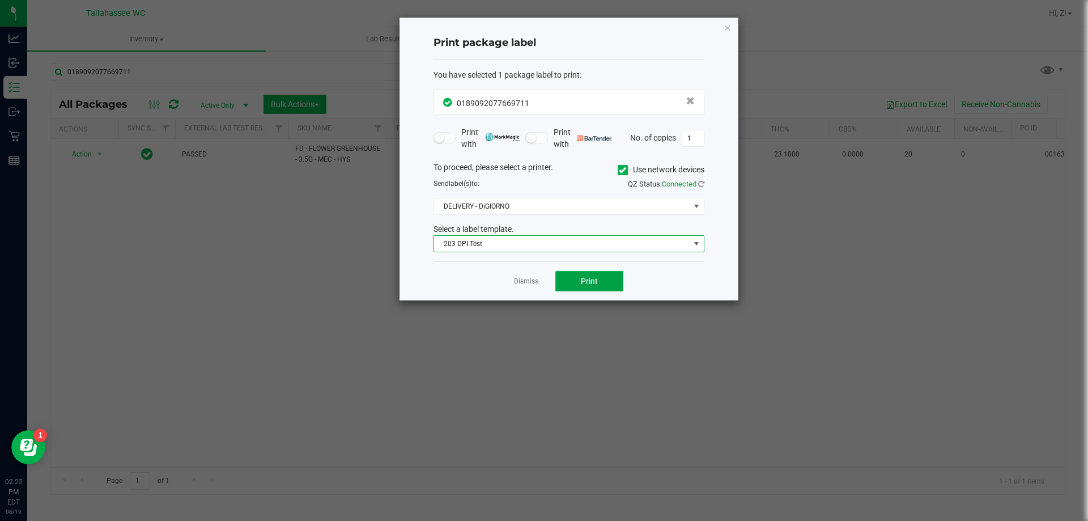
click at [593, 278] on span "Print" at bounding box center [589, 281] width 17 height 9
click at [729, 29] on icon "button" at bounding box center [728, 27] width 8 height 14
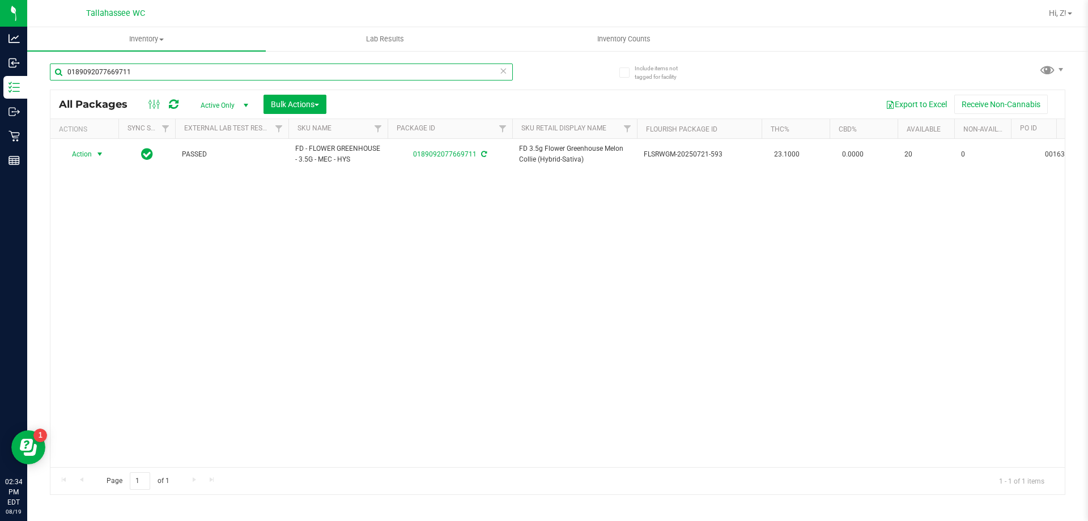
click at [372, 74] on input "0189092077669711" at bounding box center [281, 71] width 463 height 17
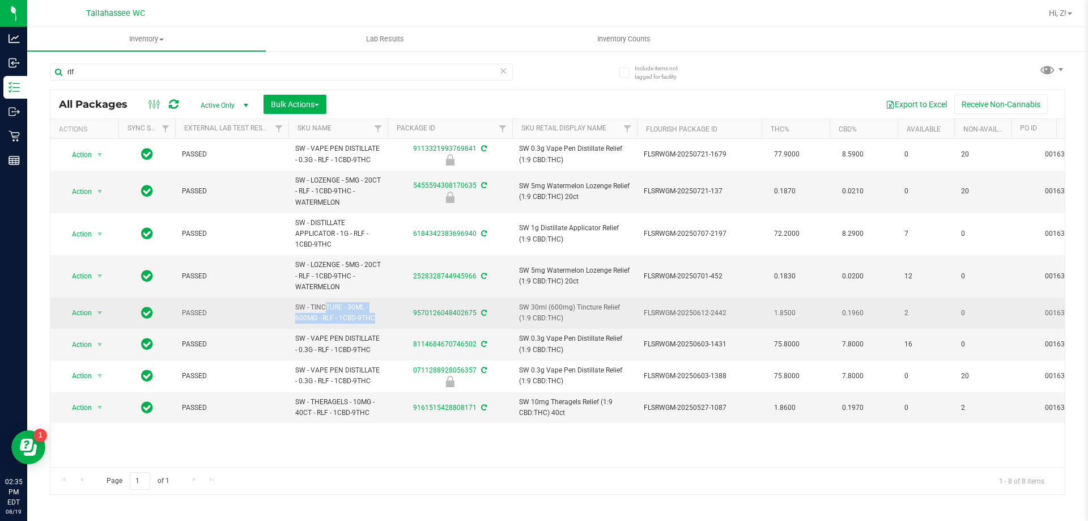
drag, startPoint x: 295, startPoint y: 303, endPoint x: 407, endPoint y: 324, distance: 114.2
copy tr "SW - TINCTURE - 30ML - 600MG - RLF - 1CBD-9THC"
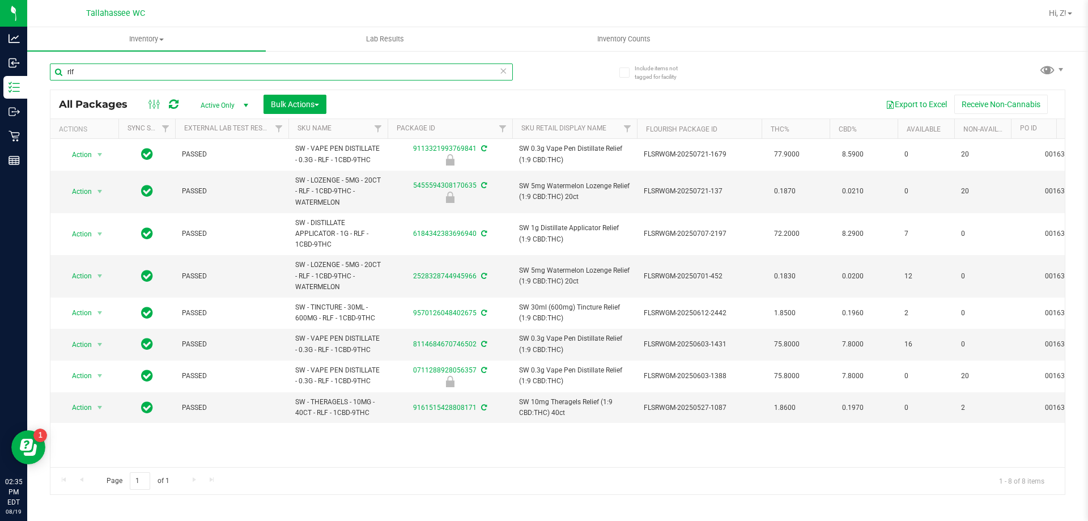
click at [170, 69] on input "rlf" at bounding box center [281, 71] width 463 height 17
paste input "SW - TINCTURE - 30ML - 600MG - RLF - 1CBD-9THC"
type input "SW - TINCTURE - 30ML - 600MG - RLF - 1CBD-9THC"
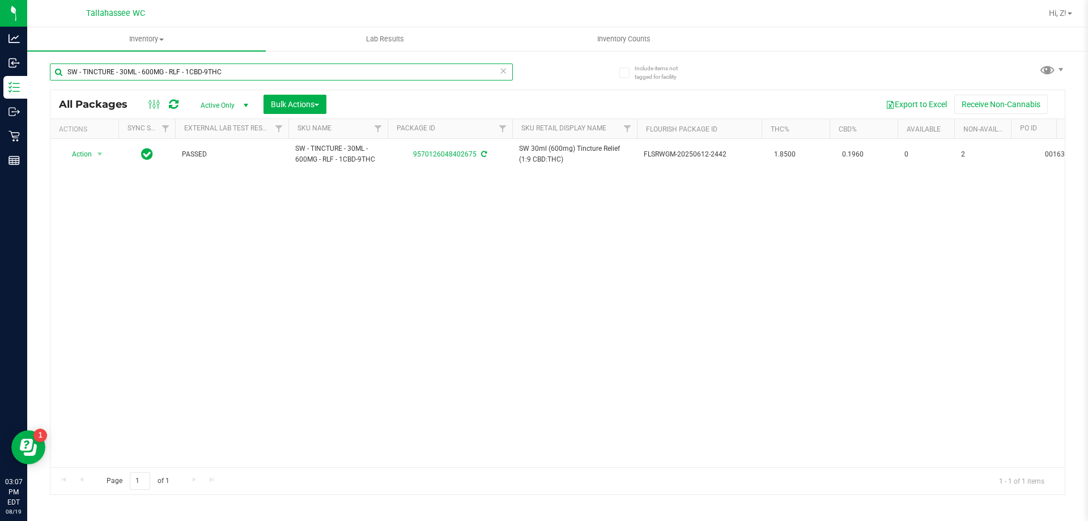
click at [254, 68] on input "SW - TINCTURE - 30ML - 600MG - RLF - 1CBD-9THC" at bounding box center [281, 71] width 463 height 17
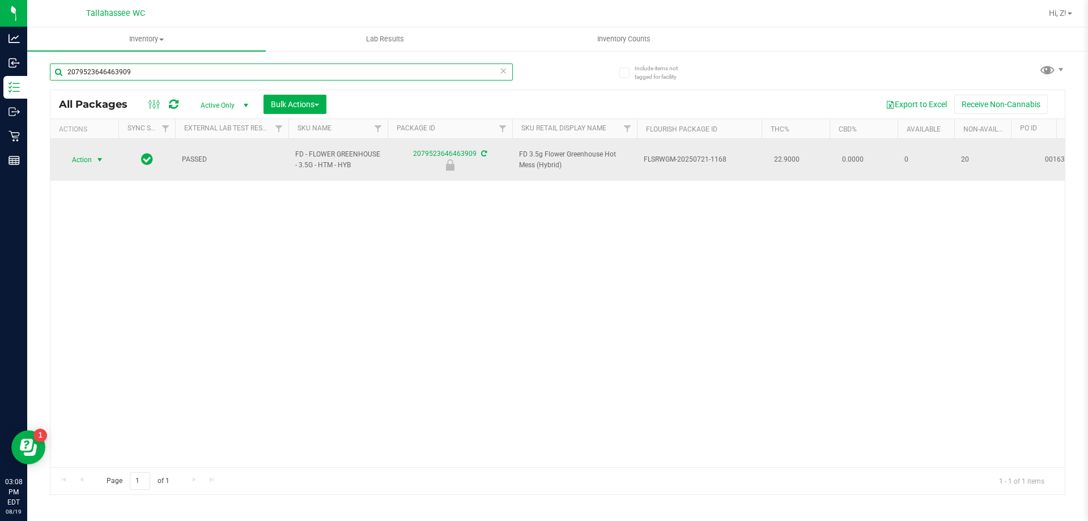
type input "2079523646463909"
click at [96, 159] on span "select" at bounding box center [99, 159] width 9 height 9
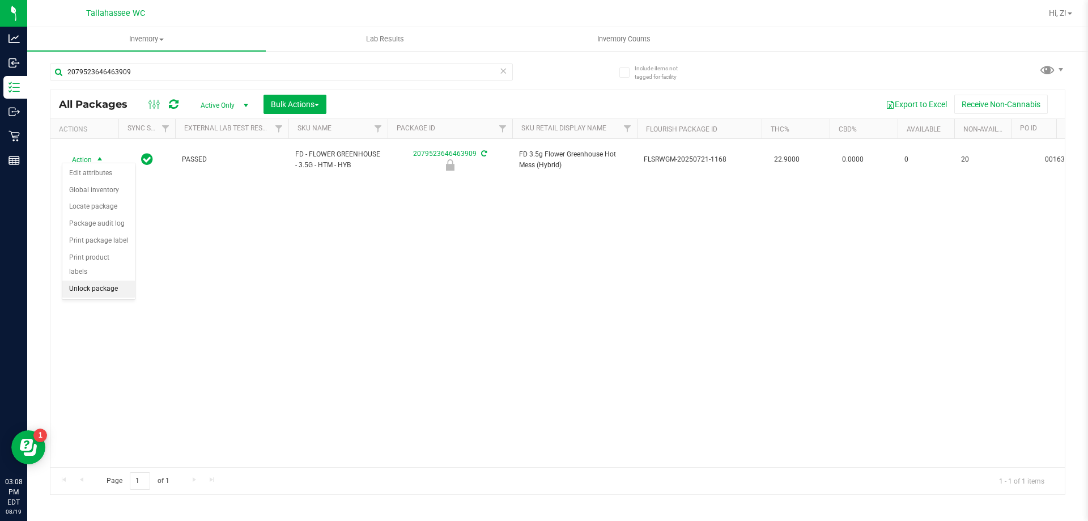
click at [111, 281] on li "Unlock package" at bounding box center [98, 289] width 73 height 17
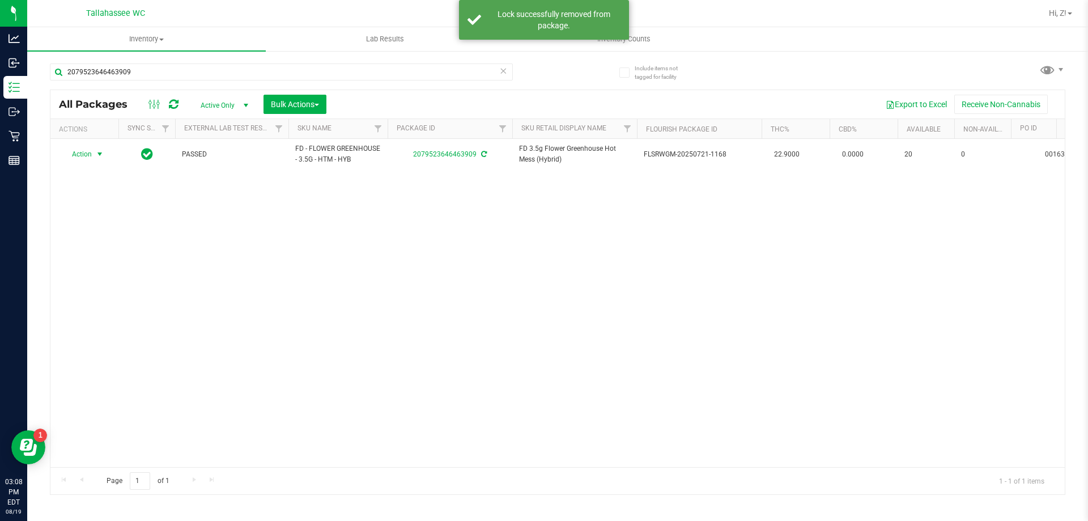
click at [101, 154] on span "select" at bounding box center [99, 154] width 9 height 9
click at [100, 285] on li "Print package label" at bounding box center [106, 291] width 88 height 17
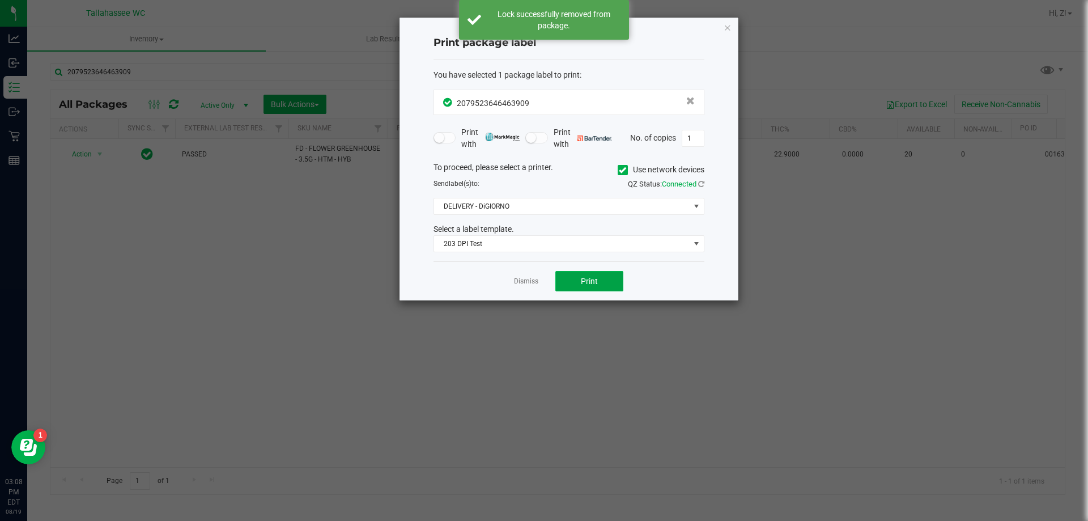
click at [584, 282] on span "Print" at bounding box center [589, 281] width 17 height 9
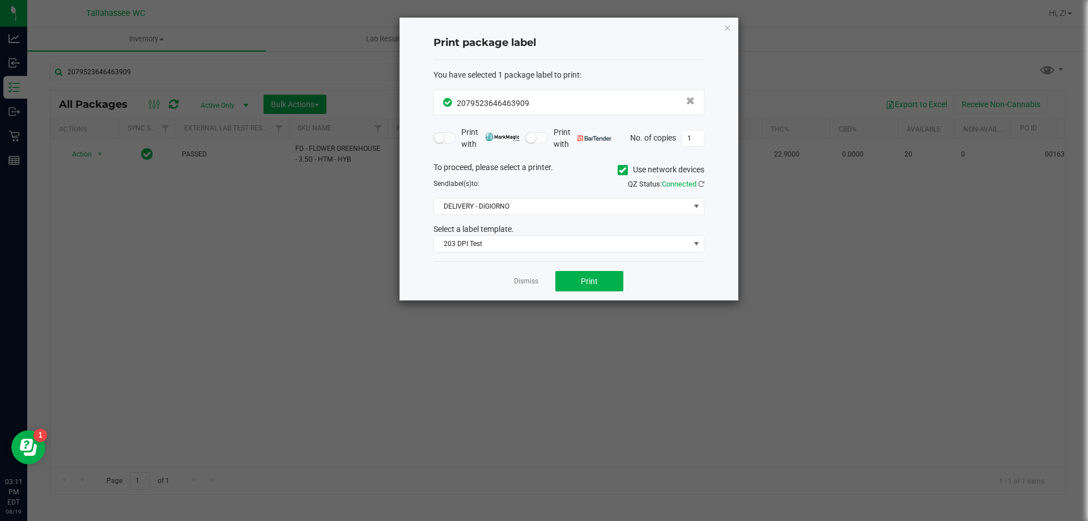
click at [725, 27] on icon "button" at bounding box center [728, 27] width 8 height 14
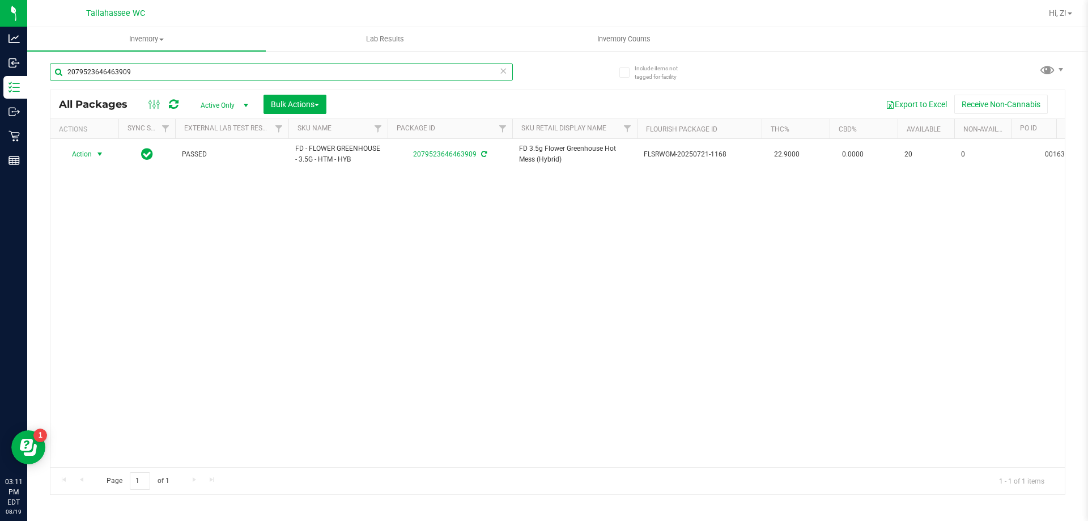
click at [444, 78] on input "2079523646463909" at bounding box center [281, 71] width 463 height 17
type input "dot"
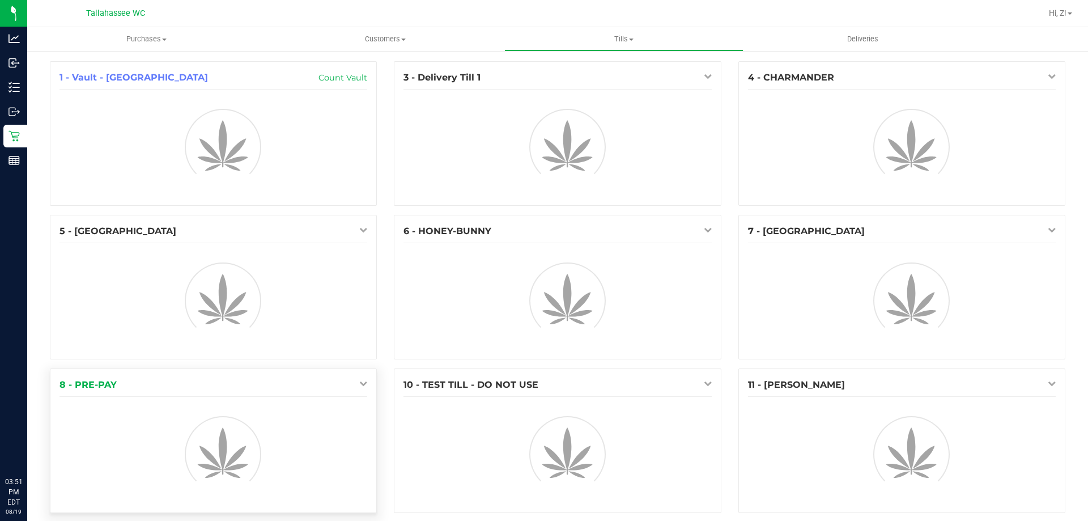
click at [146, 447] on div at bounding box center [213, 452] width 325 height 102
